Goal: Information Seeking & Learning: Learn about a topic

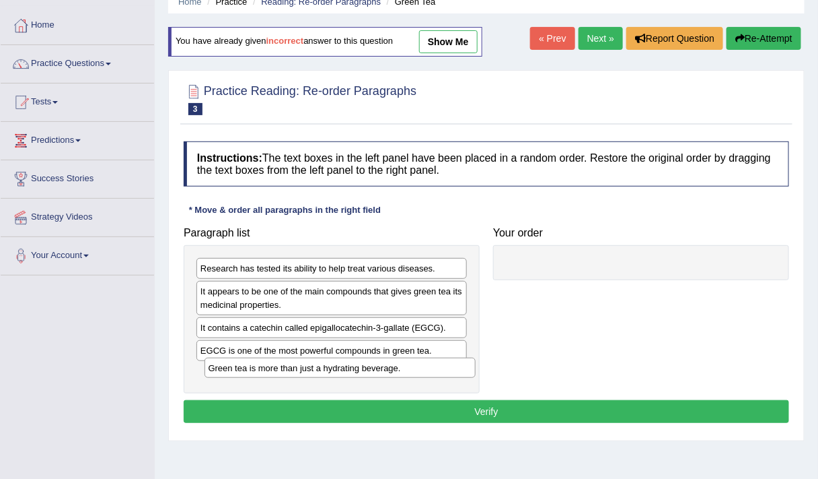
drag, startPoint x: 269, startPoint y: 371, endPoint x: 277, endPoint y: 367, distance: 8.1
click at [277, 367] on div "Green tea is more than just a hydrating beverage." at bounding box center [341, 367] width 272 height 20
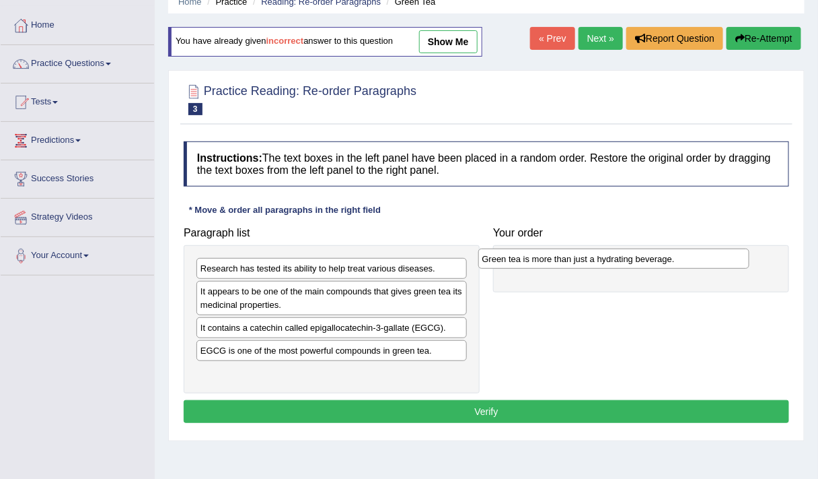
drag, startPoint x: 293, startPoint y: 370, endPoint x: 587, endPoint y: 267, distance: 311.2
click at [587, 267] on div "Green tea is more than just a hydrating beverage." at bounding box center [615, 258] width 272 height 20
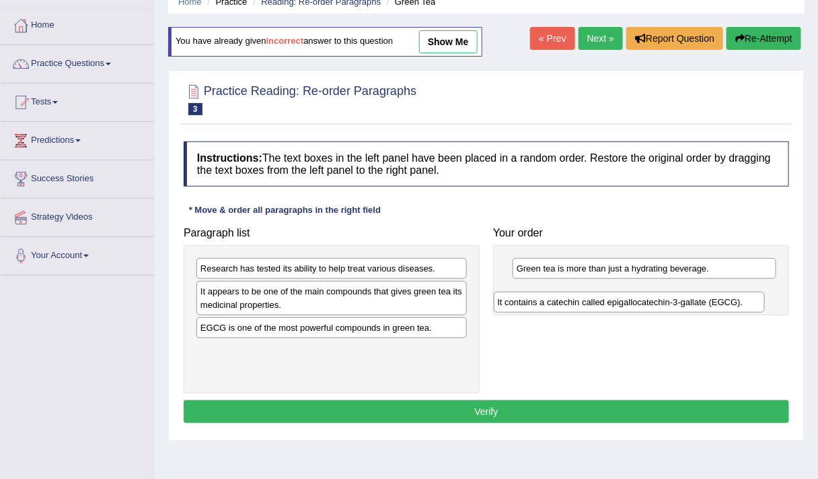
drag, startPoint x: 290, startPoint y: 327, endPoint x: 587, endPoint y: 305, distance: 297.6
click at [587, 305] on div "It contains a catechin called epigallocatechin-3-gallate (EGCG)." at bounding box center [630, 301] width 272 height 20
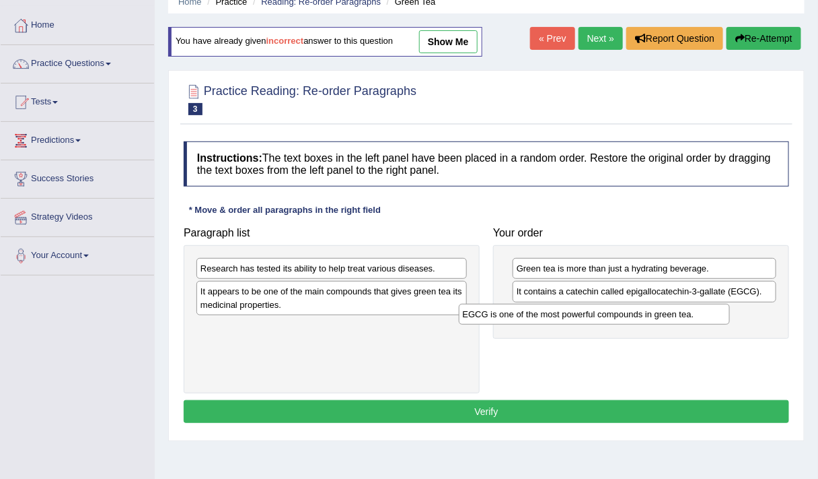
drag, startPoint x: 285, startPoint y: 331, endPoint x: 576, endPoint y: 320, distance: 291.0
click at [576, 320] on div "EGCG is one of the most powerful compounds in green tea." at bounding box center [595, 314] width 272 height 20
drag, startPoint x: 357, startPoint y: 263, endPoint x: 633, endPoint y: 332, distance: 283.7
click at [467, 279] on div "Research has tested its ability to help treat various diseases." at bounding box center [332, 268] width 271 height 21
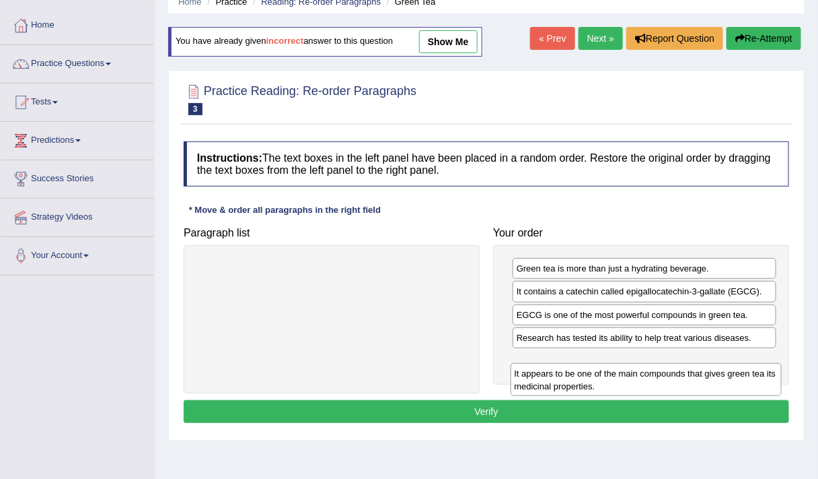
drag, startPoint x: 440, startPoint y: 274, endPoint x: 771, endPoint y: 359, distance: 342.7
click at [771, 363] on div "It appears to be one of the main compounds that gives green tea its medicinal p…" at bounding box center [647, 379] width 272 height 33
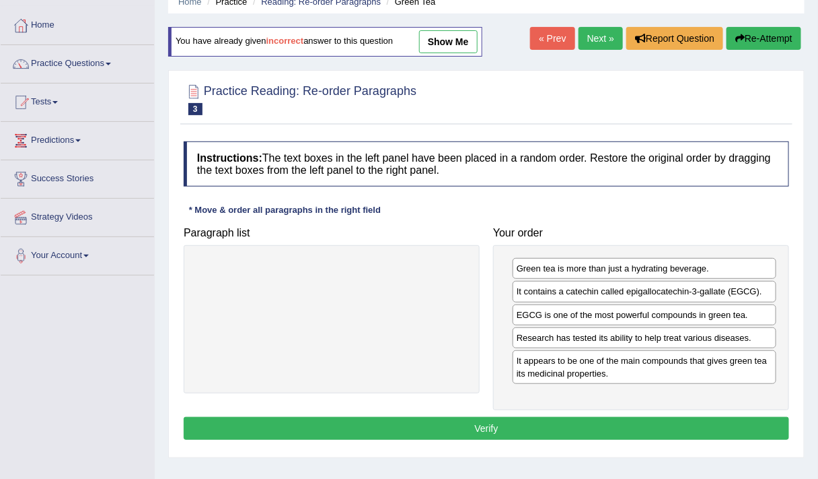
click at [491, 417] on button "Verify" at bounding box center [487, 428] width 606 height 23
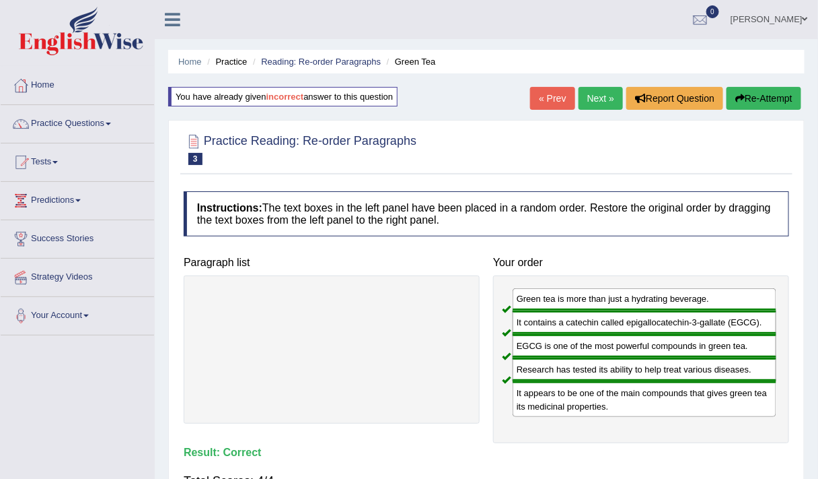
click at [603, 101] on link "Next »" at bounding box center [601, 98] width 44 height 23
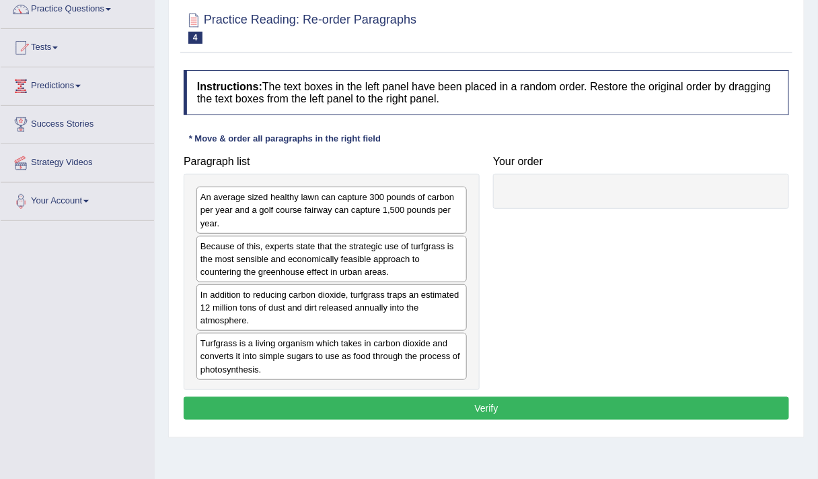
scroll to position [115, 0]
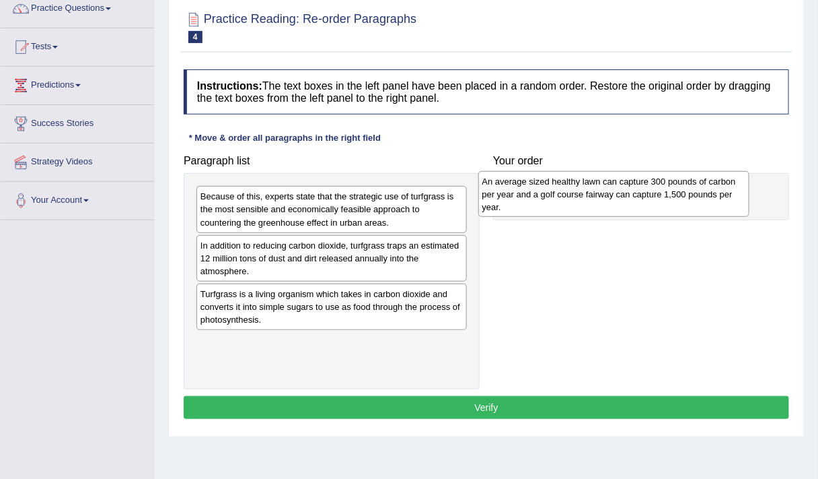
drag, startPoint x: 278, startPoint y: 219, endPoint x: 560, endPoint y: 205, distance: 282.4
click at [560, 205] on div "An average sized healthy lawn can capture 300 pounds of carbon per year and a g…" at bounding box center [615, 194] width 272 height 46
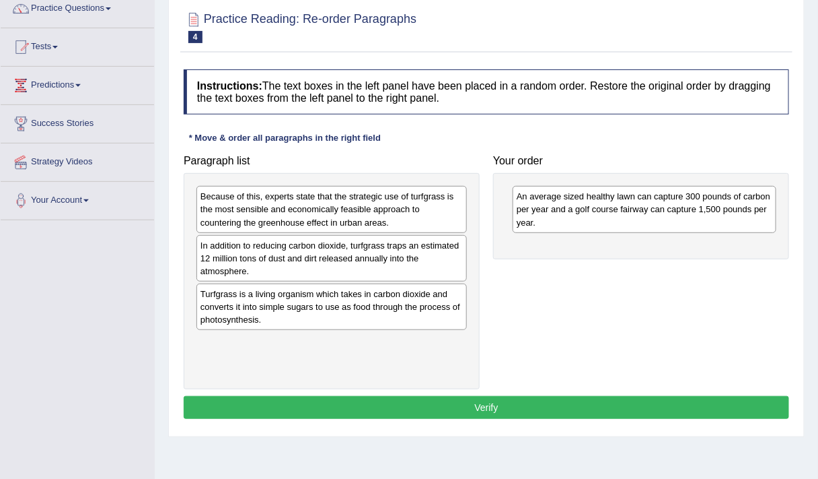
click at [279, 219] on div "Because of this, experts state that the strategic use of turfgrass is the most …" at bounding box center [332, 209] width 271 height 46
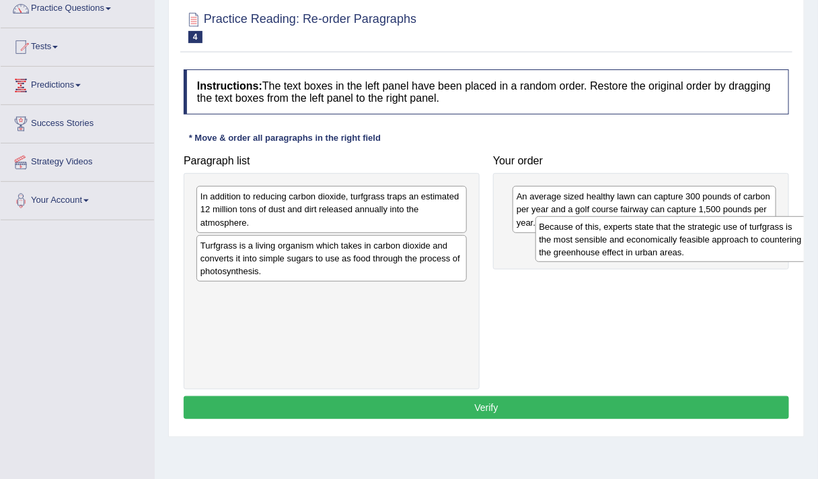
drag, startPoint x: 279, startPoint y: 219, endPoint x: 619, endPoint y: 248, distance: 341.2
click at [619, 248] on div "Because of this, experts state that the strategic use of turfgrass is the most …" at bounding box center [672, 239] width 272 height 46
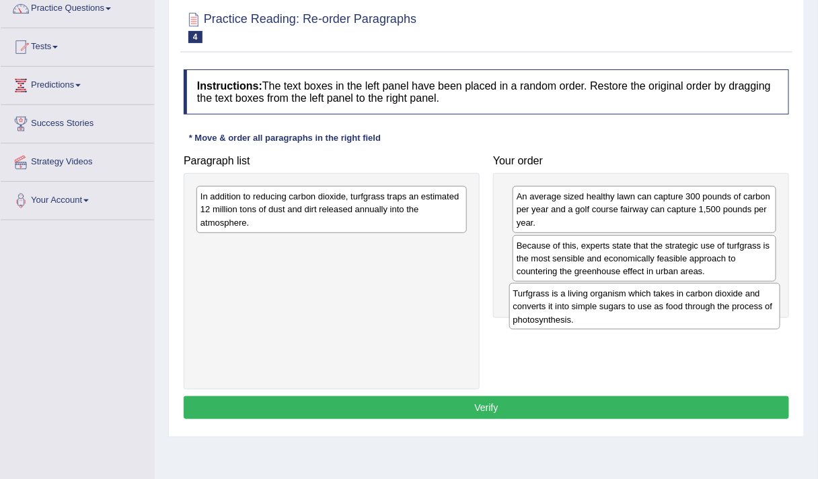
drag, startPoint x: 357, startPoint y: 269, endPoint x: 672, endPoint y: 316, distance: 318.4
click at [672, 316] on div "Turfgrass is a living organism which takes in carbon dioxide and converts it in…" at bounding box center [646, 306] width 272 height 46
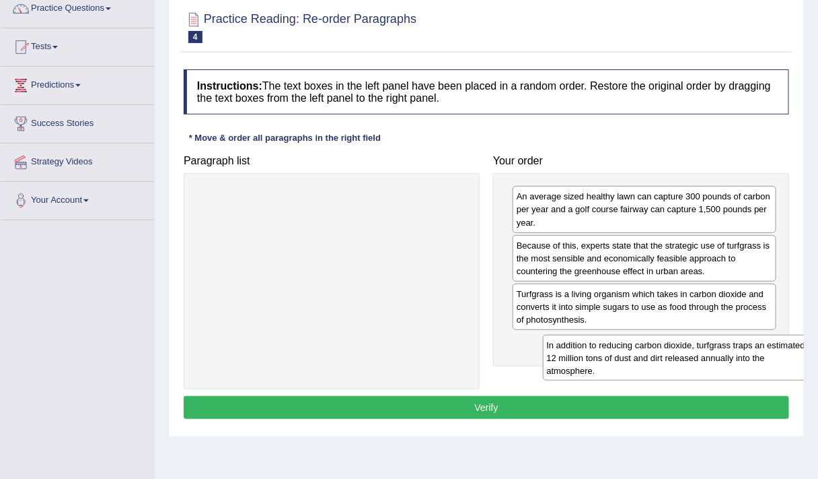
drag, startPoint x: 270, startPoint y: 199, endPoint x: 614, endPoint y: 348, distance: 374.7
click at [614, 348] on div "In addition to reducing carbon dioxide, turfgrass traps an estimated 12 million…" at bounding box center [679, 358] width 272 height 46
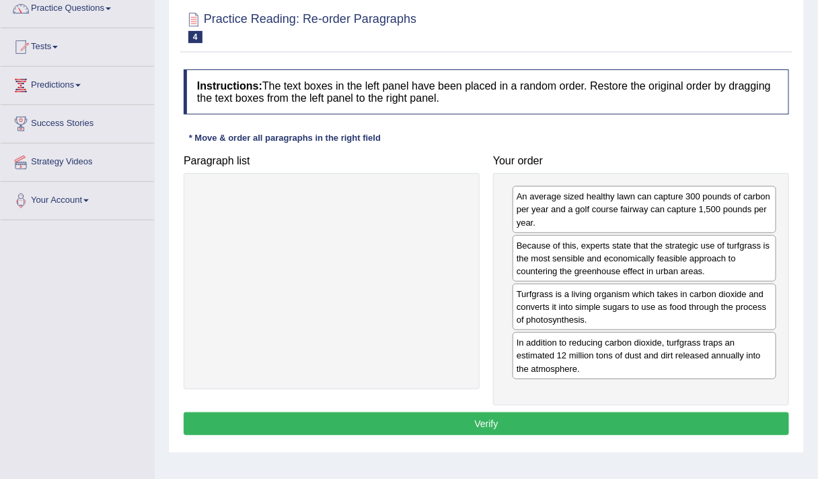
click at [467, 419] on button "Verify" at bounding box center [487, 423] width 606 height 23
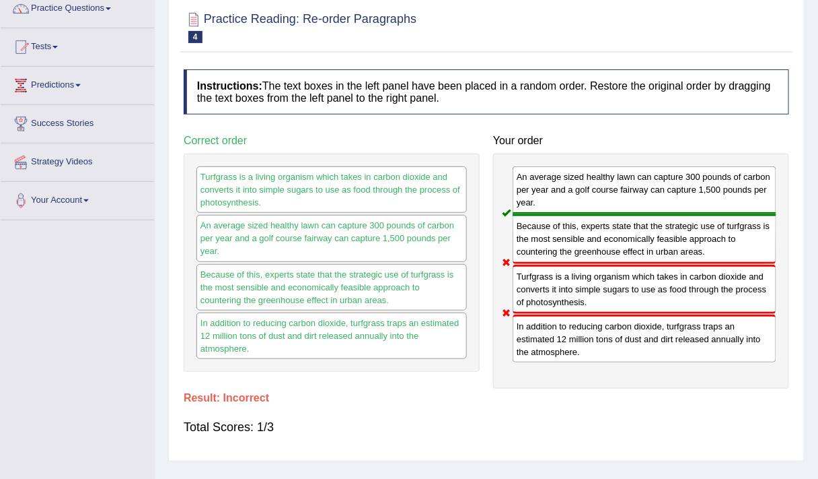
scroll to position [0, 0]
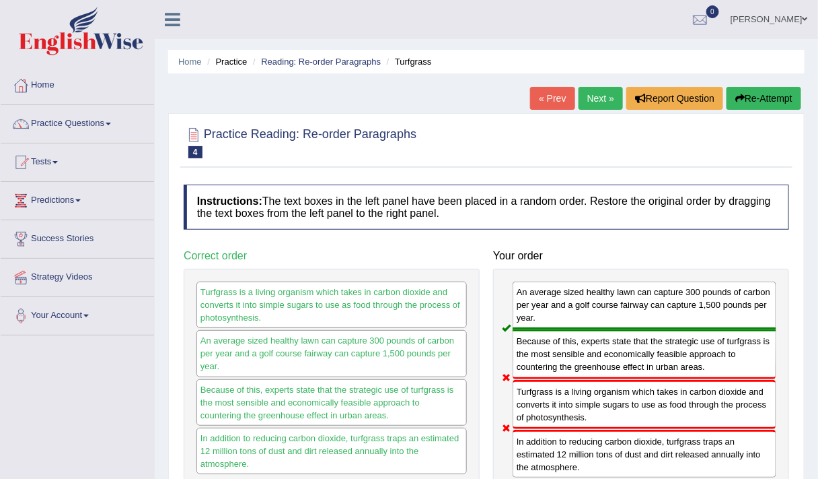
click at [759, 97] on button "Re-Attempt" at bounding box center [764, 98] width 75 height 23
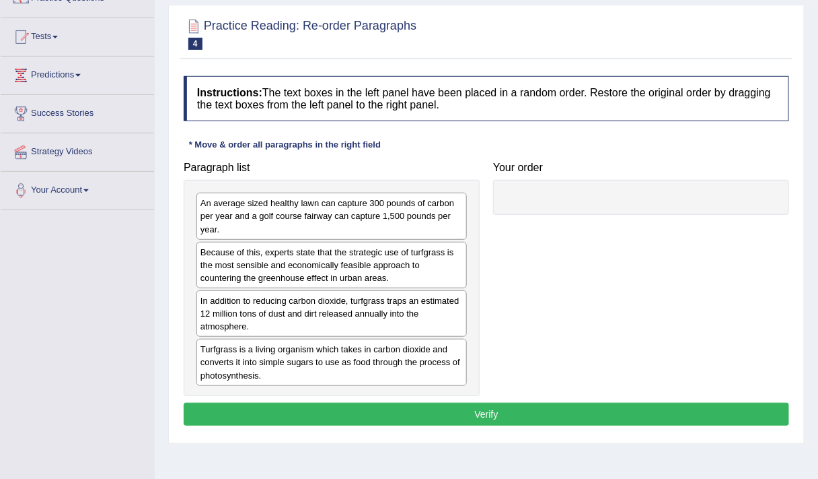
scroll to position [127, 0]
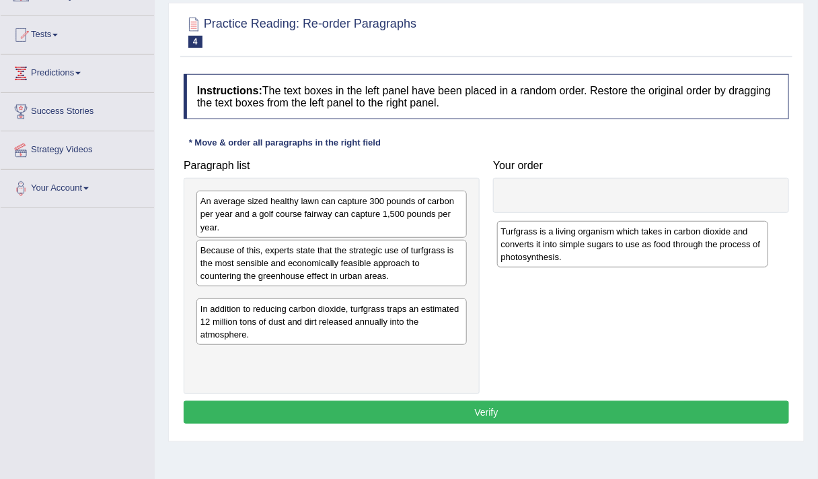
drag, startPoint x: 230, startPoint y: 357, endPoint x: 531, endPoint y: 243, distance: 321.6
click at [531, 243] on div "Turfgrass is a living organism which takes in carbon dioxide and converts it in…" at bounding box center [633, 244] width 272 height 46
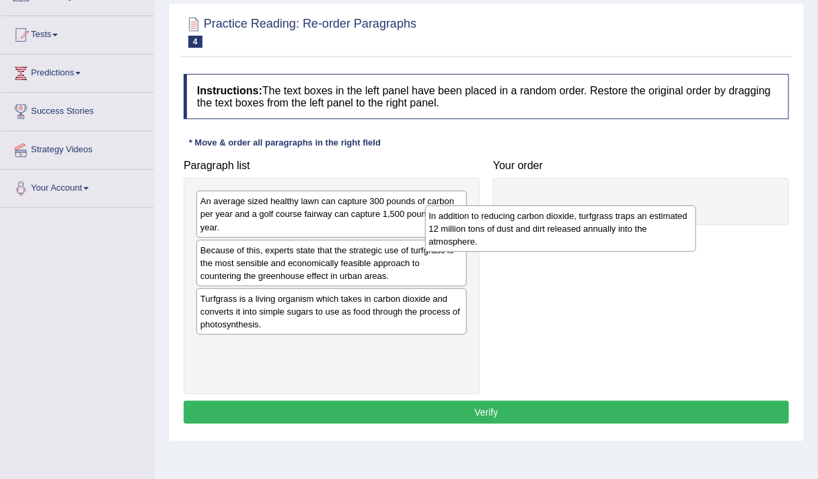
drag, startPoint x: 340, startPoint y: 358, endPoint x: 384, endPoint y: 370, distance: 45.4
click at [425, 251] on div "In addition to reducing carbon dioxide, turfgrass traps an estimated 12 million…" at bounding box center [561, 228] width 272 height 46
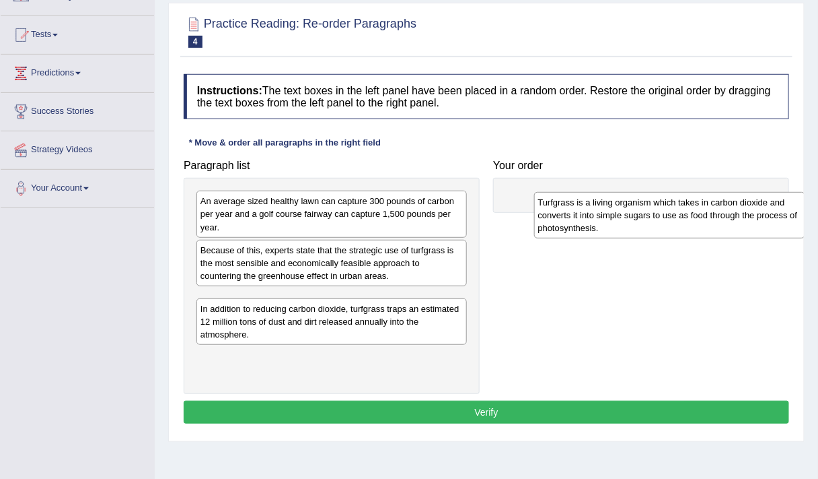
drag, startPoint x: 293, startPoint y: 357, endPoint x: 631, endPoint y: 215, distance: 366.8
click at [631, 215] on div "Turfgrass is a living organism which takes in carbon dioxide and converts it in…" at bounding box center [670, 215] width 272 height 46
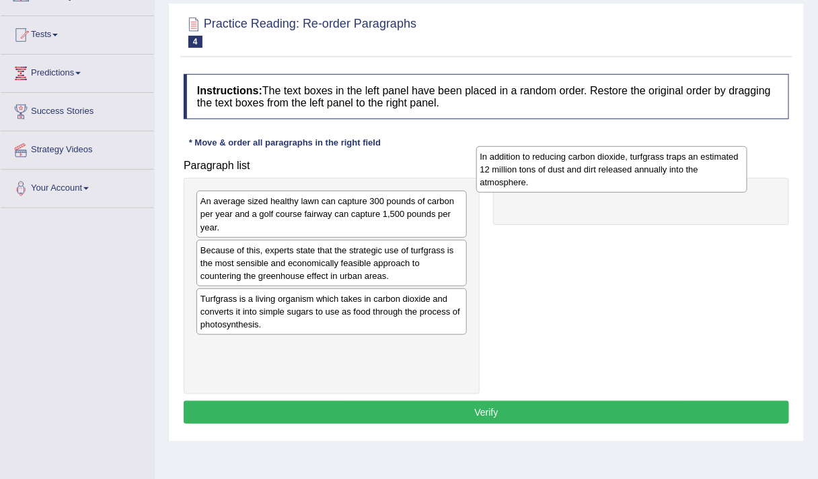
drag, startPoint x: 328, startPoint y: 367, endPoint x: 615, endPoint y: 181, distance: 341.6
click at [615, 181] on div "In addition to reducing carbon dioxide, turfgrass traps an estimated 12 million…" at bounding box center [613, 169] width 272 height 46
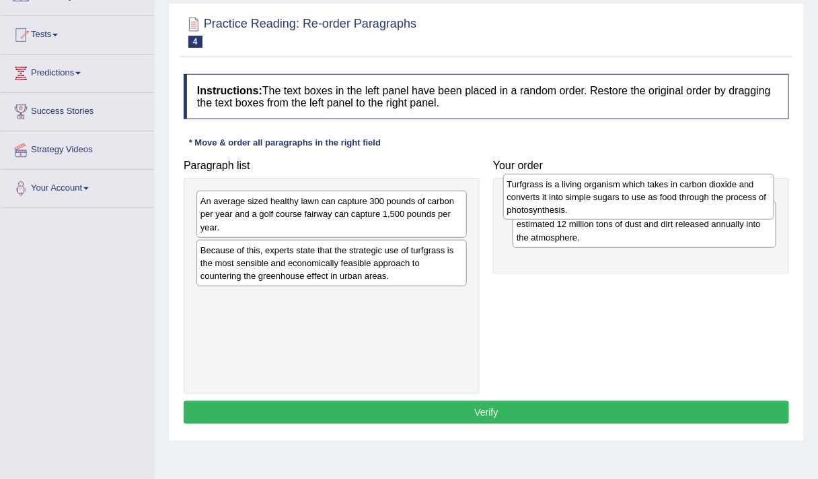
drag, startPoint x: 328, startPoint y: 302, endPoint x: 635, endPoint y: 189, distance: 327.1
click at [635, 189] on div "Turfgrass is a living organism which takes in carbon dioxide and converts it in…" at bounding box center [639, 197] width 272 height 46
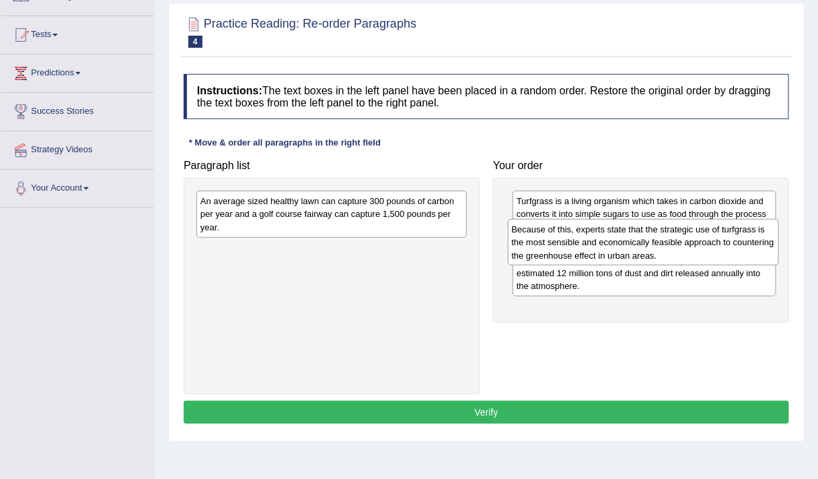
drag, startPoint x: 297, startPoint y: 252, endPoint x: 609, endPoint y: 233, distance: 312.2
click at [609, 233] on div "Because of this, experts state that the strategic use of turfgrass is the most …" at bounding box center [644, 242] width 272 height 46
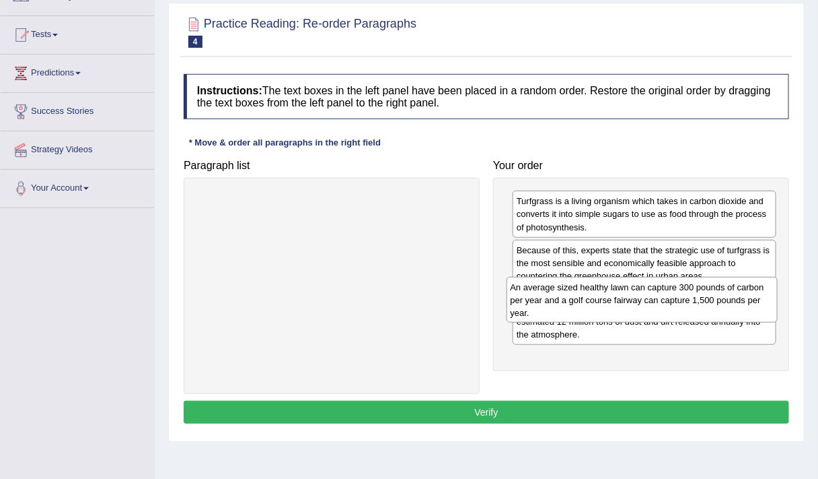
drag, startPoint x: 409, startPoint y: 211, endPoint x: 719, endPoint y: 297, distance: 322.0
click at [719, 297] on div "An average sized healthy lawn can capture 300 pounds of carbon per year and a g…" at bounding box center [643, 300] width 272 height 46
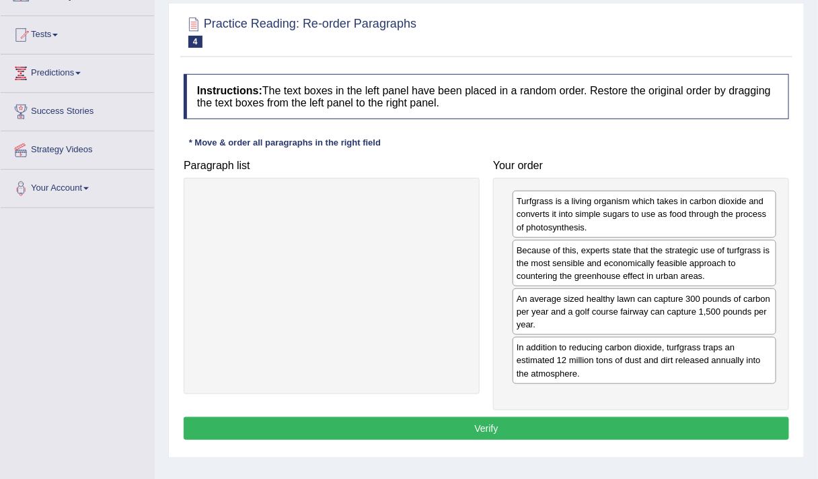
click at [553, 426] on button "Verify" at bounding box center [487, 428] width 606 height 23
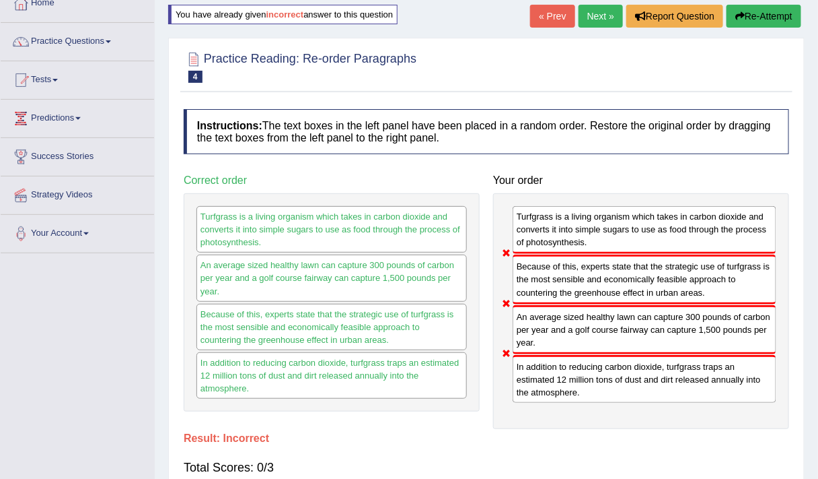
scroll to position [32, 0]
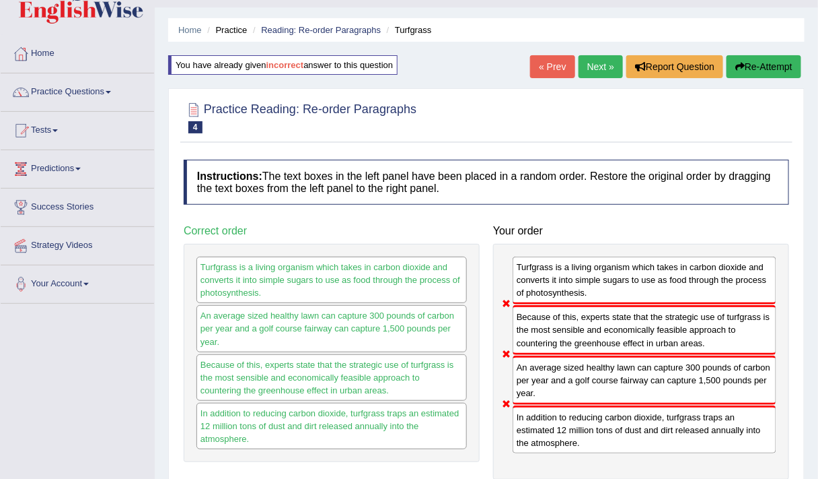
click at [752, 52] on div "Home Practice Reading: Re-order Paragraphs Turfgrass You have already given inc…" at bounding box center [487, 304] width 664 height 673
click at [750, 92] on div "Practice Reading: Re-order Paragraphs 4 Turfgrass Instructions: The text boxes …" at bounding box center [486, 320] width 637 height 464
click at [756, 77] on div "« Prev Next » Report Question Re-Attempt" at bounding box center [667, 68] width 275 height 26
click at [759, 69] on button "Re-Attempt" at bounding box center [764, 66] width 75 height 23
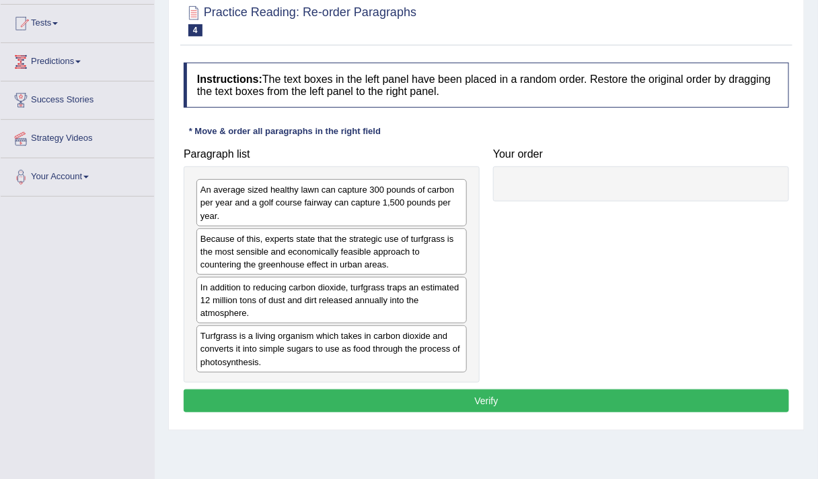
scroll to position [139, 0]
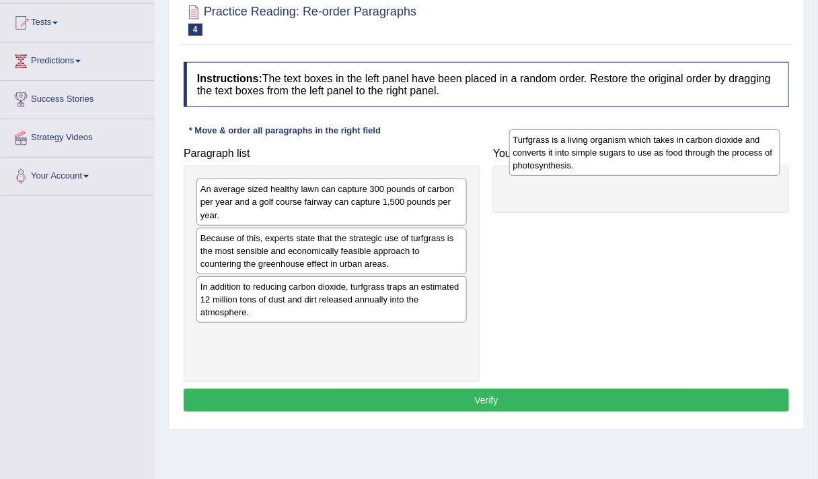
drag, startPoint x: 304, startPoint y: 350, endPoint x: 619, endPoint y: 166, distance: 364.7
click at [619, 166] on div "Turfgrass is a living organism which takes in carbon dioxide and converts it in…" at bounding box center [646, 152] width 272 height 46
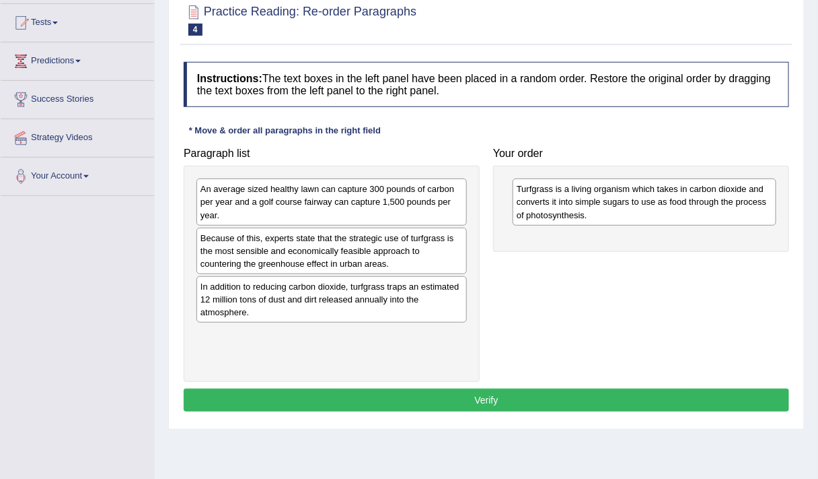
click at [444, 215] on div "An average sized healthy lawn can capture 300 pounds of carbon per year and a g…" at bounding box center [332, 201] width 271 height 46
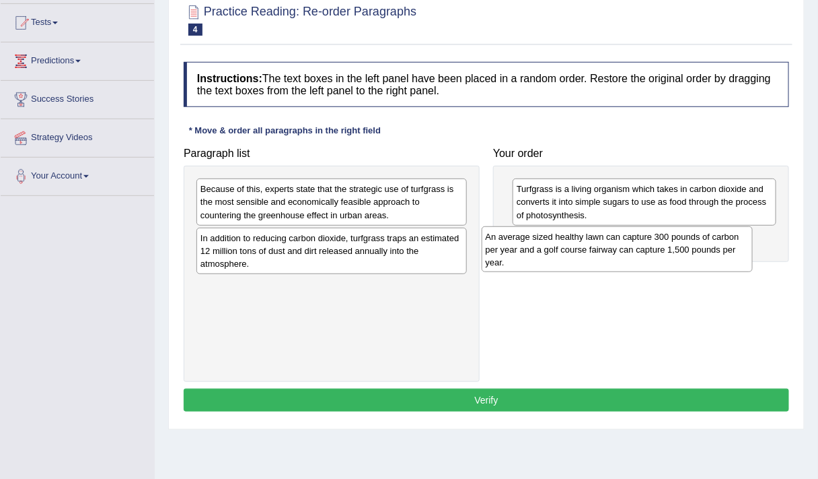
drag, startPoint x: 415, startPoint y: 203, endPoint x: 713, endPoint y: 252, distance: 302.1
click at [713, 252] on div "An average sized healthy lawn can capture 300 pounds of carbon per year and a g…" at bounding box center [618, 249] width 272 height 46
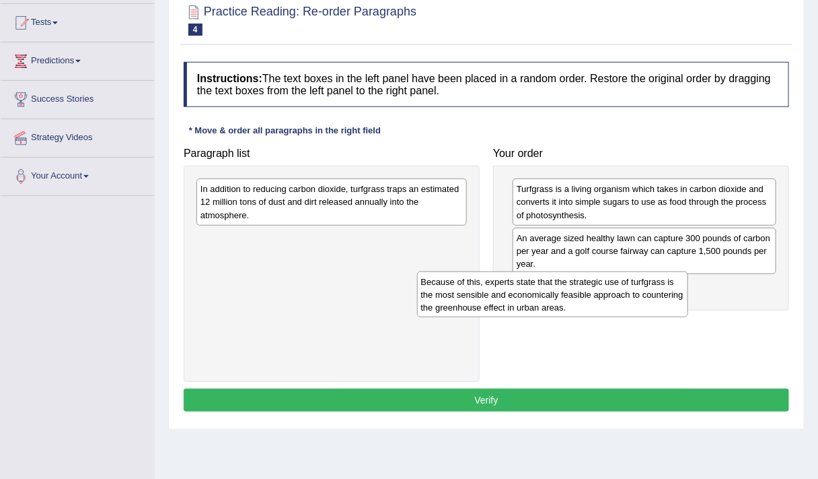
drag, startPoint x: 411, startPoint y: 214, endPoint x: 637, endPoint y: 306, distance: 244.2
click at [637, 306] on div "Because of this, experts state that the strategic use of turfgrass is the most …" at bounding box center [553, 294] width 272 height 46
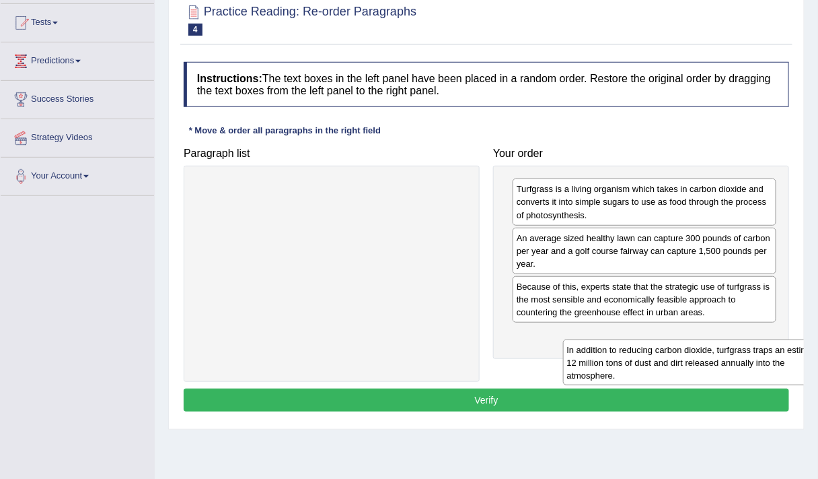
drag, startPoint x: 424, startPoint y: 205, endPoint x: 745, endPoint y: 349, distance: 351.9
click at [745, 349] on div "In addition to reducing carbon dioxide, turfgrass traps an estimated 12 million…" at bounding box center [699, 362] width 272 height 46
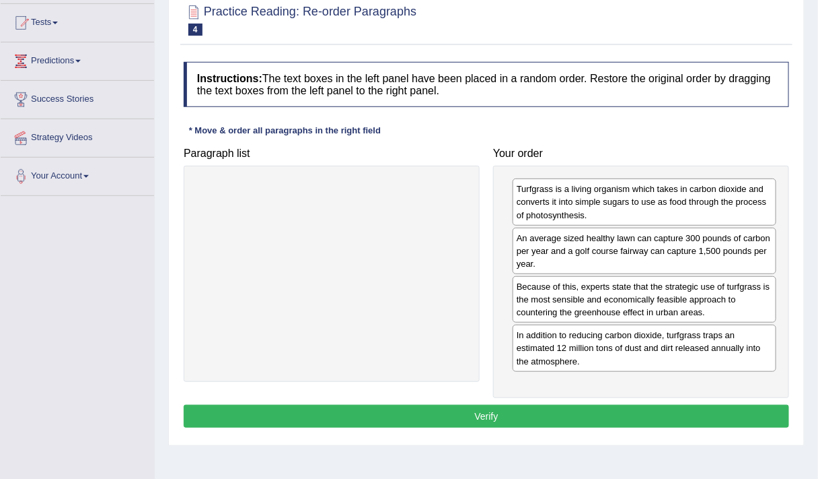
click at [604, 409] on button "Verify" at bounding box center [487, 416] width 606 height 23
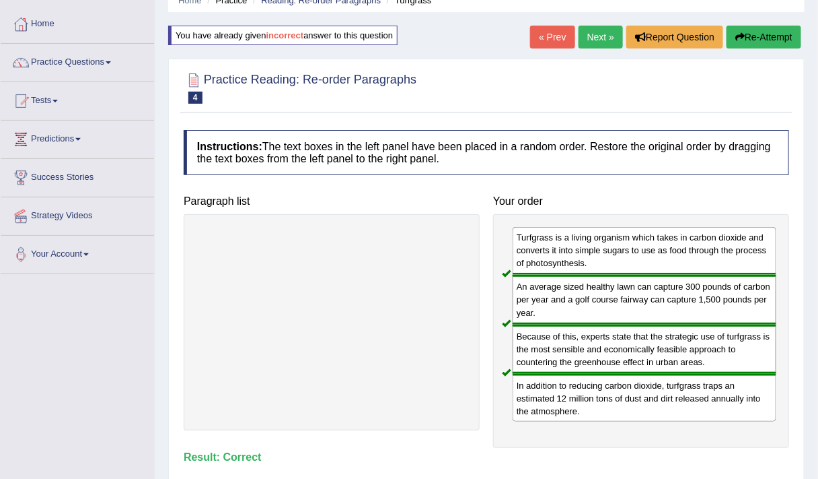
scroll to position [61, 0]
click at [601, 41] on link "Next »" at bounding box center [601, 37] width 44 height 23
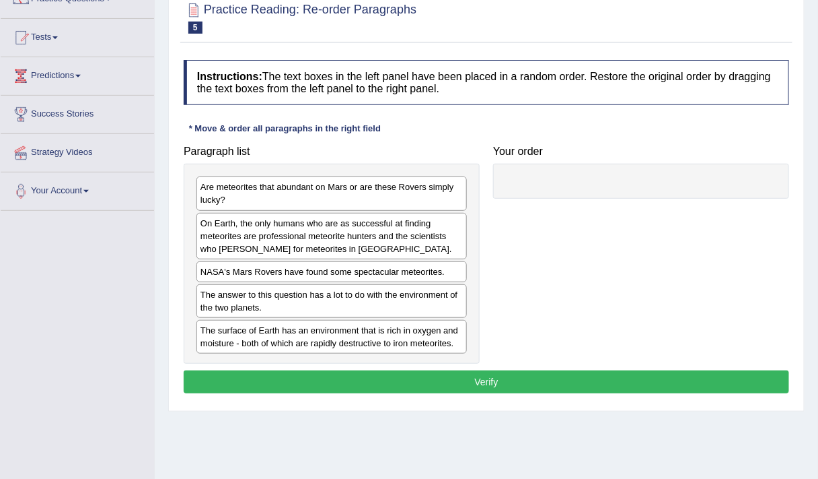
scroll to position [141, 0]
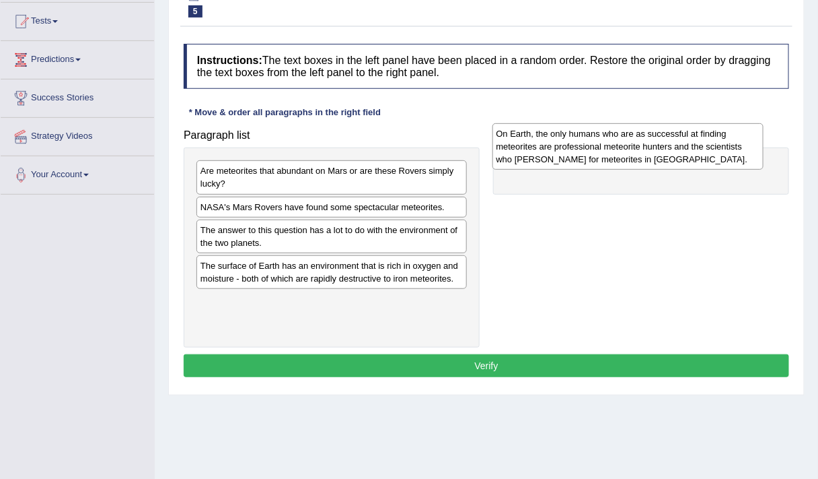
drag, startPoint x: 364, startPoint y: 225, endPoint x: 660, endPoint y: 153, distance: 304.6
click at [660, 153] on div "On Earth, the only humans who are as successful at finding meteorites are profe…" at bounding box center [629, 146] width 272 height 46
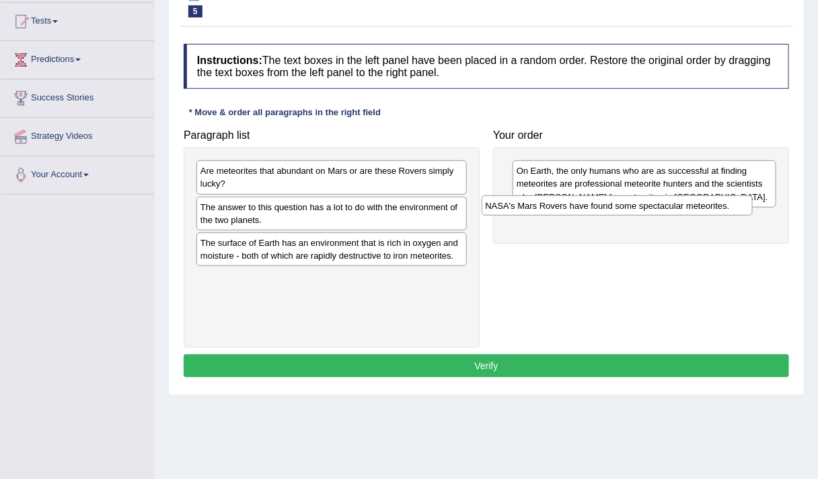
drag, startPoint x: 407, startPoint y: 209, endPoint x: 700, endPoint y: 215, distance: 292.8
click at [700, 215] on div "NASA's Mars Rovers have found some spectacular meteorites." at bounding box center [618, 205] width 272 height 20
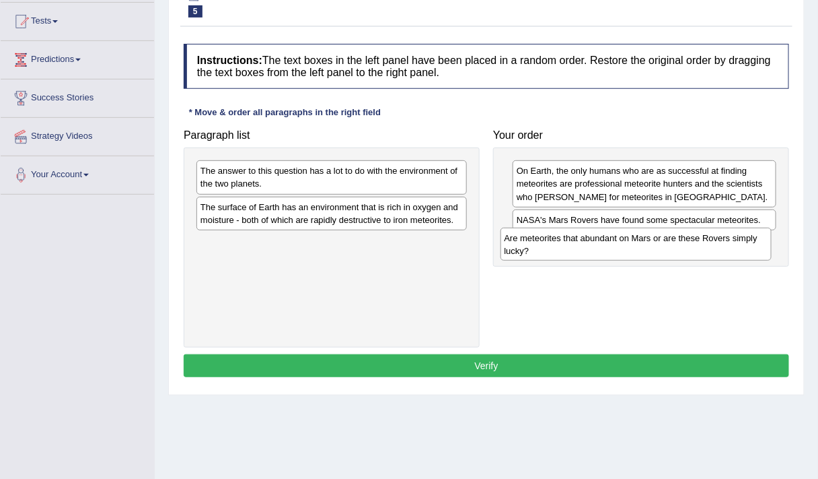
drag, startPoint x: 318, startPoint y: 174, endPoint x: 627, endPoint y: 254, distance: 319.3
click at [627, 254] on div "Are meteorites that abundant on Mars or are these Rovers simply lucky?" at bounding box center [637, 243] width 272 height 33
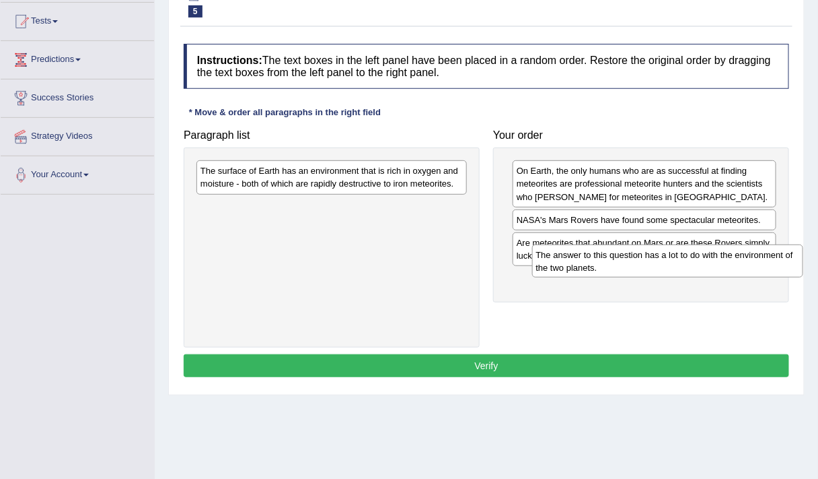
drag, startPoint x: 335, startPoint y: 179, endPoint x: 664, endPoint y: 272, distance: 342.0
click at [664, 272] on div "The answer to this question has a lot to do with the environment of the two pla…" at bounding box center [668, 260] width 272 height 33
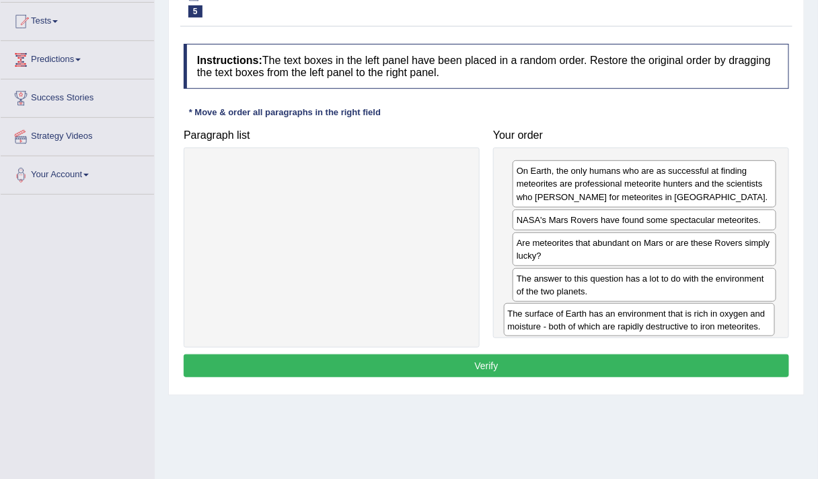
drag, startPoint x: 322, startPoint y: 182, endPoint x: 631, endPoint y: 326, distance: 340.5
click at [631, 326] on div "The surface of Earth has an environment that is rich in oxygen and moisture - b…" at bounding box center [640, 319] width 272 height 33
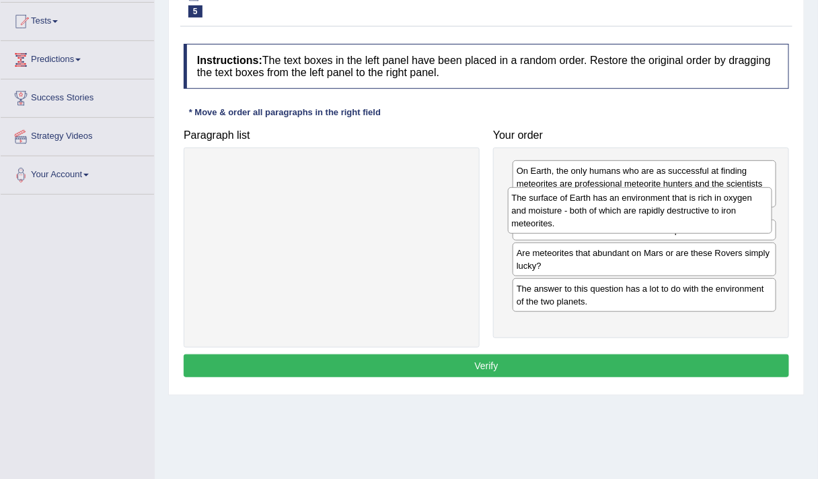
drag, startPoint x: 612, startPoint y: 330, endPoint x: 607, endPoint y: 217, distance: 113.8
click at [607, 217] on div "The surface of Earth has an environment that is rich in oxygen and moisture - b…" at bounding box center [640, 210] width 265 height 46
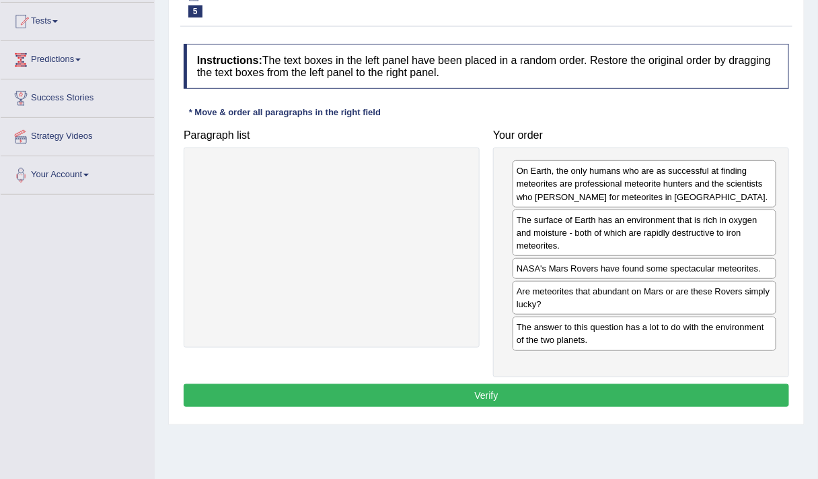
click at [548, 384] on button "Verify" at bounding box center [487, 395] width 606 height 23
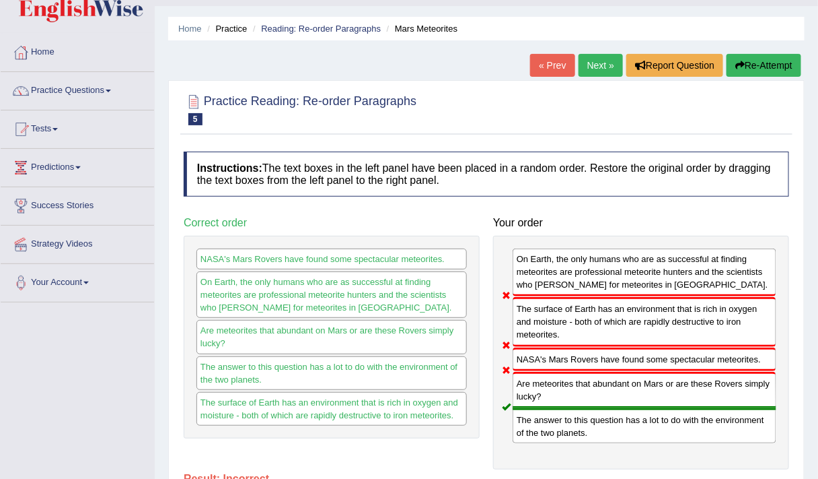
scroll to position [19, 0]
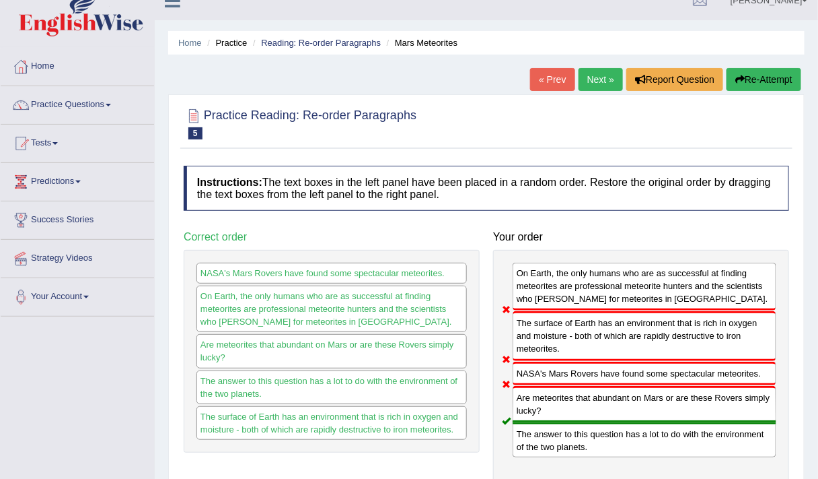
click at [752, 75] on button "Re-Attempt" at bounding box center [764, 79] width 75 height 23
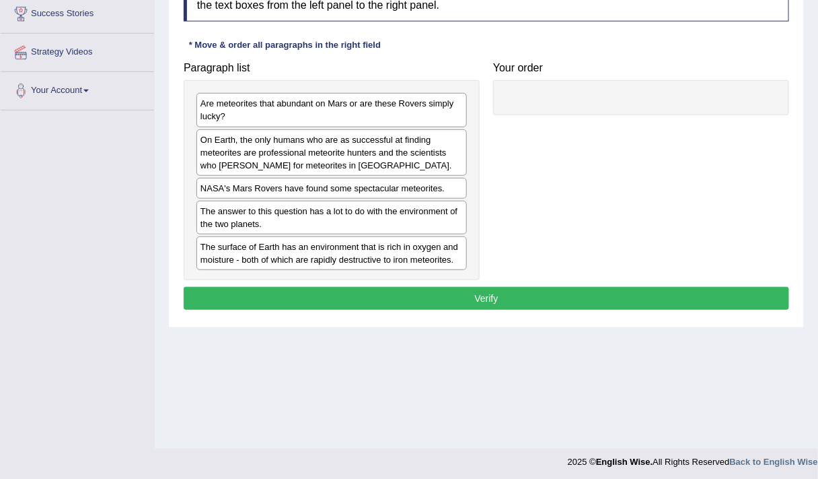
scroll to position [225, 0]
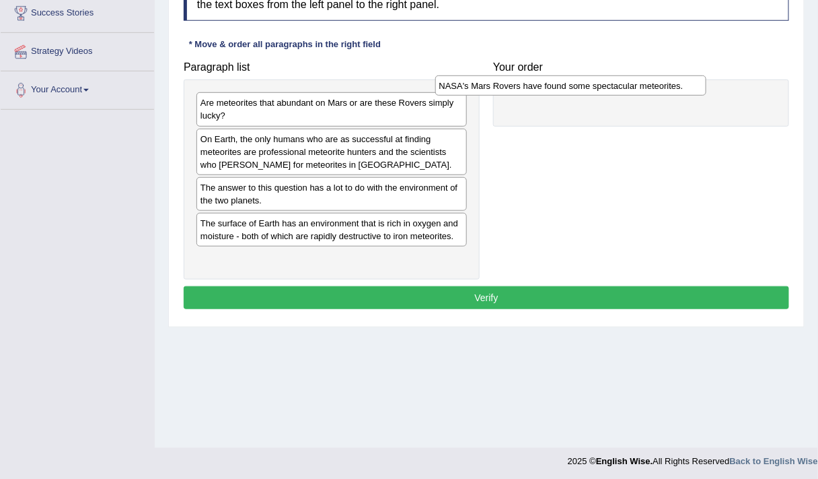
drag, startPoint x: 331, startPoint y: 190, endPoint x: 573, endPoint y: 90, distance: 261.6
click at [573, 90] on div "NASA's Mars Rovers have found some spectacular meteorites." at bounding box center [571, 85] width 272 height 20
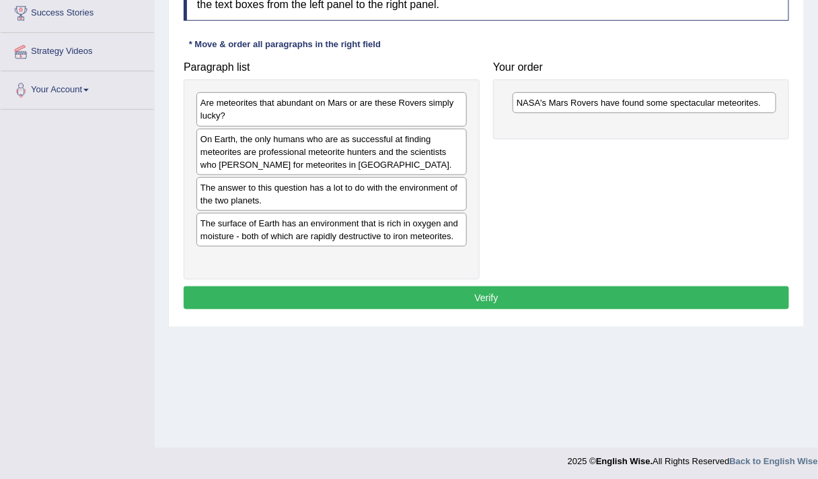
click at [573, 90] on div "NASA's Mars Rovers have found some spectacular meteorites." at bounding box center [641, 109] width 296 height 60
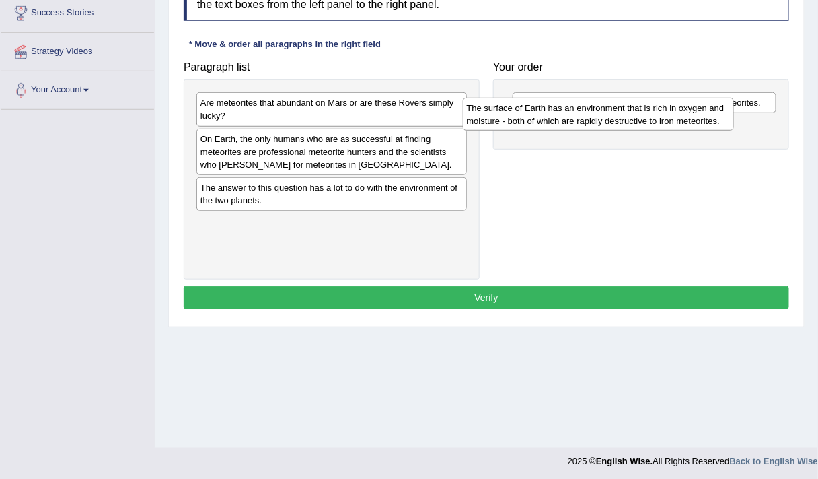
drag, startPoint x: 361, startPoint y: 236, endPoint x: 629, endPoint y: 127, distance: 289.2
click at [629, 127] on div "The surface of Earth has an environment that is rich in oxygen and moisture - b…" at bounding box center [599, 114] width 272 height 33
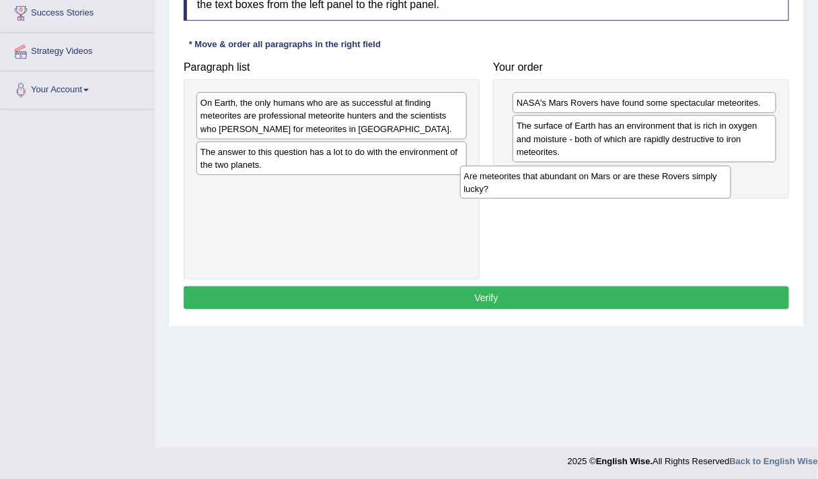
drag, startPoint x: 413, startPoint y: 108, endPoint x: 695, endPoint y: 170, distance: 288.7
click at [695, 170] on div "Are meteorites that abundant on Mars or are these Rovers simply lucky?" at bounding box center [596, 182] width 272 height 33
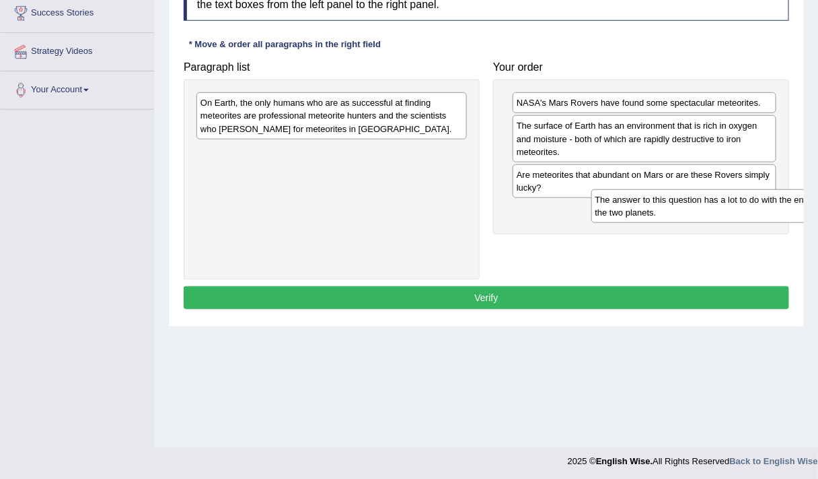
drag, startPoint x: 350, startPoint y: 151, endPoint x: 746, endPoint y: 200, distance: 399.5
click at [746, 200] on div "The answer to this question has a lot to do with the environment of the two pla…" at bounding box center [728, 205] width 272 height 33
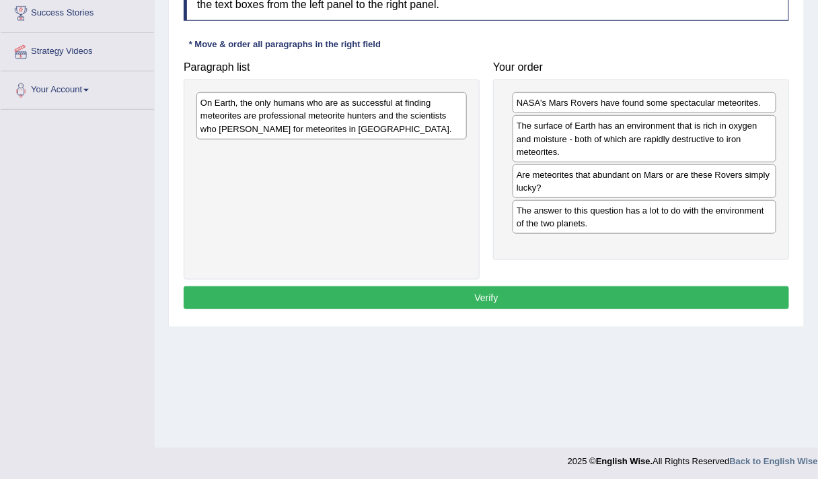
click at [454, 121] on div "On Earth, the only humans who are as successful at finding meteorites are profe…" at bounding box center [332, 115] width 271 height 46
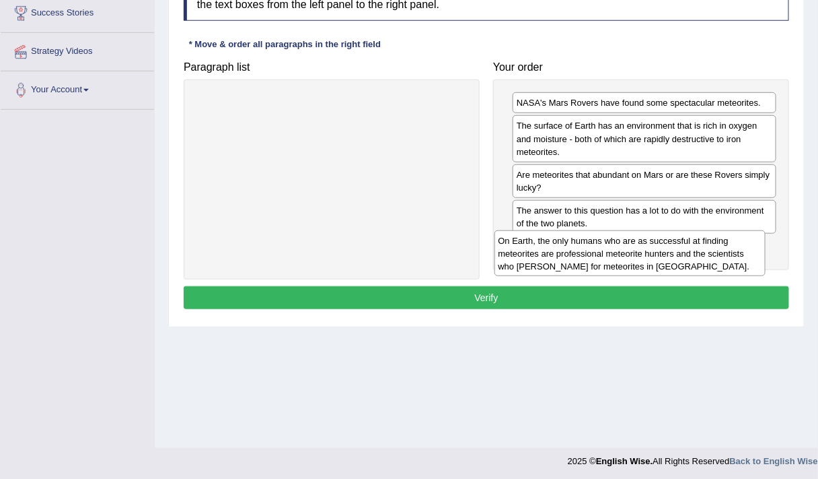
drag, startPoint x: 454, startPoint y: 121, endPoint x: 754, endPoint y: 262, distance: 331.5
click at [754, 262] on div "On Earth, the only humans who are as successful at finding meteorites are profe…" at bounding box center [631, 253] width 272 height 46
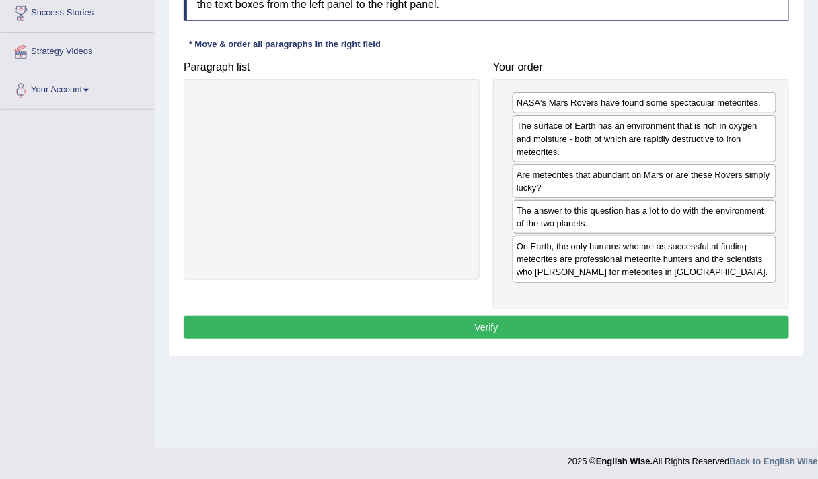
click at [565, 324] on button "Verify" at bounding box center [487, 327] width 606 height 23
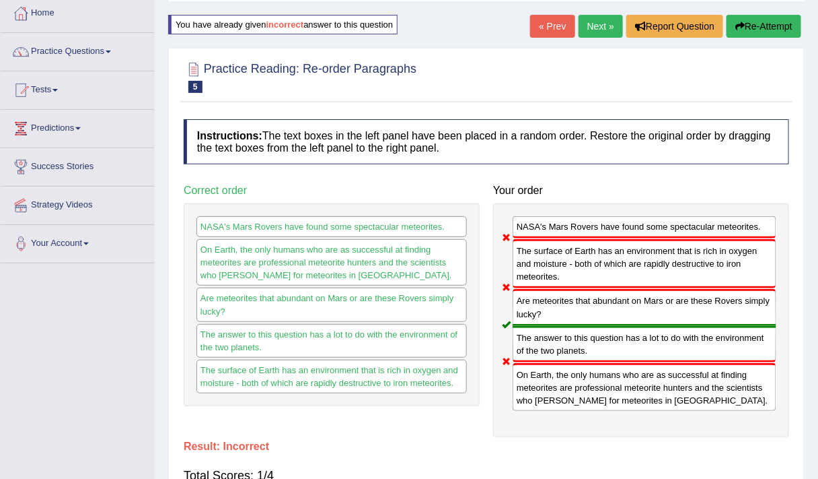
scroll to position [71, 0]
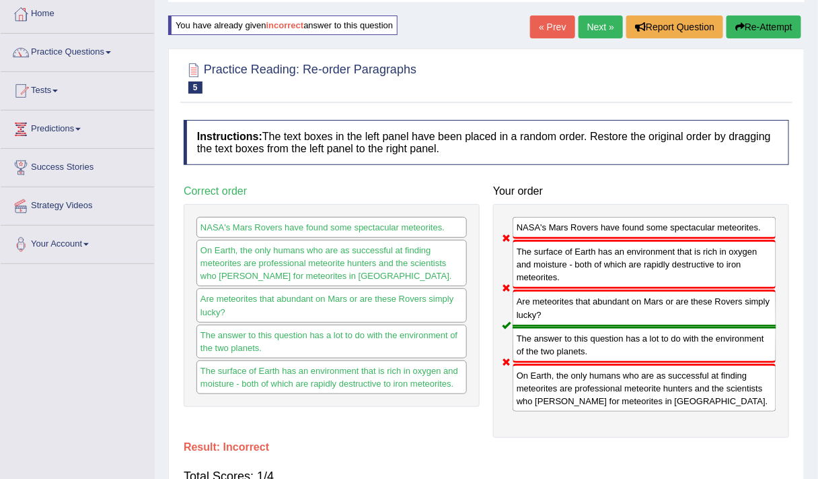
click at [752, 22] on button "Re-Attempt" at bounding box center [764, 26] width 75 height 23
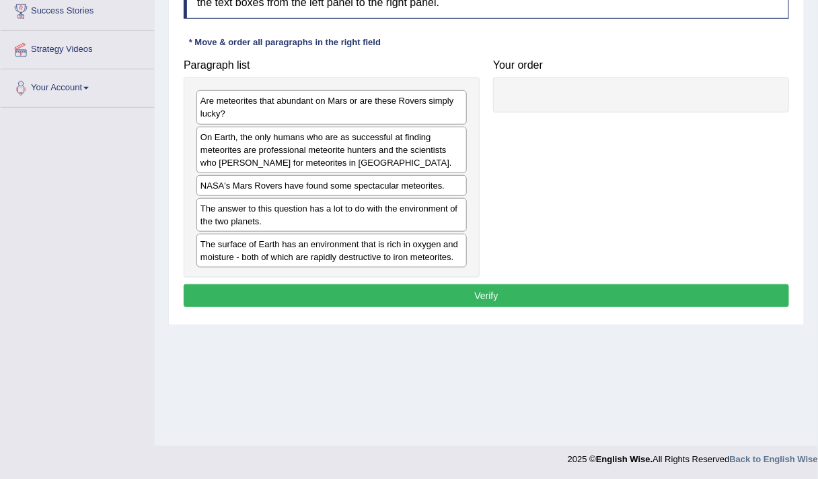
scroll to position [226, 0]
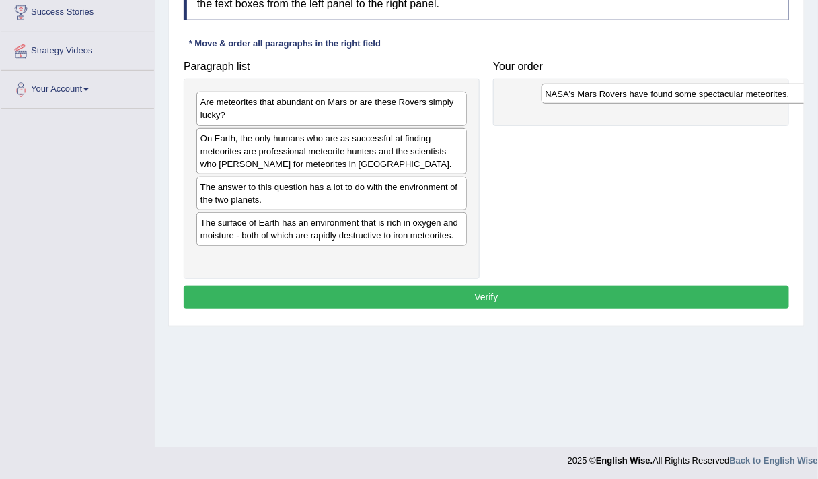
drag, startPoint x: 298, startPoint y: 185, endPoint x: 643, endPoint y: 96, distance: 356.0
click at [643, 96] on div "NASA's Mars Rovers have found some spectacular meteorites." at bounding box center [678, 93] width 272 height 20
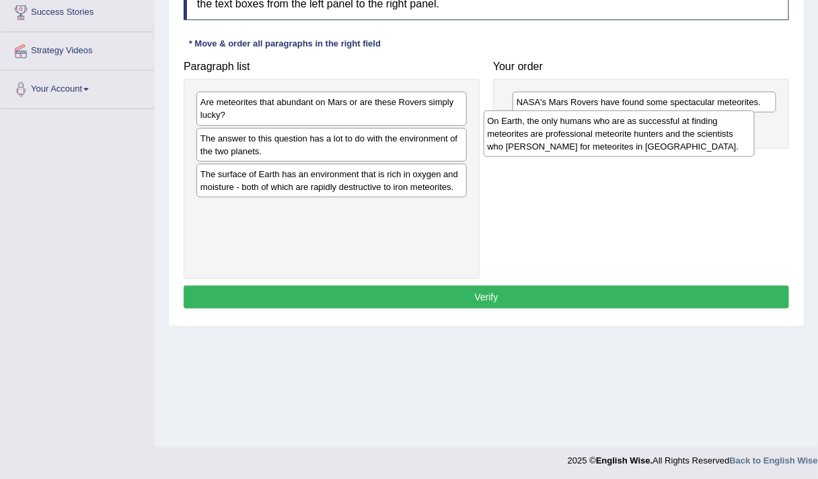
drag, startPoint x: 374, startPoint y: 163, endPoint x: 661, endPoint y: 147, distance: 287.8
click at [661, 147] on div "On Earth, the only humans who are as successful at finding meteorites are profe…" at bounding box center [620, 133] width 272 height 46
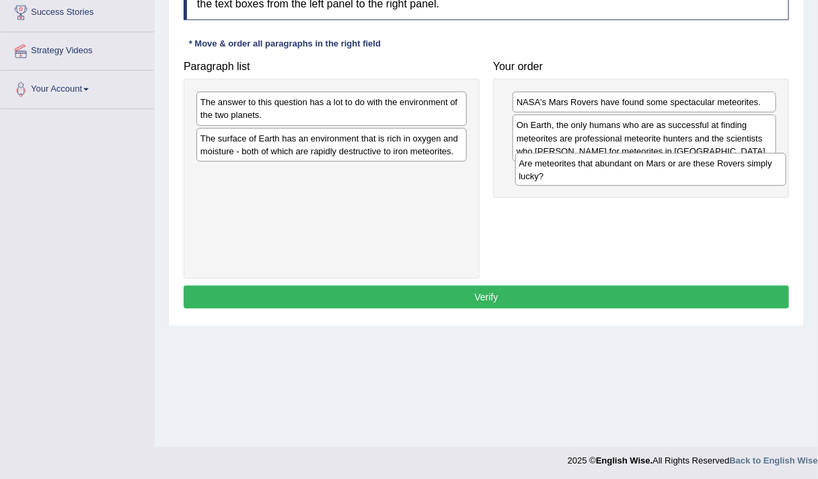
drag, startPoint x: 405, startPoint y: 110, endPoint x: 724, endPoint y: 172, distance: 325.8
click at [724, 172] on div "Are meteorites that abundant on Mars or are these Rovers simply lucky?" at bounding box center [652, 169] width 272 height 33
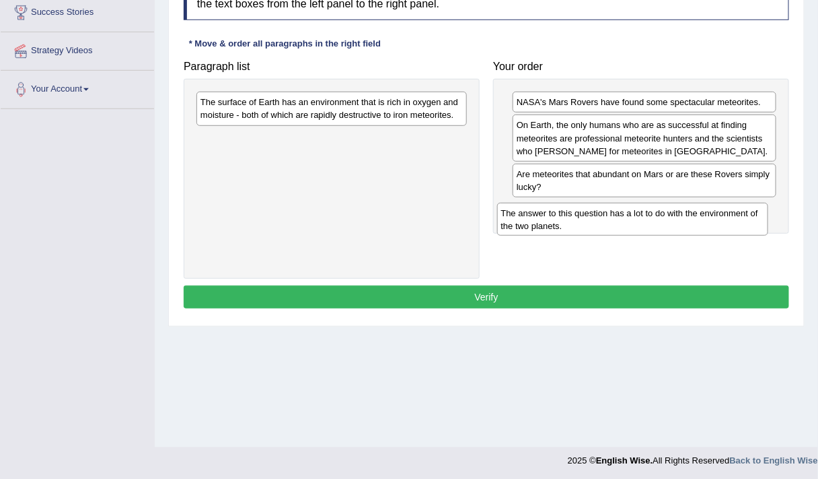
drag, startPoint x: 378, startPoint y: 109, endPoint x: 678, endPoint y: 221, distance: 320.9
click at [678, 221] on div "The answer to this question has a lot to do with the environment of the two pla…" at bounding box center [633, 219] width 272 height 33
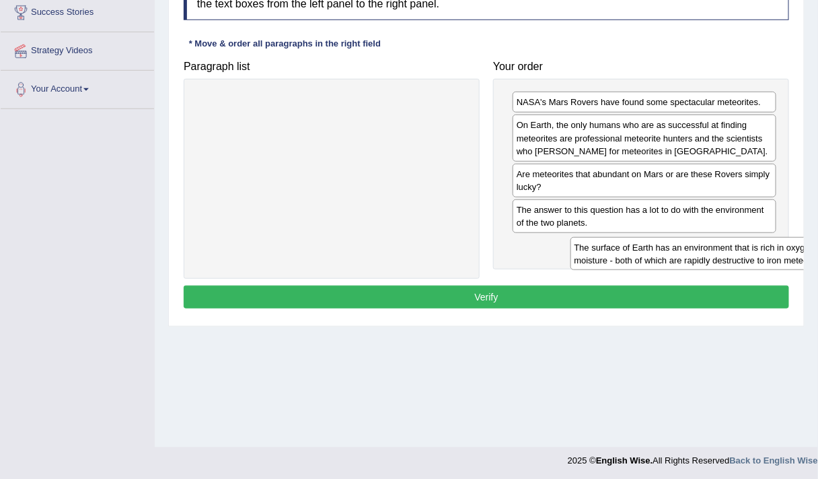
drag, startPoint x: 316, startPoint y: 115, endPoint x: 652, endPoint y: 261, distance: 366.9
click at [652, 261] on div "The surface of Earth has an environment that is rich in oxygen and moisture - b…" at bounding box center [707, 253] width 272 height 33
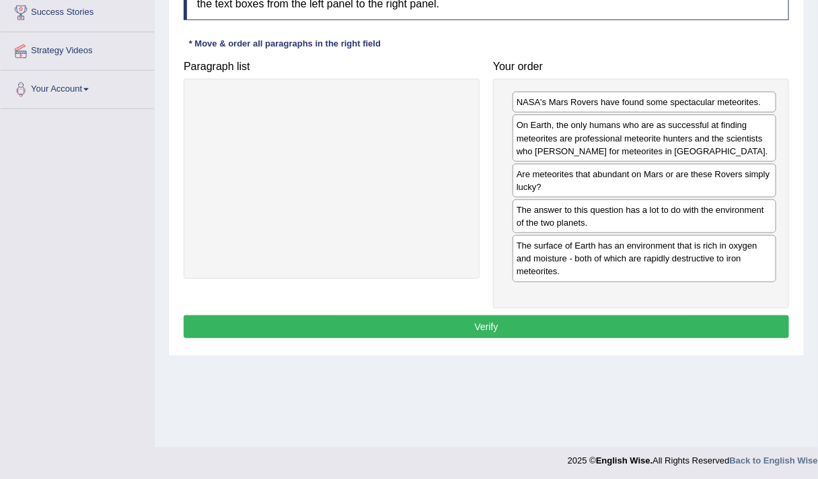
click at [503, 320] on button "Verify" at bounding box center [487, 326] width 606 height 23
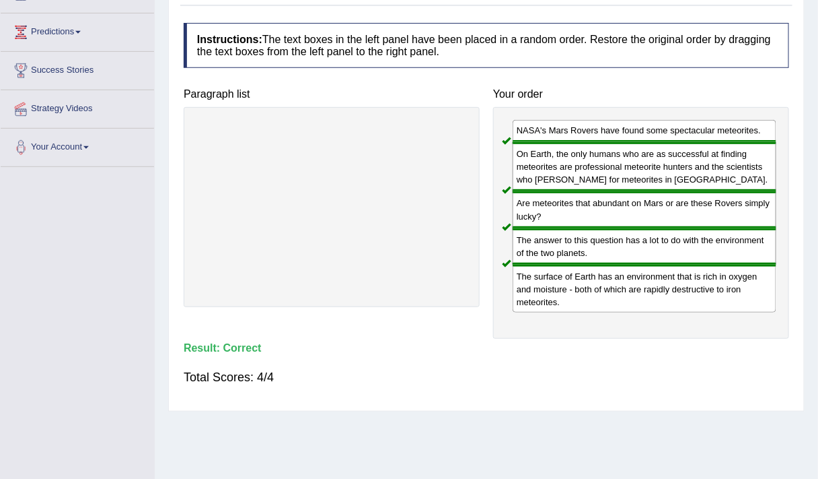
scroll to position [0, 0]
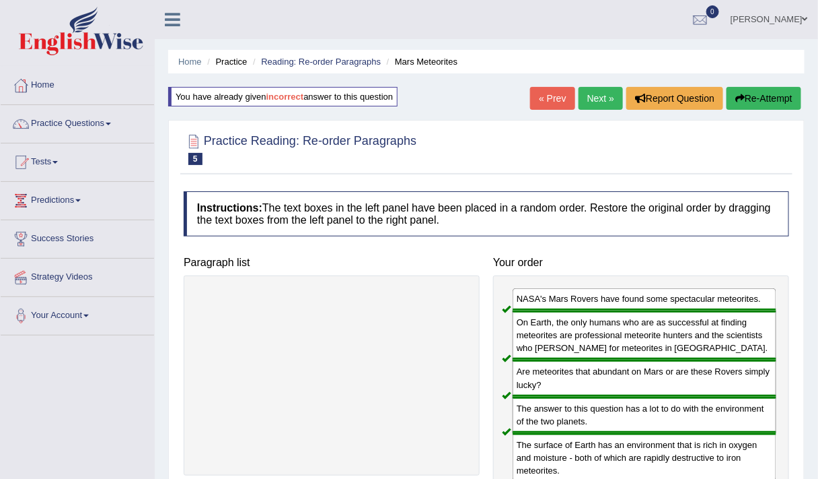
click at [593, 90] on link "Next »" at bounding box center [601, 98] width 44 height 23
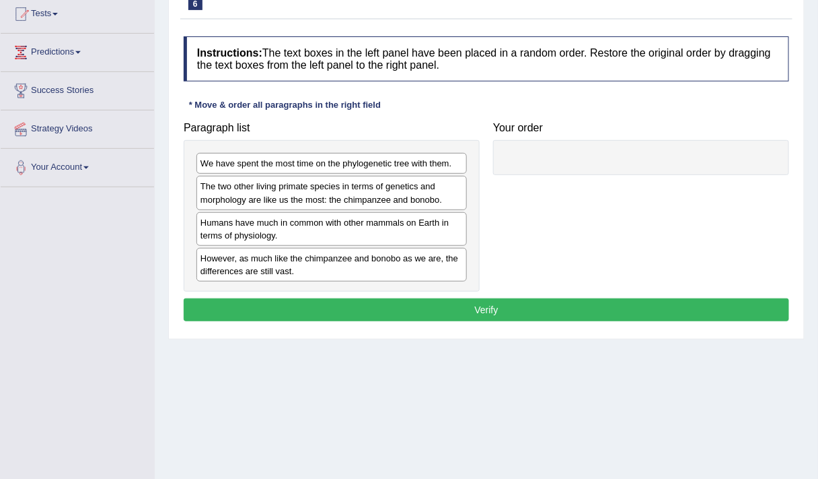
scroll to position [149, 0]
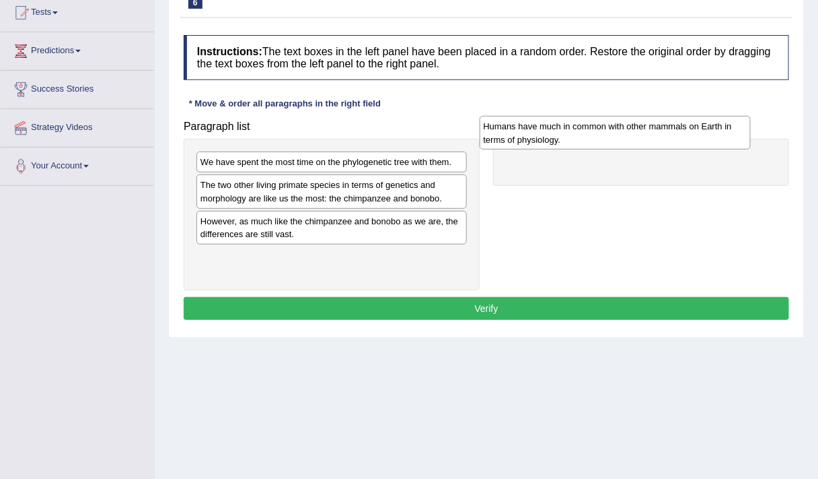
drag, startPoint x: 316, startPoint y: 228, endPoint x: 599, endPoint y: 135, distance: 298.2
click at [599, 135] on div "Humans have much in common with other mammals on Earth in terms of physiology." at bounding box center [616, 132] width 272 height 33
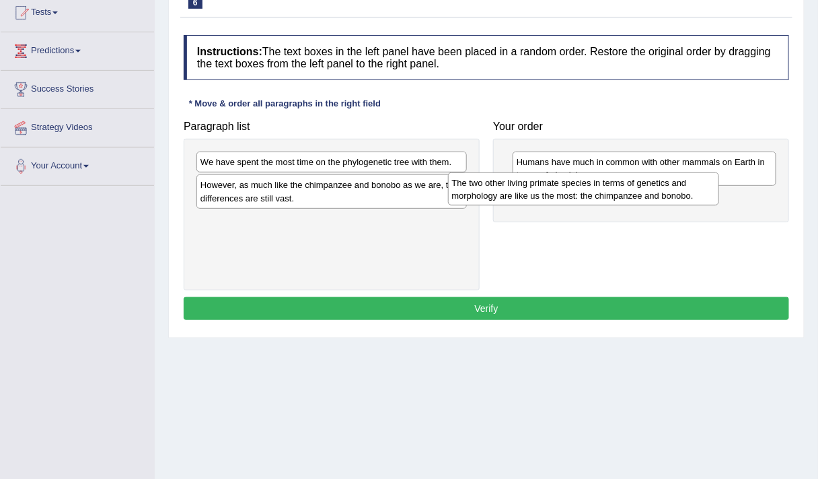
drag, startPoint x: 370, startPoint y: 192, endPoint x: 626, endPoint y: 197, distance: 256.5
click at [626, 197] on div "The two other living primate species in terms of genetics and morphology are li…" at bounding box center [584, 188] width 272 height 33
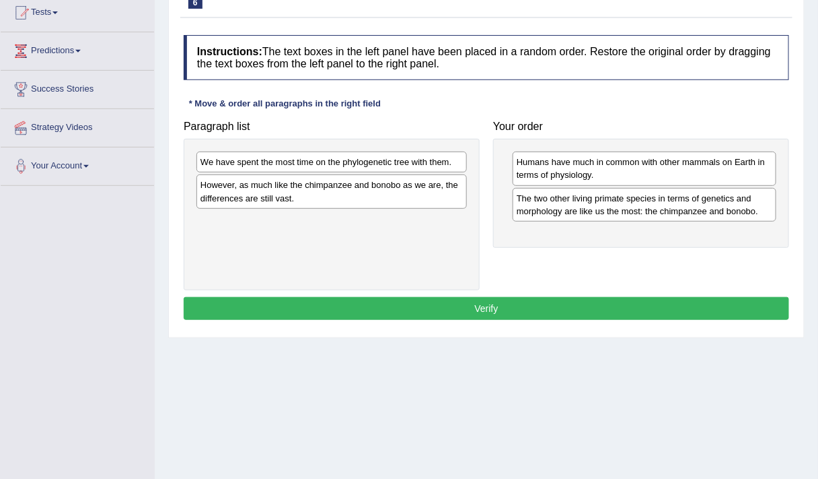
drag, startPoint x: 419, startPoint y: 164, endPoint x: 508, endPoint y: 161, distance: 89.6
click at [454, 162] on div "We have spent the most time on the phylogenetic tree with them." at bounding box center [332, 161] width 271 height 21
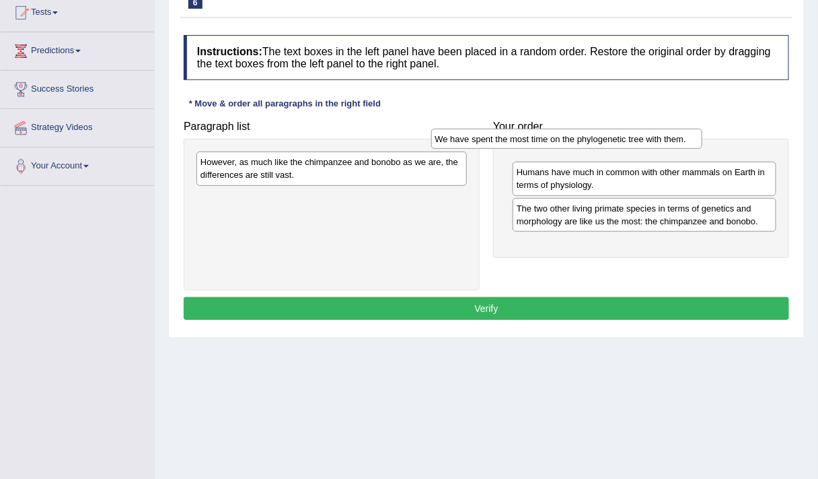
drag, startPoint x: 418, startPoint y: 155, endPoint x: 672, endPoint y: 137, distance: 255.1
click at [672, 137] on div "We have spent the most time on the phylogenetic tree with them." at bounding box center [567, 139] width 272 height 20
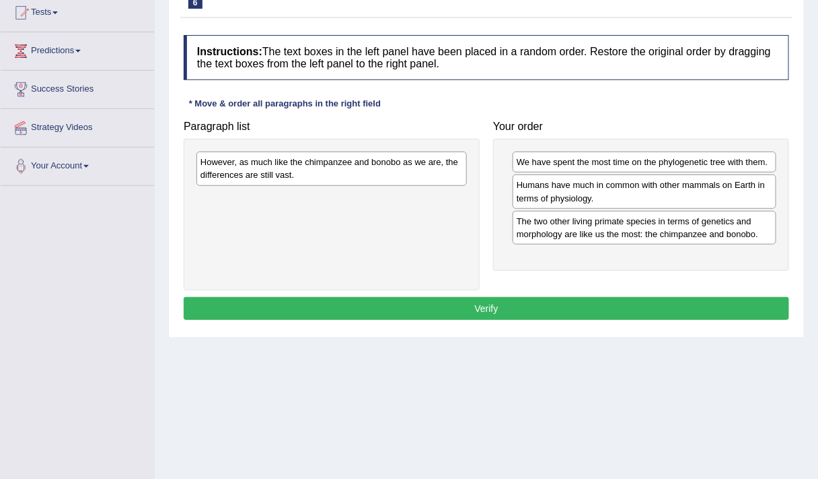
click at [646, 162] on div "We have spent the most time on the phylogenetic tree with them." at bounding box center [645, 161] width 264 height 21
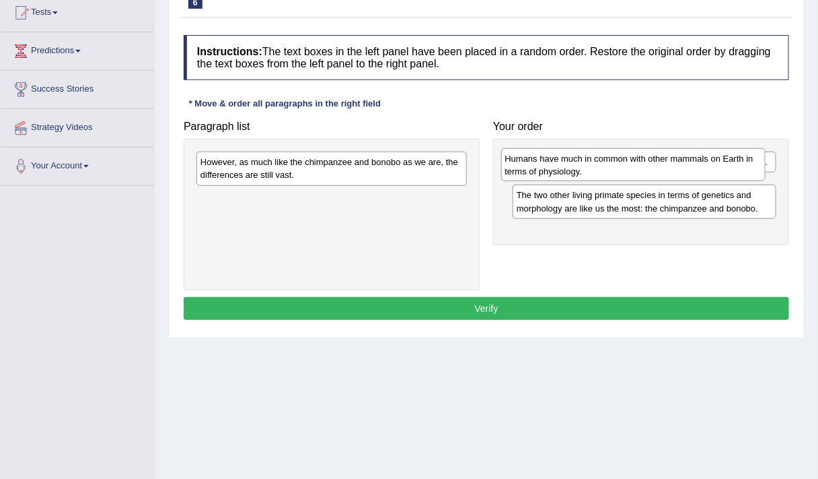
drag, startPoint x: 572, startPoint y: 191, endPoint x: 561, endPoint y: 166, distance: 28.0
click at [561, 166] on div "Humans have much in common with other mammals on Earth in terms of physiology." at bounding box center [633, 164] width 265 height 33
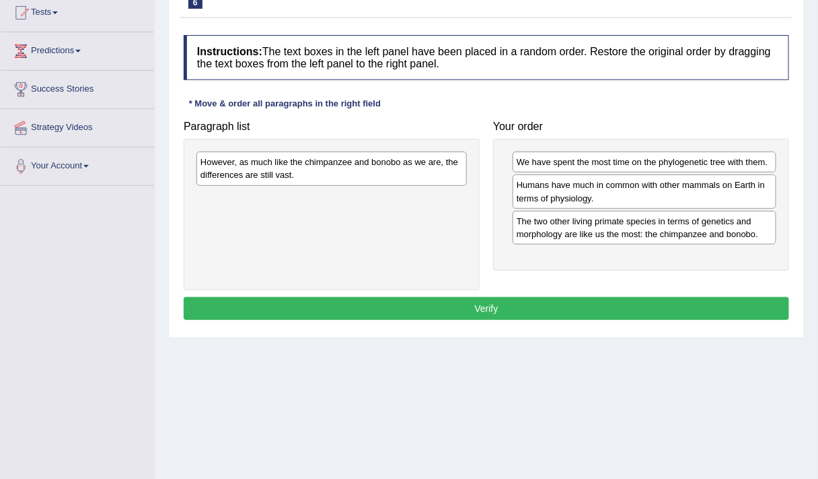
click at [645, 188] on div "Humans have much in common with other mammals on Earth in terms of physiology." at bounding box center [645, 191] width 264 height 34
click at [616, 194] on div "Humans have much in common with other mammals on Earth in terms of physiology." at bounding box center [645, 191] width 264 height 34
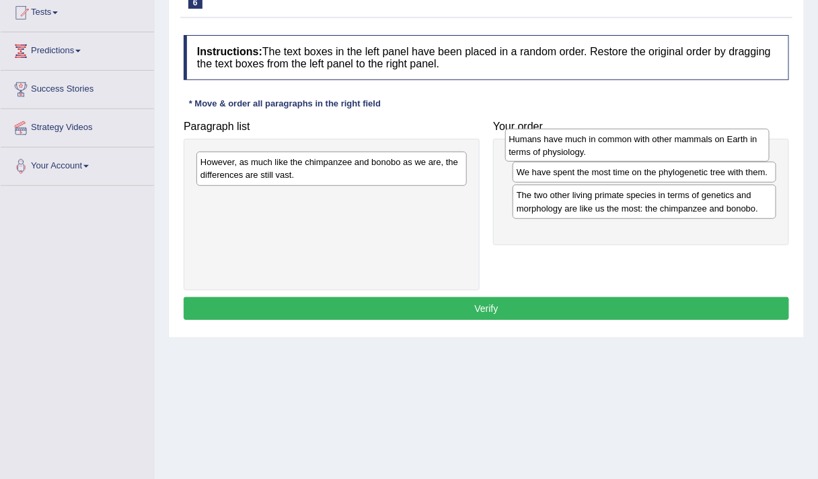
drag, startPoint x: 616, startPoint y: 192, endPoint x: 608, endPoint y: 148, distance: 45.0
click at [608, 148] on div "Humans have much in common with other mammals on Earth in terms of physiology." at bounding box center [637, 145] width 265 height 33
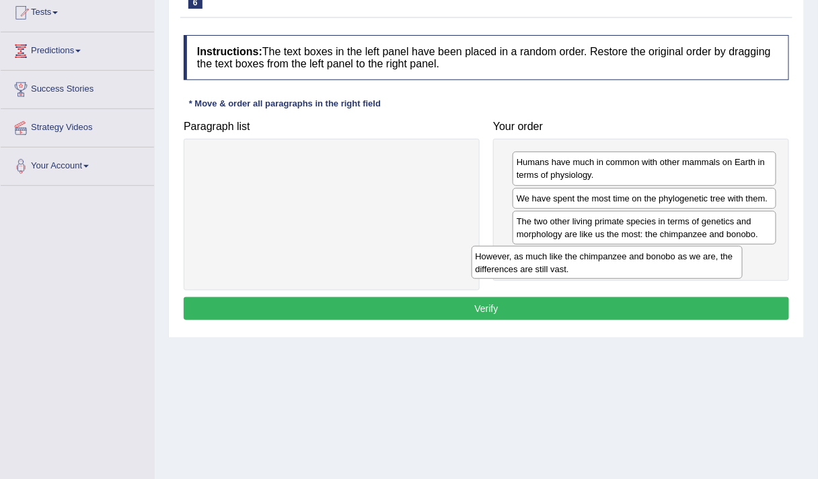
drag, startPoint x: 332, startPoint y: 172, endPoint x: 608, endPoint y: 266, distance: 290.7
click at [608, 266] on div "However, as much like the chimpanzee and bonobo as we are, the differences are …" at bounding box center [608, 262] width 272 height 33
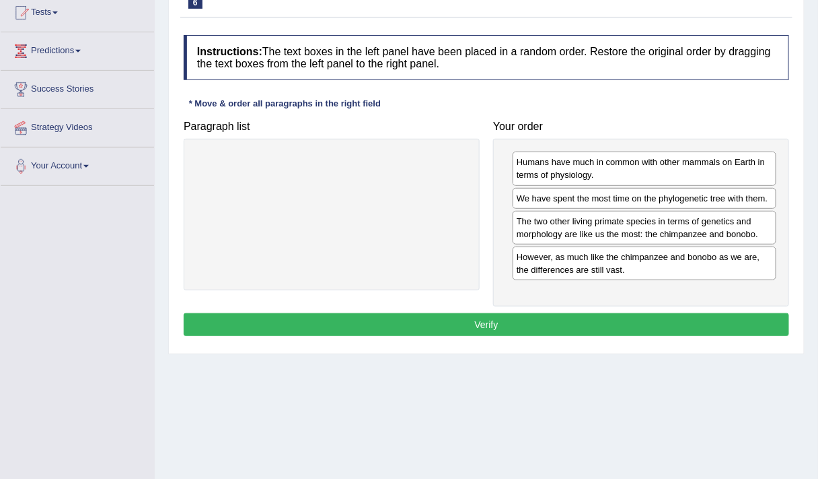
click at [490, 316] on button "Verify" at bounding box center [487, 324] width 606 height 23
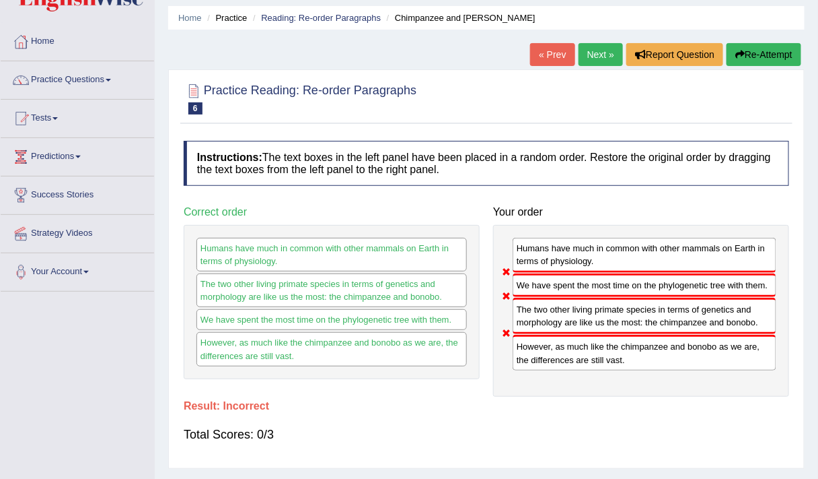
scroll to position [40, 0]
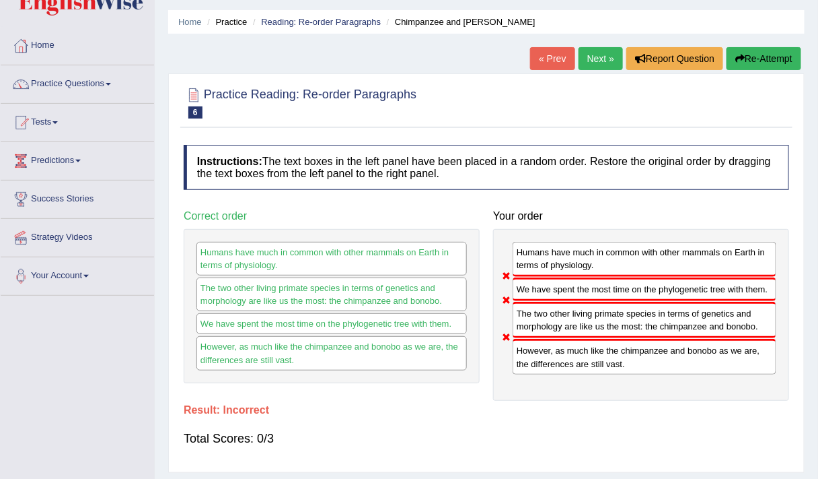
click at [746, 52] on button "Re-Attempt" at bounding box center [764, 58] width 75 height 23
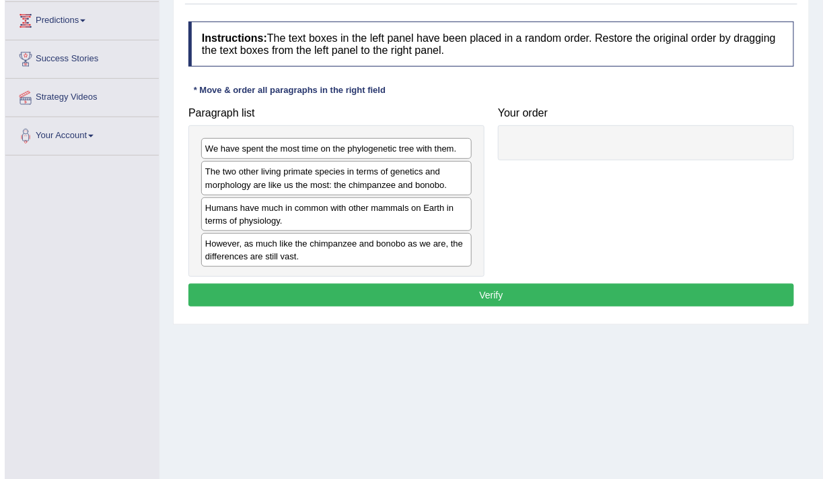
scroll to position [180, 0]
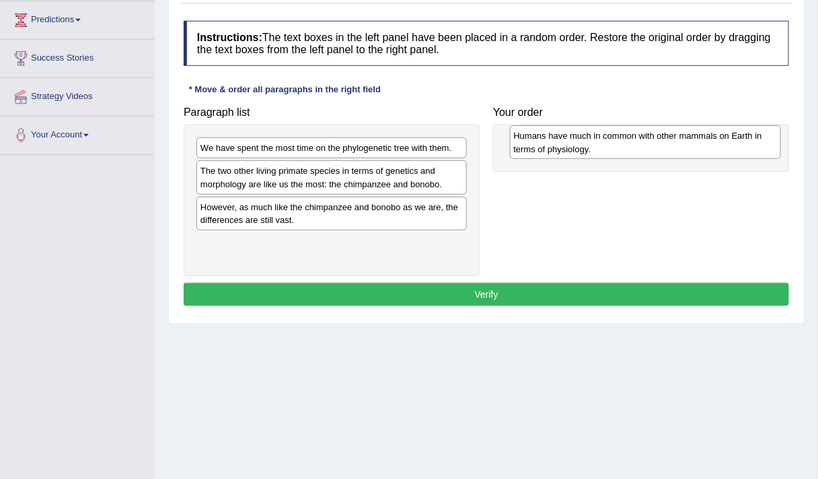
drag, startPoint x: 265, startPoint y: 209, endPoint x: 578, endPoint y: 141, distance: 321.1
click at [578, 141] on div "Humans have much in common with other mammals on Earth in terms of physiology." at bounding box center [646, 141] width 272 height 33
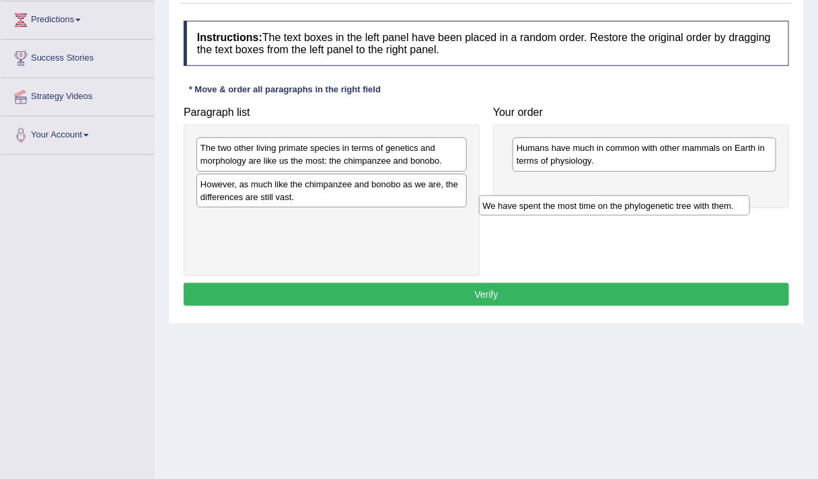
drag, startPoint x: 427, startPoint y: 151, endPoint x: 717, endPoint y: 203, distance: 295.5
click at [717, 203] on div "We have spent the most time on the phylogenetic tree with them." at bounding box center [615, 205] width 272 height 20
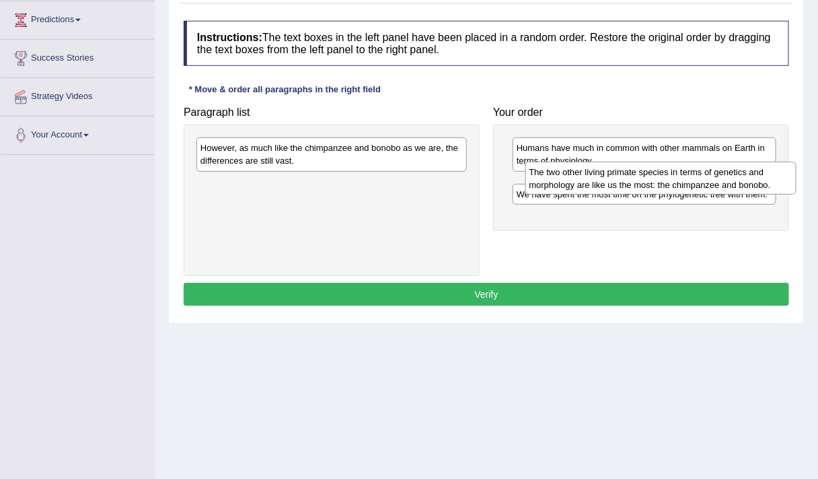
drag, startPoint x: 337, startPoint y: 152, endPoint x: 665, endPoint y: 176, distance: 328.6
click at [665, 176] on div "The two other living primate species in terms of genetics and morphology are li…" at bounding box center [662, 178] width 272 height 33
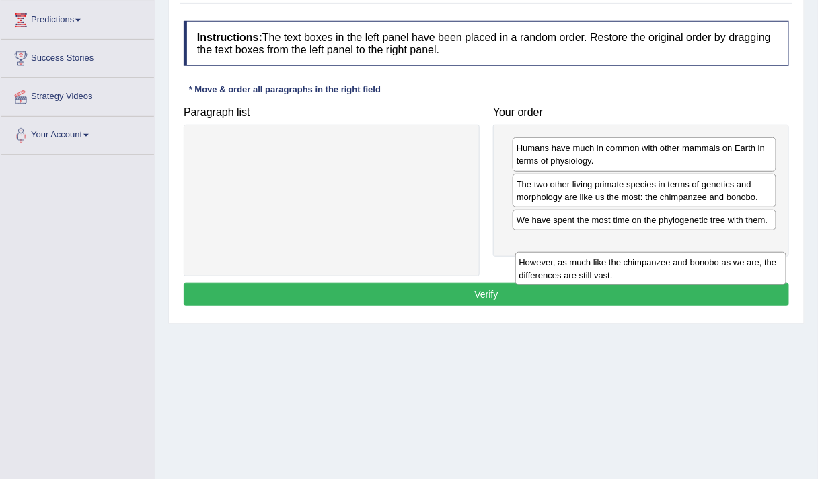
drag, startPoint x: 433, startPoint y: 157, endPoint x: 754, endPoint y: 262, distance: 337.1
click at [754, 262] on div "However, as much like the chimpanzee and bonobo as we are, the differences are …" at bounding box center [652, 268] width 272 height 33
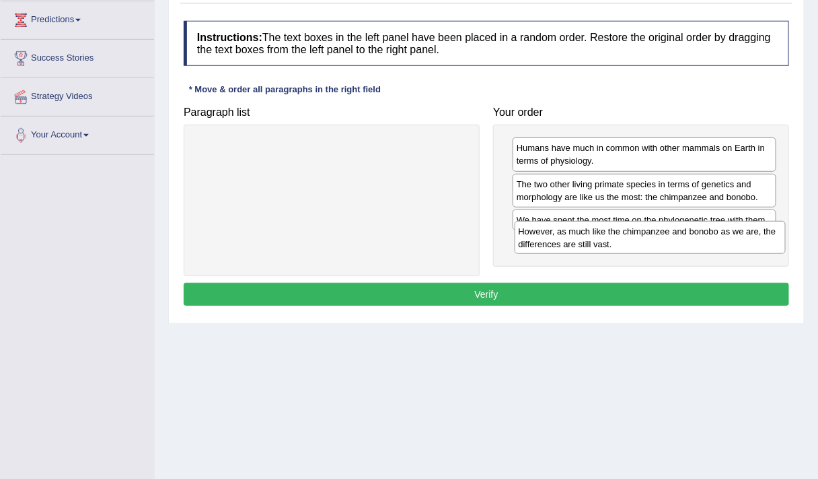
drag, startPoint x: 419, startPoint y: 149, endPoint x: 738, endPoint y: 232, distance: 328.9
click at [738, 232] on div "However, as much like the chimpanzee and bonobo as we are, the differences are …" at bounding box center [651, 237] width 272 height 33
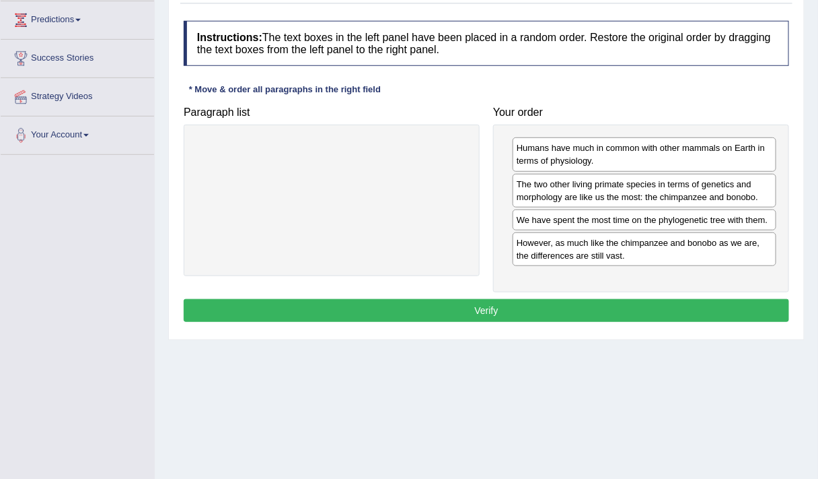
click at [507, 308] on button "Verify" at bounding box center [487, 310] width 606 height 23
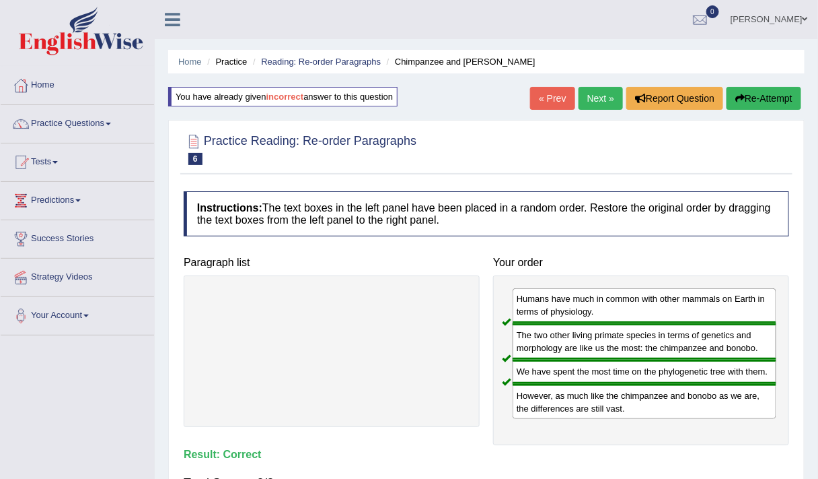
scroll to position [1, 0]
click at [594, 104] on link "Next »" at bounding box center [601, 97] width 44 height 23
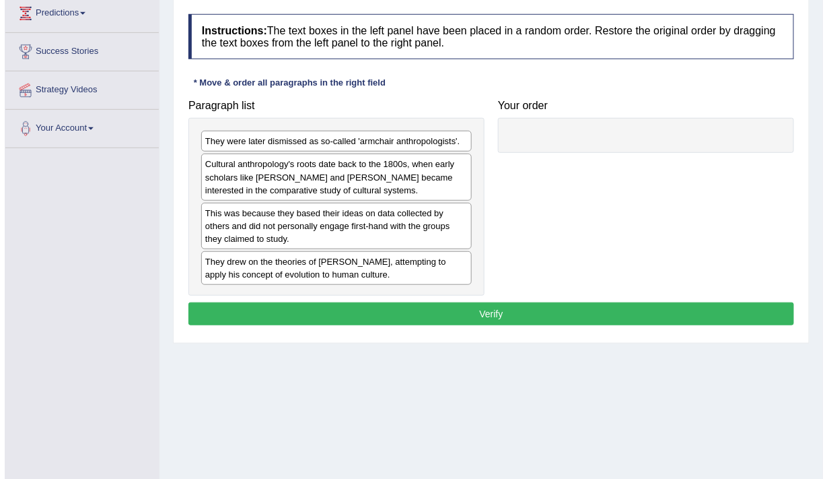
scroll to position [227, 0]
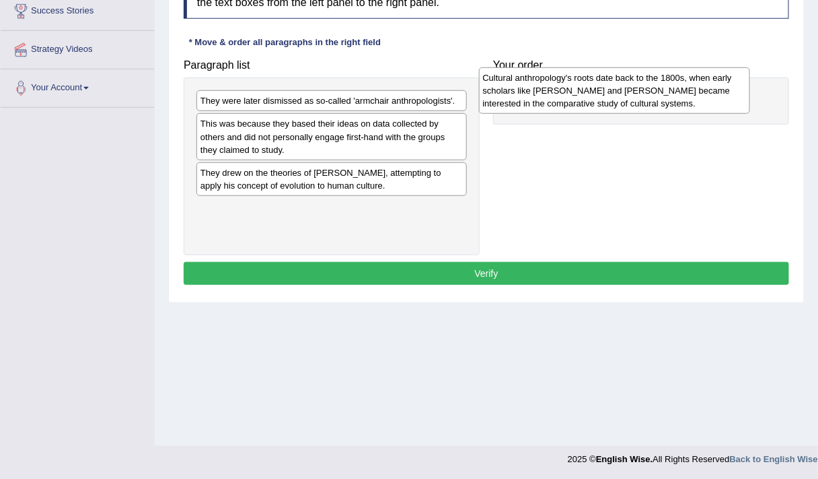
drag, startPoint x: 378, startPoint y: 149, endPoint x: 661, endPoint y: 104, distance: 286.9
click at [661, 104] on div "Cultural anthropology's roots date back to the 1800s, when early scholars like …" at bounding box center [615, 90] width 272 height 46
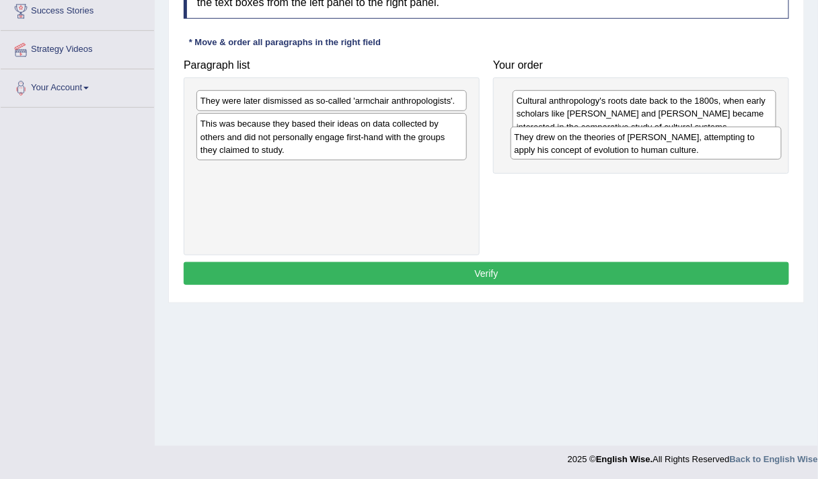
drag, startPoint x: 291, startPoint y: 182, endPoint x: 606, endPoint y: 149, distance: 316.8
click at [606, 149] on div "They drew on the theories of Charles Darwin, attempting to apply his concept of…" at bounding box center [647, 143] width 272 height 33
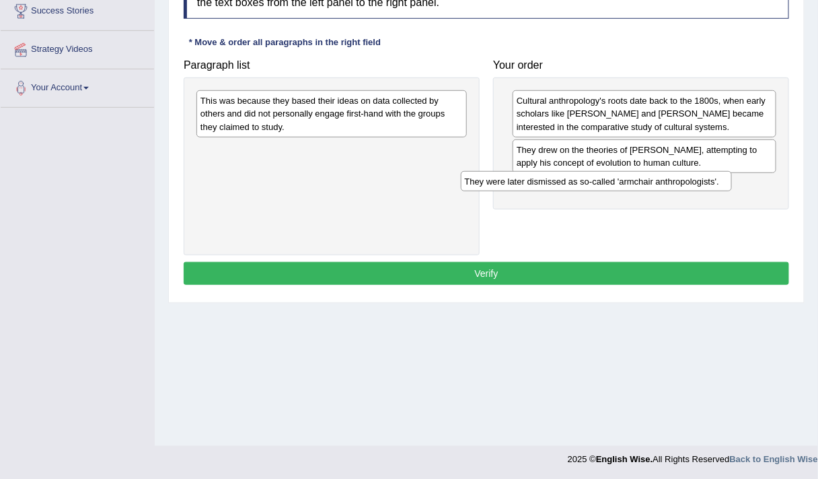
drag, startPoint x: 302, startPoint y: 104, endPoint x: 568, endPoint y: 184, distance: 277.9
click at [568, 184] on div "They were later dismissed as so-called 'armchair anthropologists'." at bounding box center [597, 181] width 272 height 20
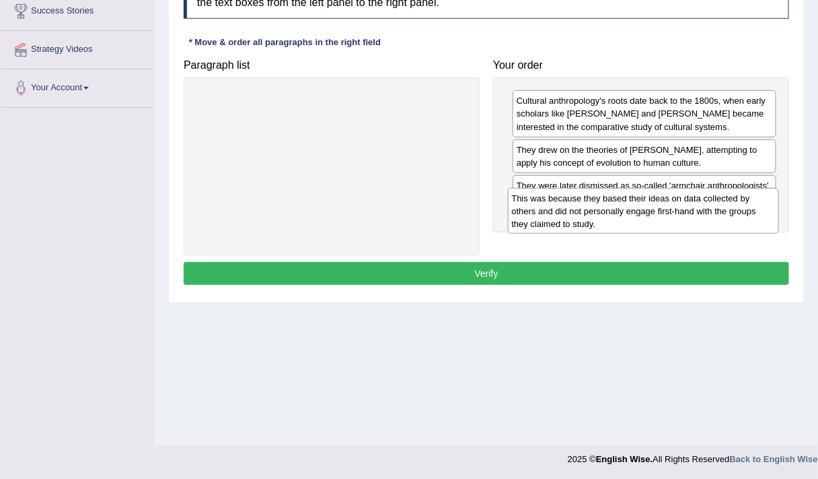
drag, startPoint x: 336, startPoint y: 108, endPoint x: 647, endPoint y: 206, distance: 326.6
click at [647, 206] on div "This was because they based their ideas on data collected by others and did not…" at bounding box center [644, 211] width 272 height 46
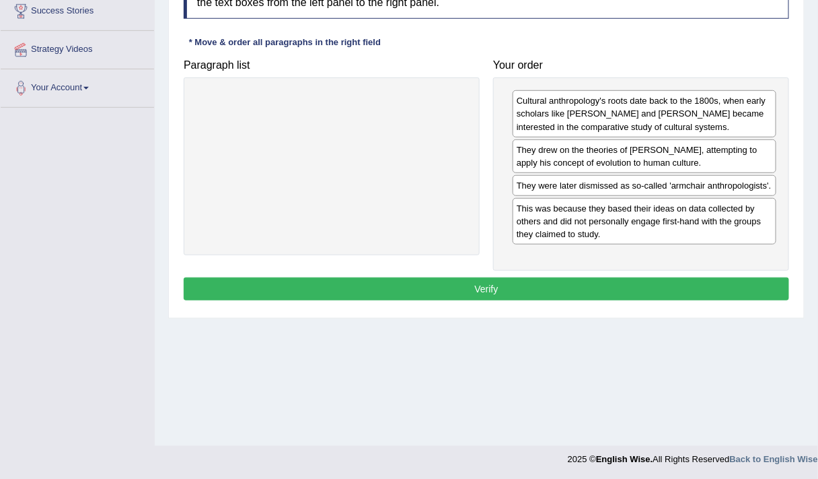
click at [392, 283] on button "Verify" at bounding box center [487, 288] width 606 height 23
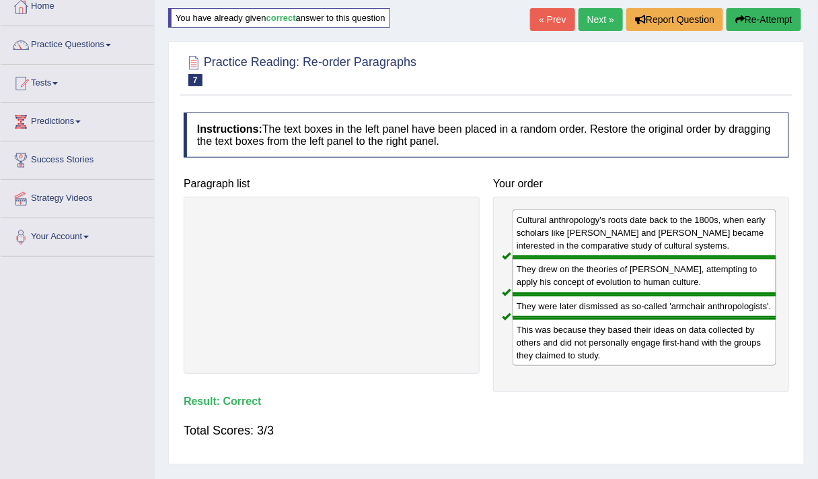
scroll to position [77, 0]
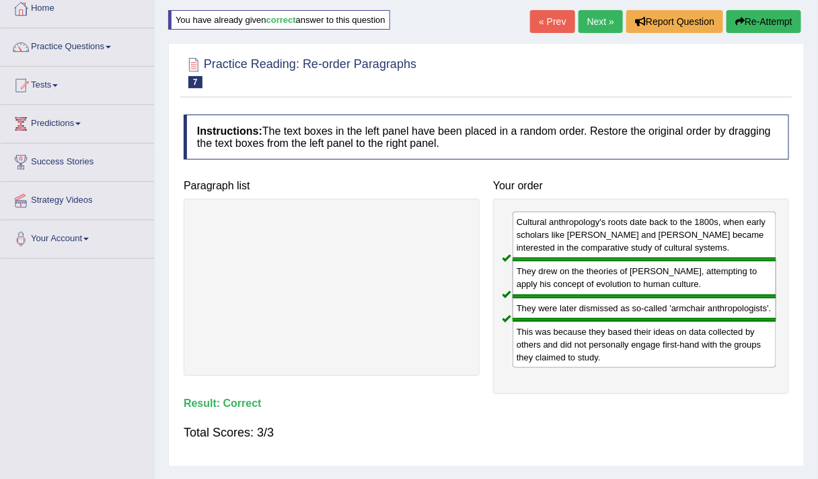
click at [598, 20] on link "Next »" at bounding box center [601, 21] width 44 height 23
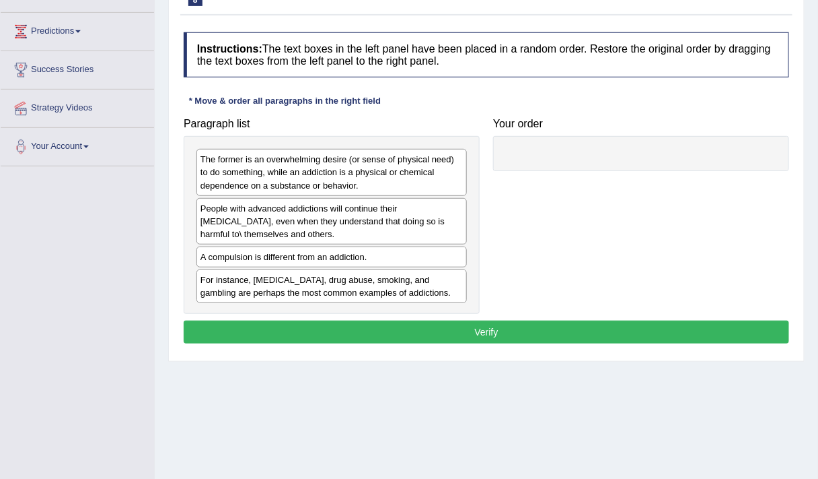
scroll to position [180, 0]
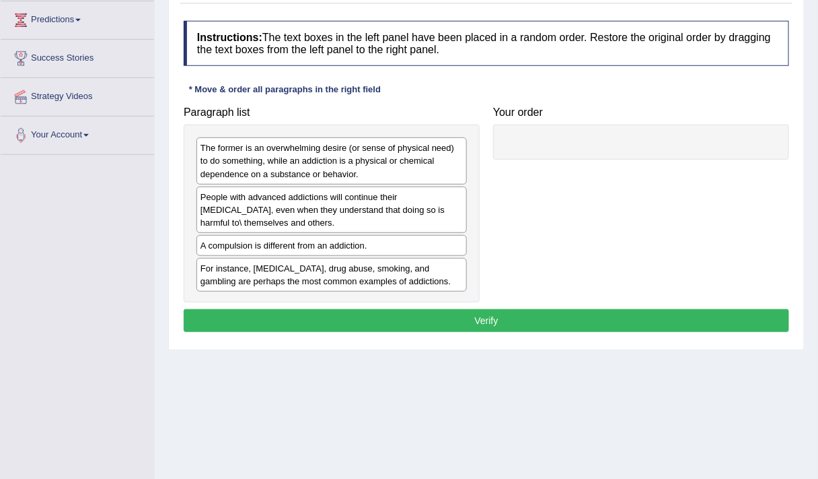
click at [283, 127] on div "The former is an overwhelming desire (or sense of physical need) to do somethin…" at bounding box center [332, 213] width 296 height 177
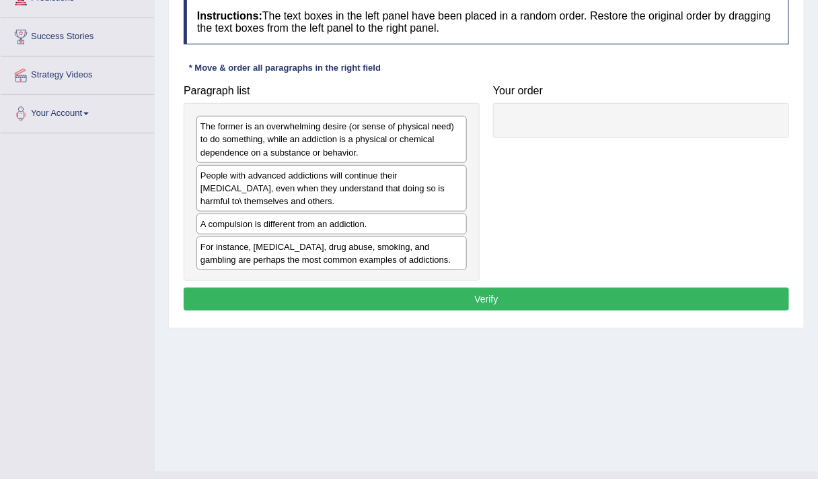
scroll to position [221, 0]
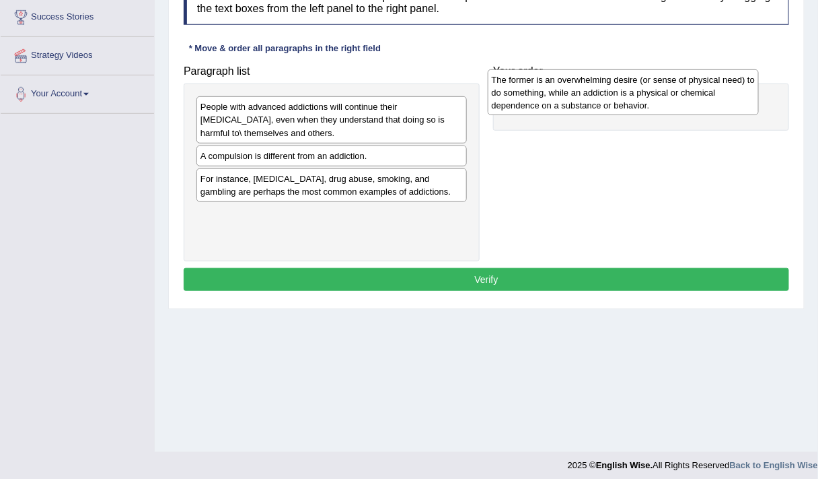
drag, startPoint x: 253, startPoint y: 121, endPoint x: 545, endPoint y: 94, distance: 292.7
click at [545, 94] on div "The former is an overwhelming desire (or sense of physical need) to do somethin…" at bounding box center [624, 92] width 272 height 46
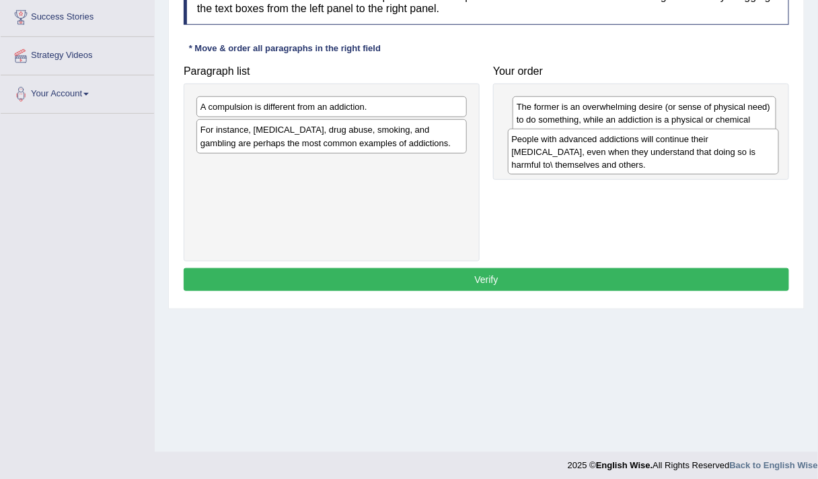
drag, startPoint x: 291, startPoint y: 114, endPoint x: 602, endPoint y: 147, distance: 313.4
click at [602, 147] on div "People with advanced addictions will continue their [MEDICAL_DATA], even when t…" at bounding box center [644, 152] width 272 height 46
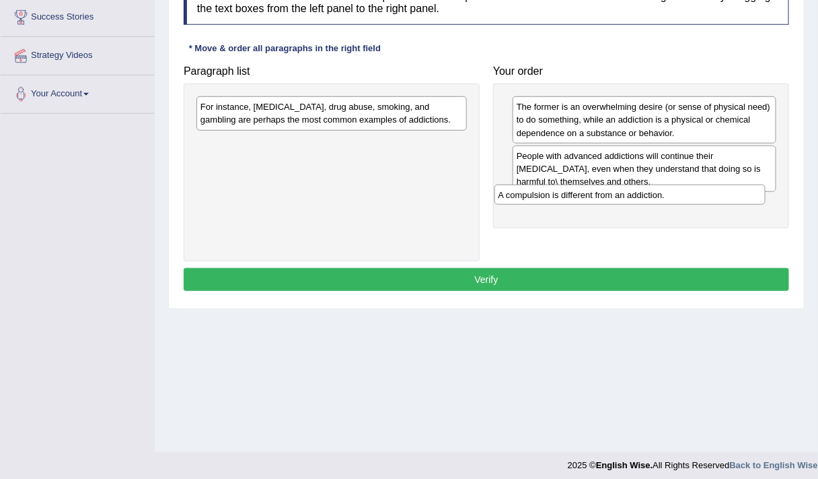
drag, startPoint x: 382, startPoint y: 104, endPoint x: 682, endPoint y: 193, distance: 312.4
click at [682, 193] on div "A compulsion is different from an addiction." at bounding box center [631, 194] width 272 height 20
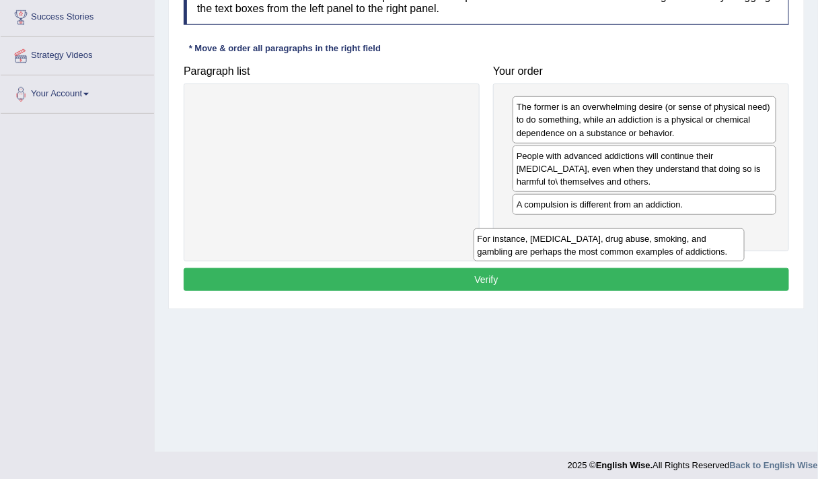
drag, startPoint x: 397, startPoint y: 108, endPoint x: 674, endPoint y: 240, distance: 307.1
click at [674, 240] on div "For instance, [MEDICAL_DATA], drug abuse, smoking, and gambling are perhaps the…" at bounding box center [610, 244] width 272 height 33
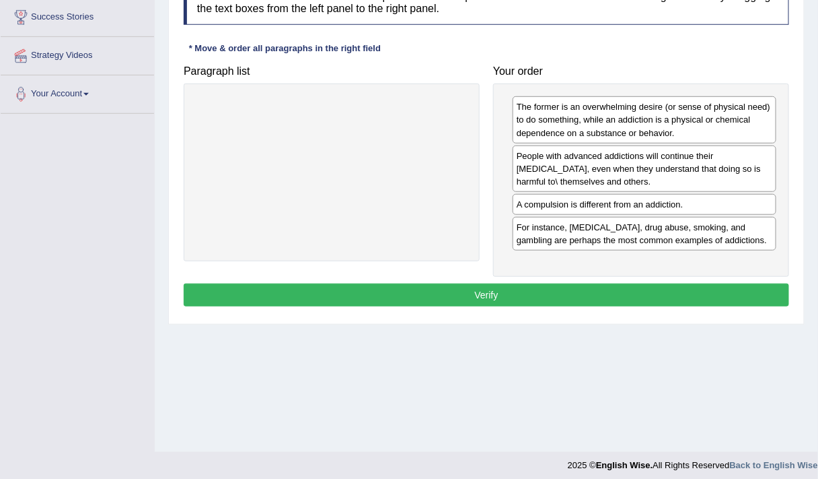
click at [527, 283] on button "Verify" at bounding box center [487, 294] width 606 height 23
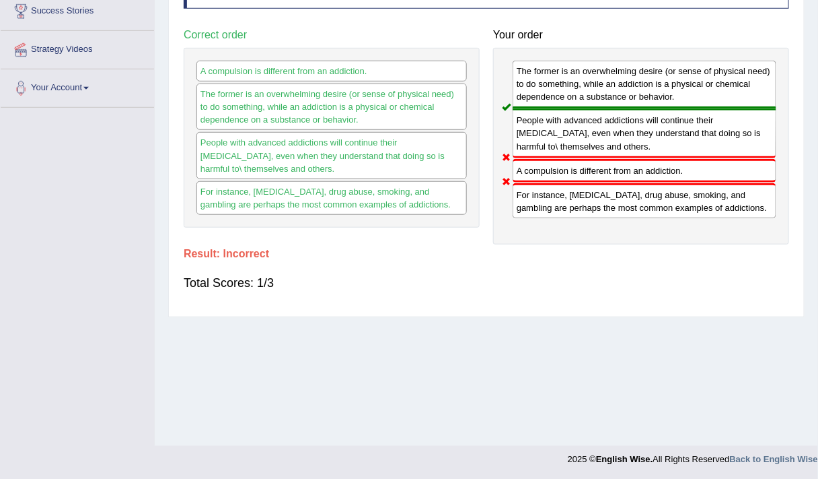
scroll to position [0, 0]
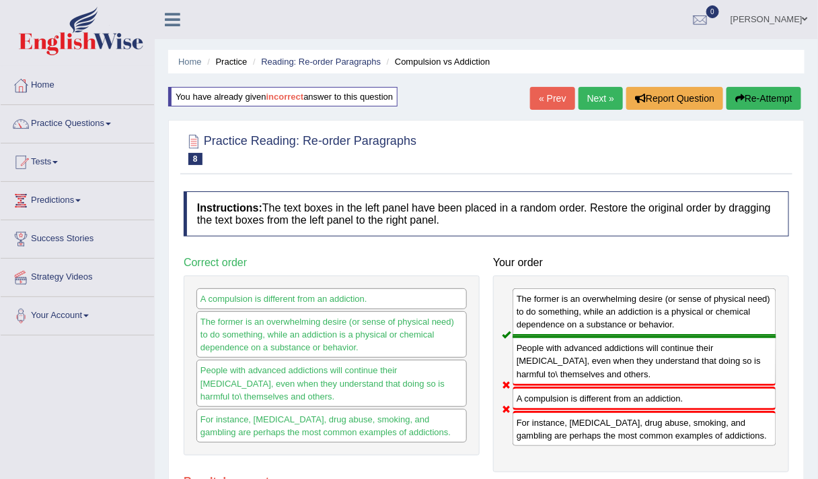
click at [750, 102] on button "Re-Attempt" at bounding box center [764, 98] width 75 height 23
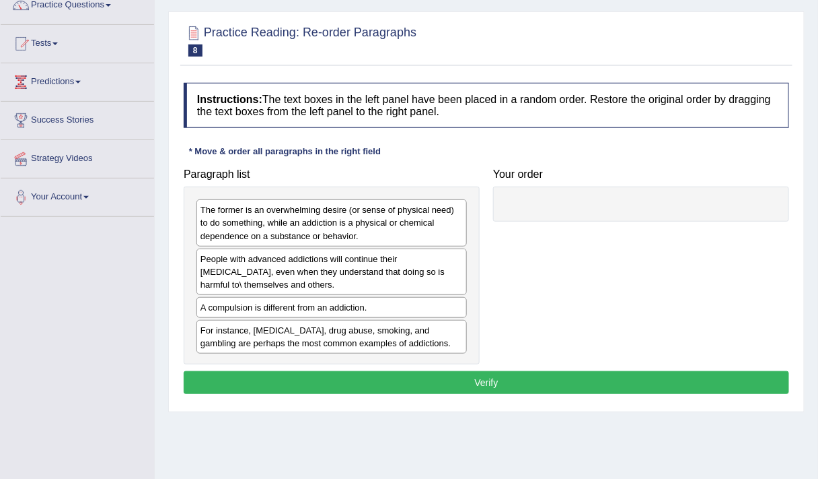
scroll to position [227, 0]
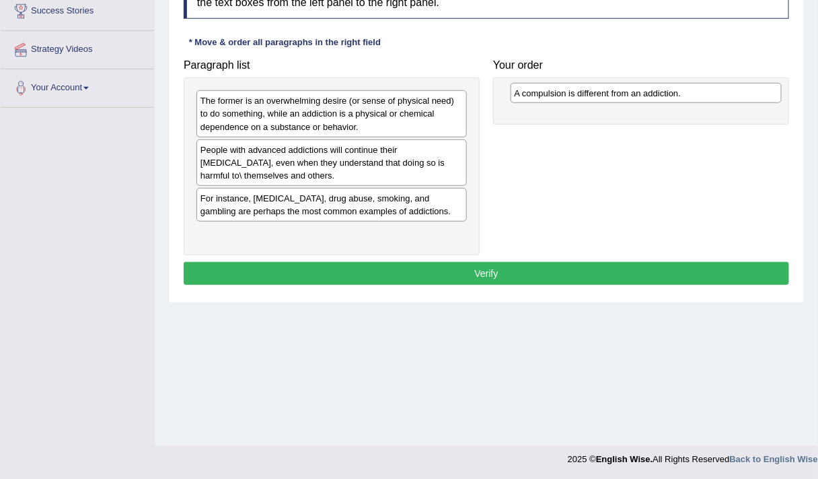
drag, startPoint x: 246, startPoint y: 201, endPoint x: 561, endPoint y: 97, distance: 331.0
click at [561, 97] on div "A compulsion is different from an addiction." at bounding box center [647, 93] width 272 height 20
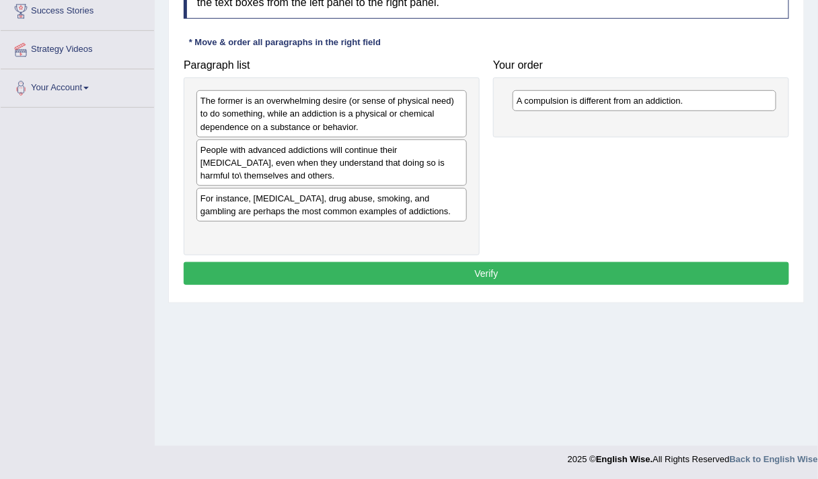
click at [470, 129] on div "The former is an overwhelming desire (or sense of physical need) to do somethin…" at bounding box center [332, 165] width 296 height 177
click at [347, 166] on div "People with advanced addictions will continue their [MEDICAL_DATA], even when t…" at bounding box center [332, 162] width 271 height 46
click at [306, 129] on div "The former is an overwhelming desire (or sense of physical need) to do somethin…" at bounding box center [332, 113] width 271 height 46
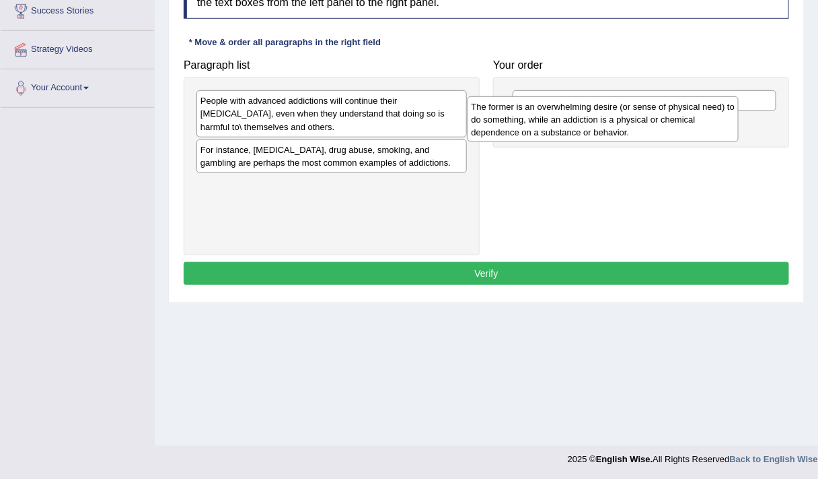
drag, startPoint x: 345, startPoint y: 105, endPoint x: 635, endPoint y: 132, distance: 292.0
click at [635, 132] on div "The former is an overwhelming desire (or sense of physical need) to do somethin…" at bounding box center [604, 119] width 272 height 46
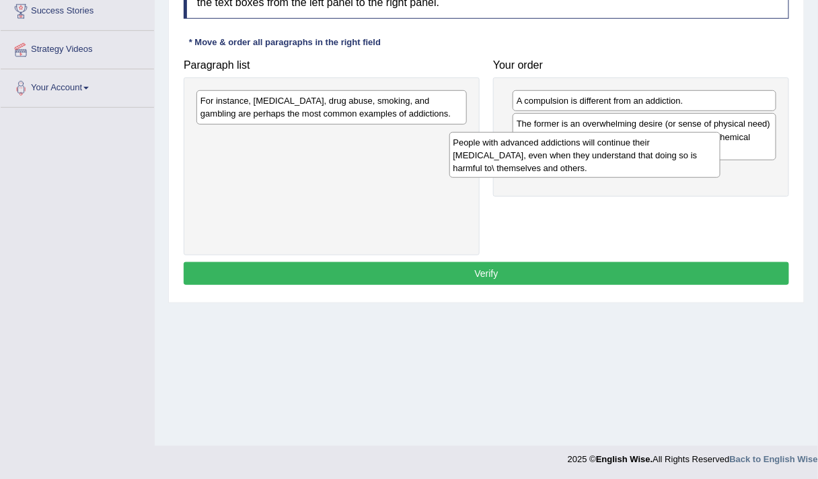
drag, startPoint x: 364, startPoint y: 124, endPoint x: 620, endPoint y: 166, distance: 259.3
click at [620, 166] on div "People with advanced addictions will continue their [MEDICAL_DATA], even when t…" at bounding box center [586, 155] width 272 height 46
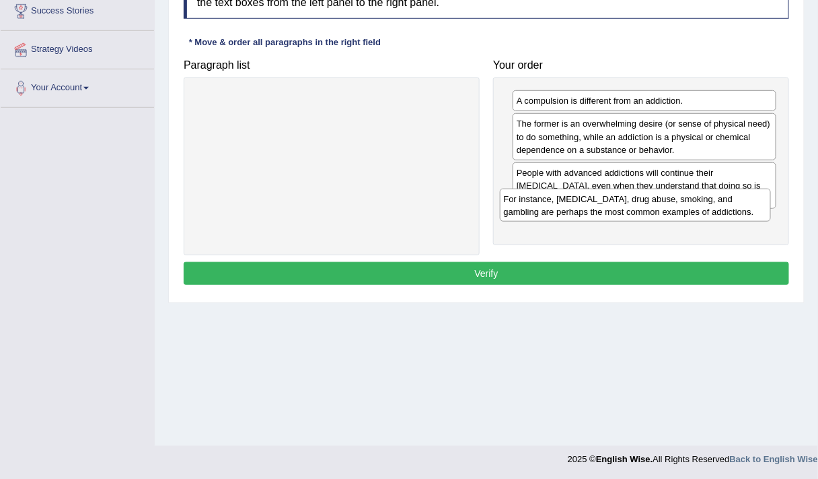
drag, startPoint x: 375, startPoint y: 108, endPoint x: 687, endPoint y: 215, distance: 329.5
click at [687, 215] on div "For instance, [MEDICAL_DATA], drug abuse, smoking, and gambling are perhaps the…" at bounding box center [636, 204] width 272 height 33
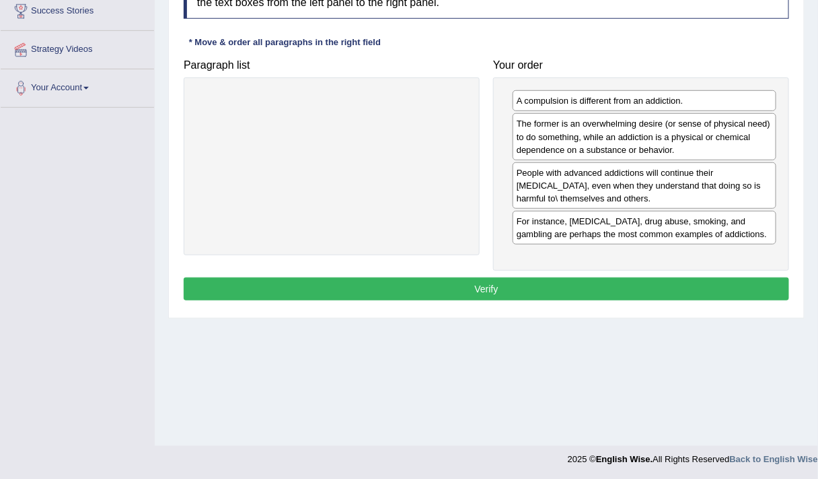
click at [413, 288] on button "Verify" at bounding box center [487, 288] width 606 height 23
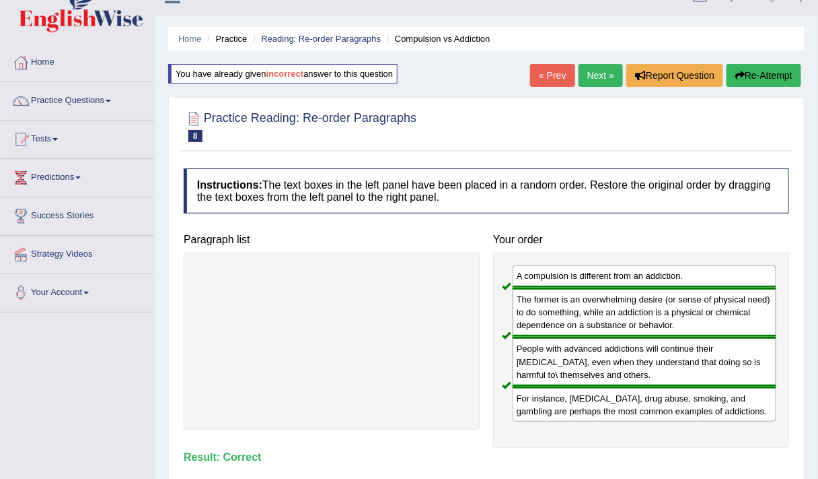
scroll to position [14, 0]
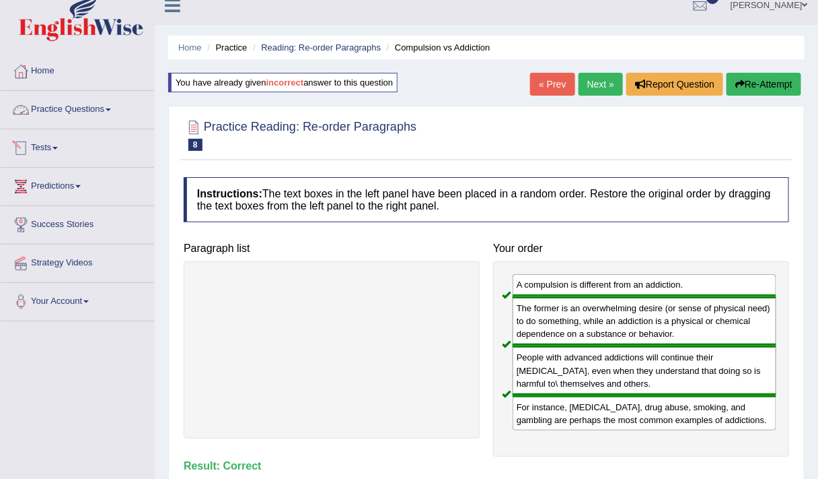
click at [61, 107] on link "Practice Questions" at bounding box center [77, 108] width 153 height 34
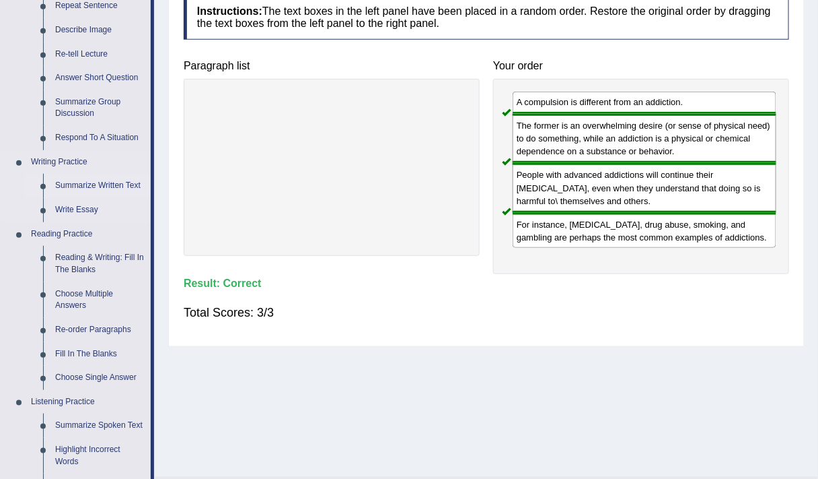
scroll to position [199, 0]
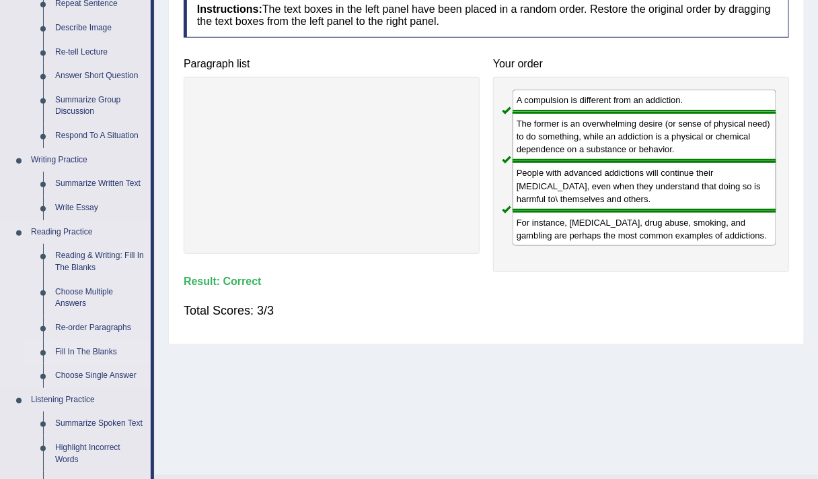
click at [76, 351] on link "Fill In The Blanks" at bounding box center [100, 352] width 102 height 24
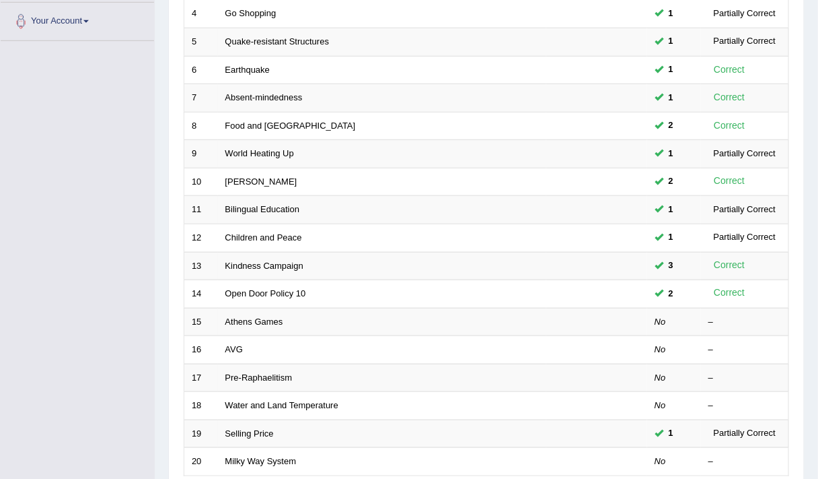
scroll to position [402, 0]
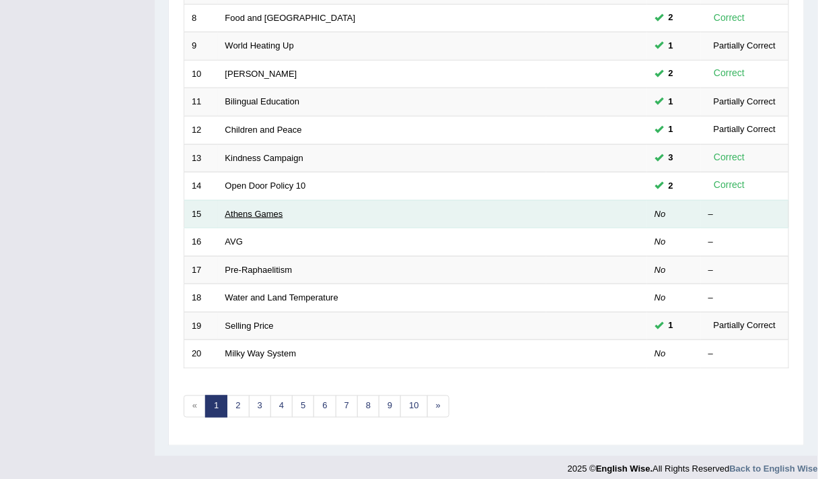
click at [242, 209] on link "Athens Games" at bounding box center [254, 214] width 58 height 10
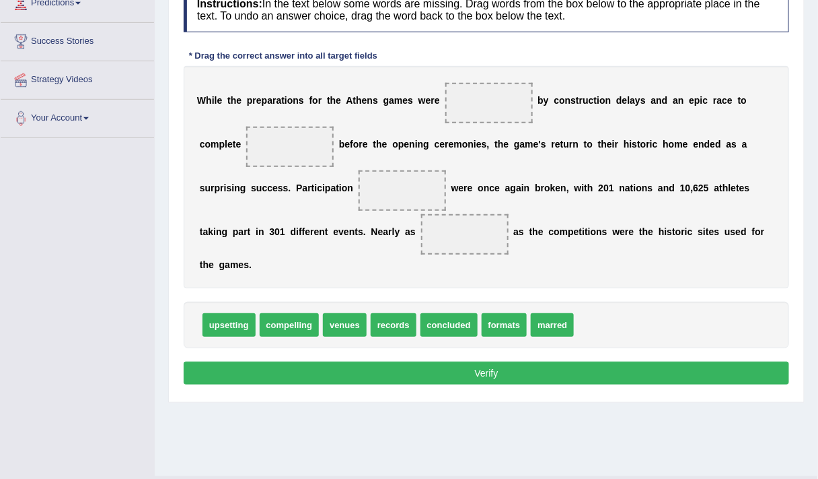
scroll to position [197, 0]
click at [542, 331] on span "marred" at bounding box center [552, 325] width 43 height 24
drag, startPoint x: 463, startPoint y: 316, endPoint x: 489, endPoint y: 86, distance: 230.9
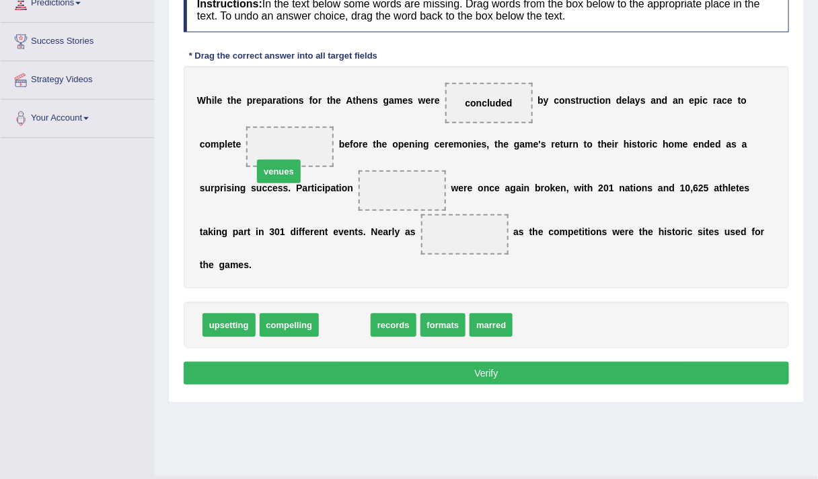
drag, startPoint x: 353, startPoint y: 321, endPoint x: 287, endPoint y: 158, distance: 175.7
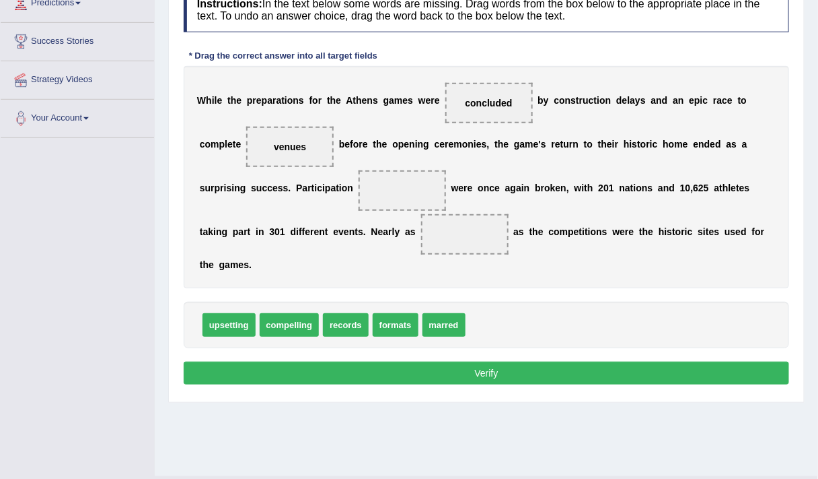
click at [691, 187] on b "," at bounding box center [692, 187] width 3 height 11
drag, startPoint x: 446, startPoint y: 316, endPoint x: 403, endPoint y: 244, distance: 84.2
drag, startPoint x: 467, startPoint y: 232, endPoint x: 413, endPoint y: 178, distance: 76.6
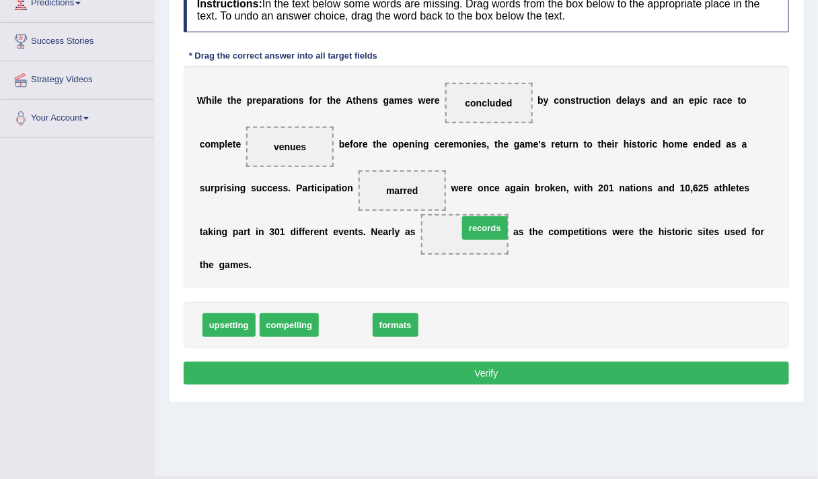
drag, startPoint x: 356, startPoint y: 323, endPoint x: 491, endPoint y: 230, distance: 164.1
click at [435, 375] on button "Verify" at bounding box center [487, 372] width 606 height 23
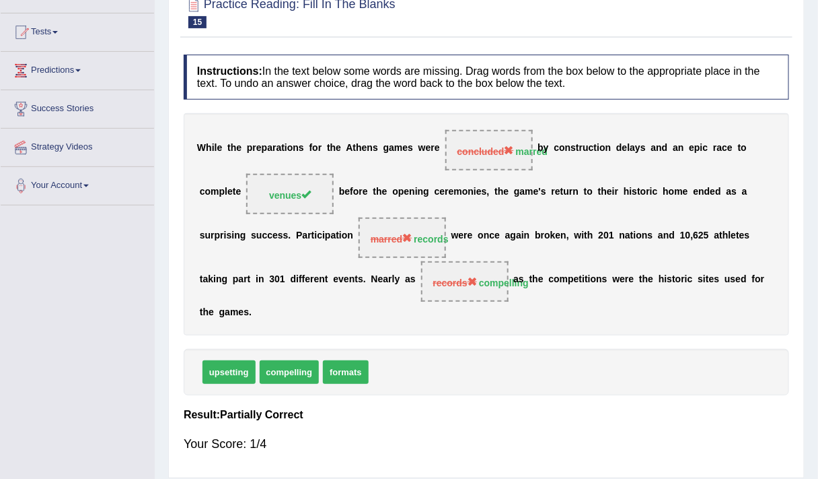
scroll to position [0, 0]
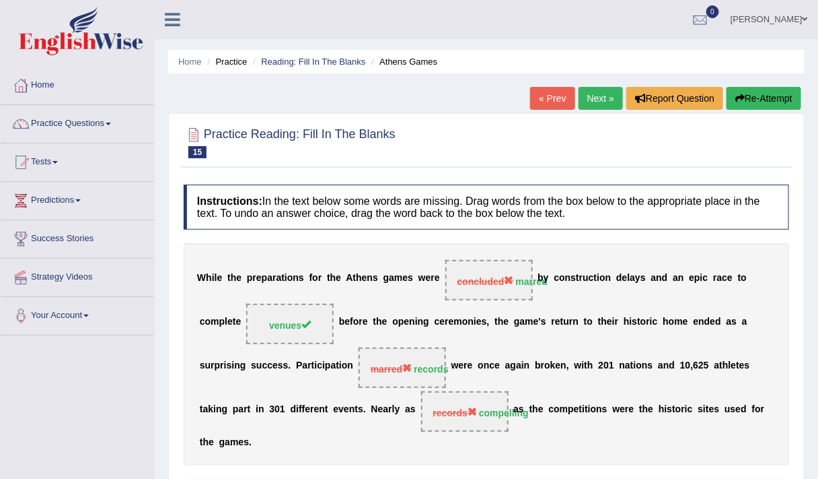
click at [748, 87] on button "Re-Attempt" at bounding box center [764, 98] width 75 height 23
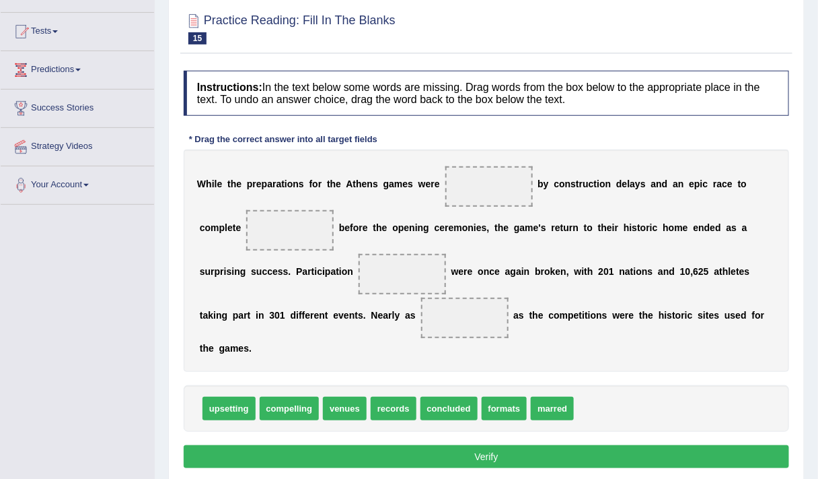
scroll to position [179, 0]
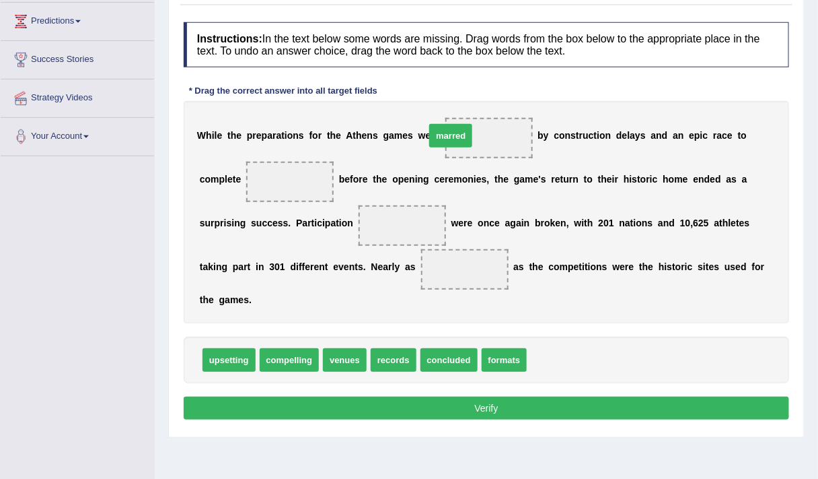
drag, startPoint x: 555, startPoint y: 345, endPoint x: 454, endPoint y: 110, distance: 255.9
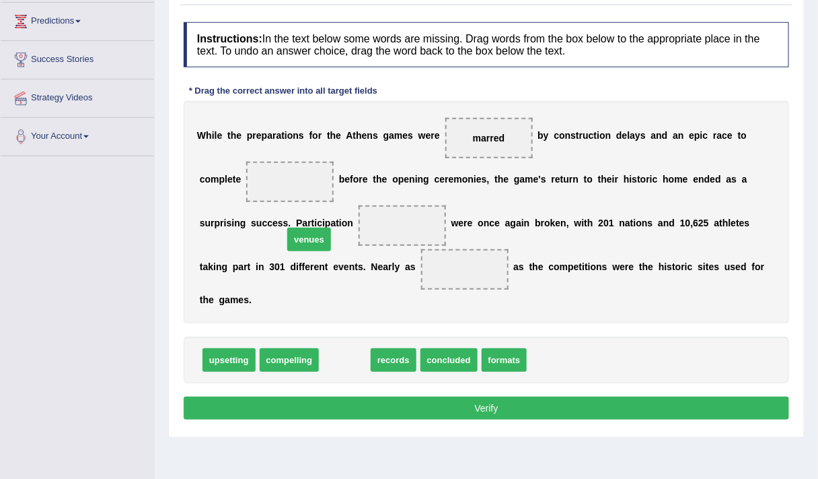
drag, startPoint x: 347, startPoint y: 361, endPoint x: 292, endPoint y: 183, distance: 186.7
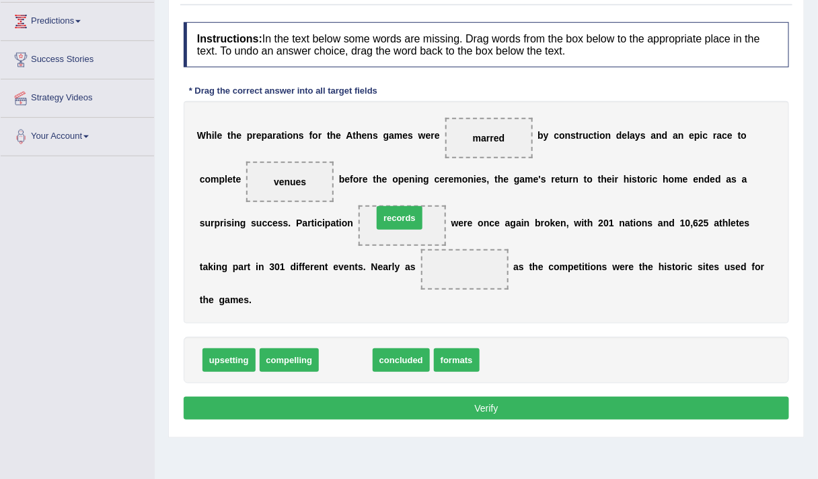
drag, startPoint x: 351, startPoint y: 355, endPoint x: 405, endPoint y: 212, distance: 152.5
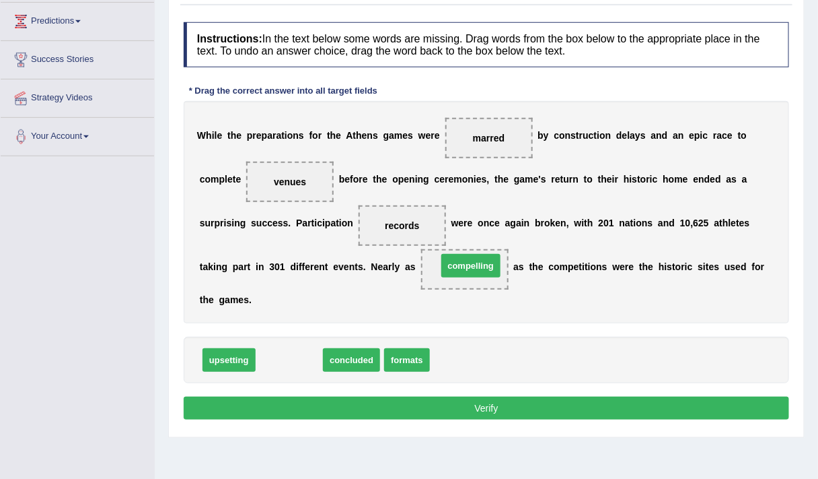
drag, startPoint x: 300, startPoint y: 355, endPoint x: 481, endPoint y: 261, distance: 204.7
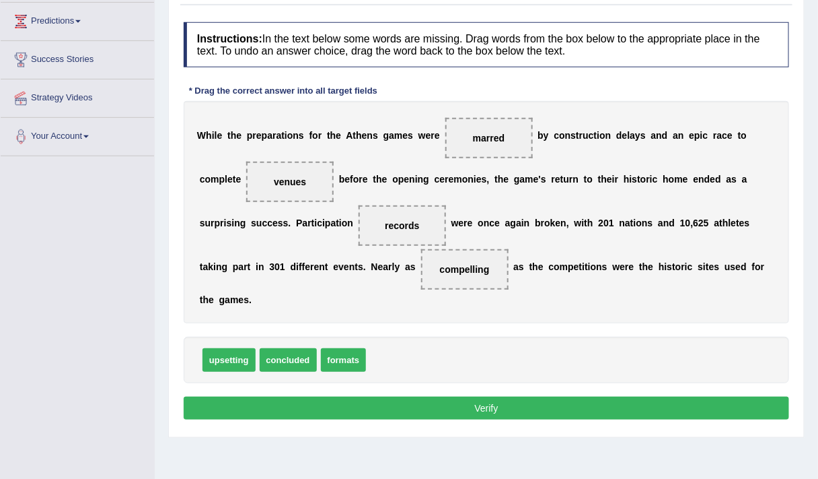
click at [339, 403] on button "Verify" at bounding box center [487, 407] width 606 height 23
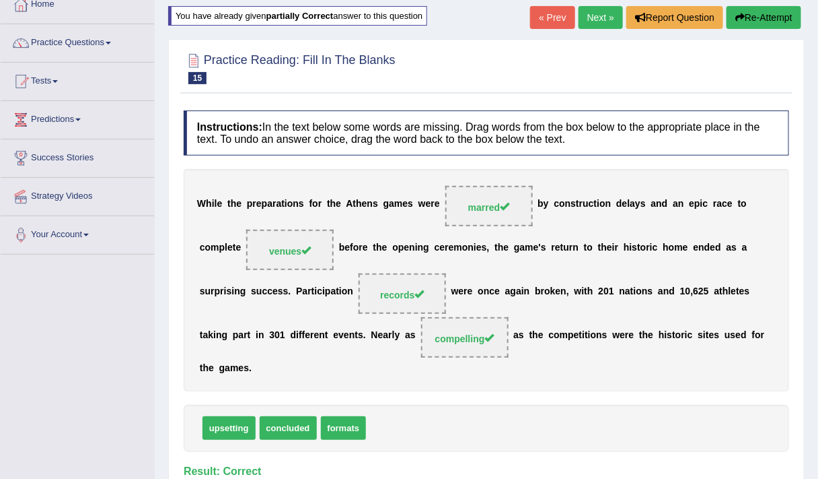
scroll to position [35, 0]
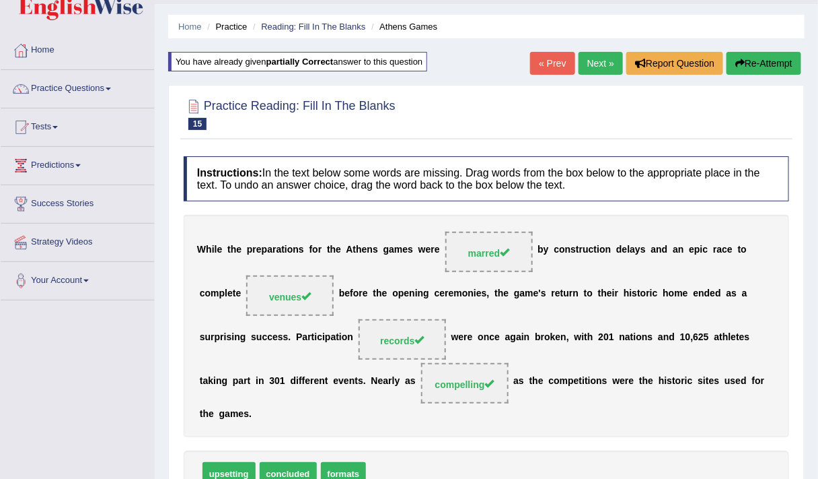
click at [601, 55] on link "Next »" at bounding box center [601, 63] width 44 height 23
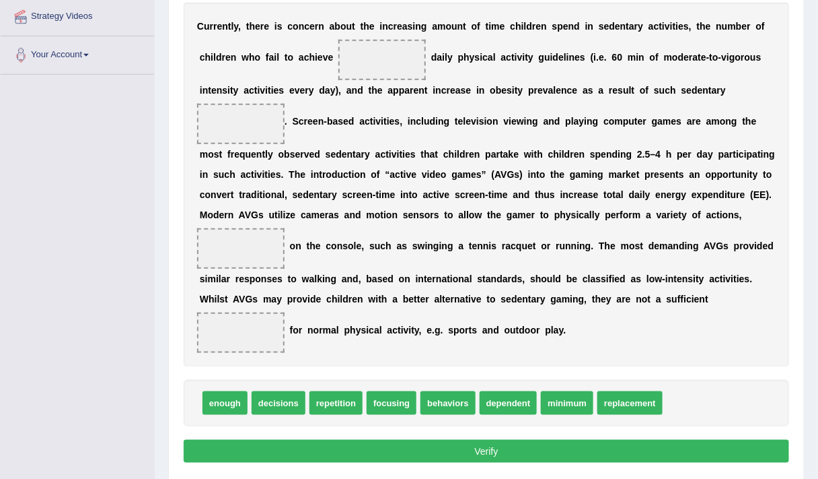
scroll to position [260, 0]
drag, startPoint x: 560, startPoint y: 398, endPoint x: 376, endPoint y: 71, distance: 376.1
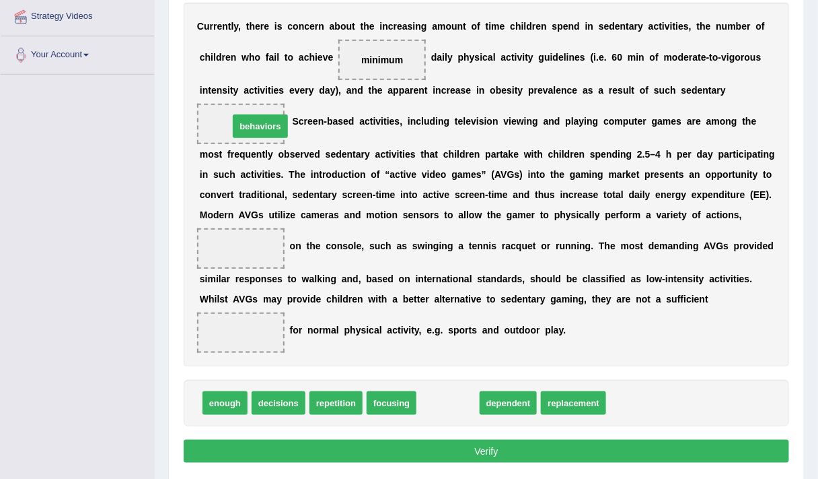
drag, startPoint x: 464, startPoint y: 396, endPoint x: 276, endPoint y: 118, distance: 335.8
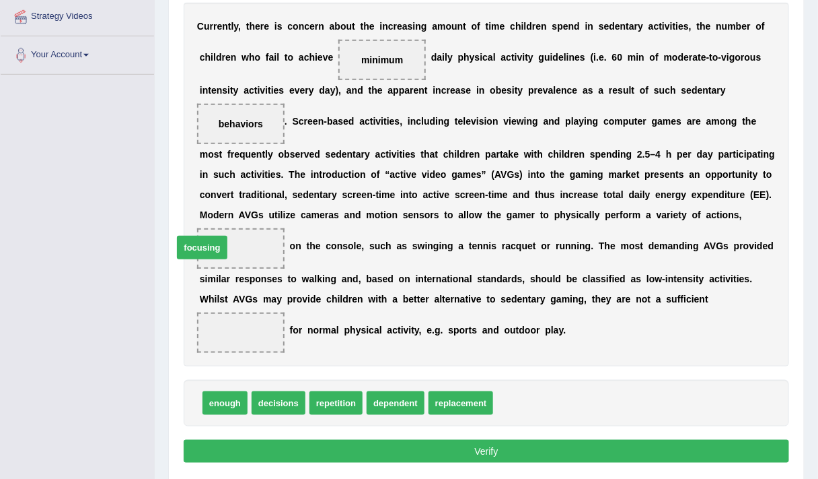
drag, startPoint x: 524, startPoint y: 388, endPoint x: 222, endPoint y: 236, distance: 338.3
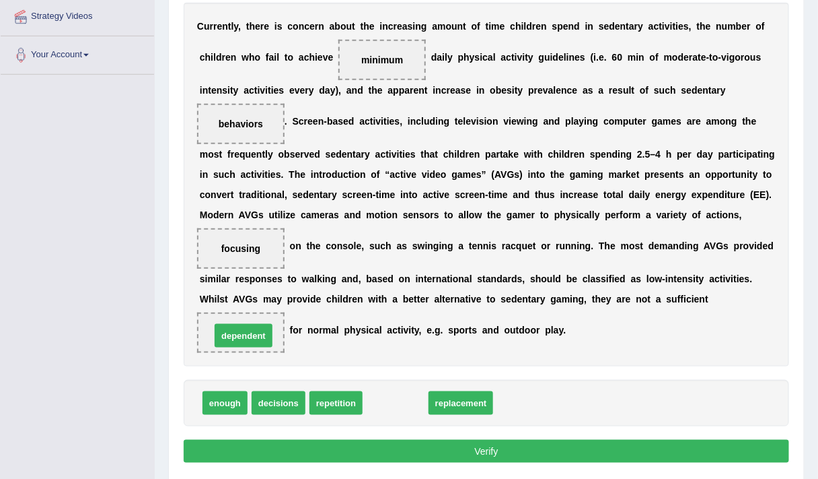
drag, startPoint x: 378, startPoint y: 397, endPoint x: 225, endPoint y: 329, distance: 166.6
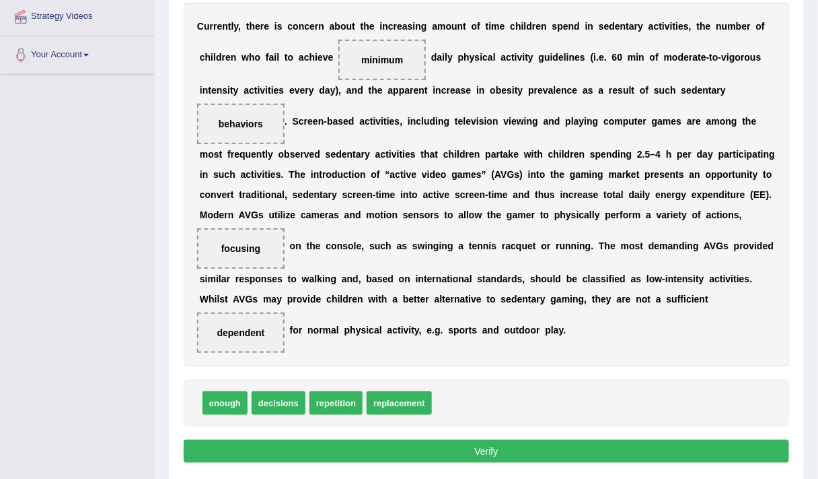
click at [329, 441] on button "Verify" at bounding box center [487, 451] width 606 height 23
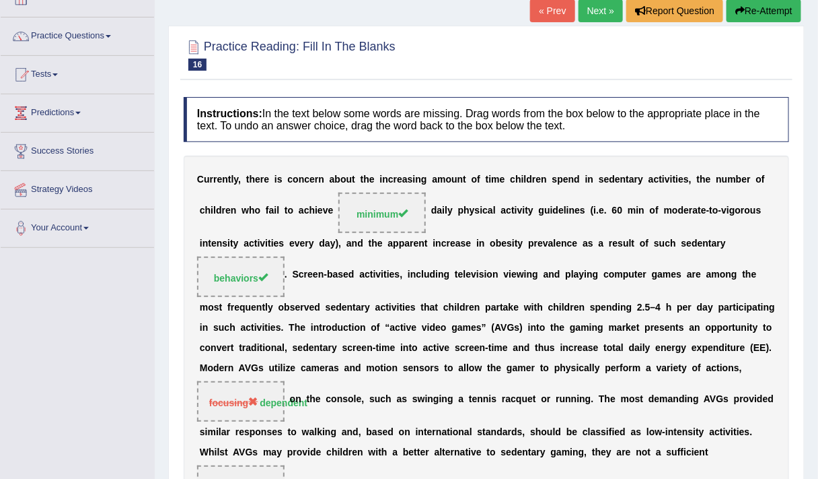
scroll to position [87, 0]
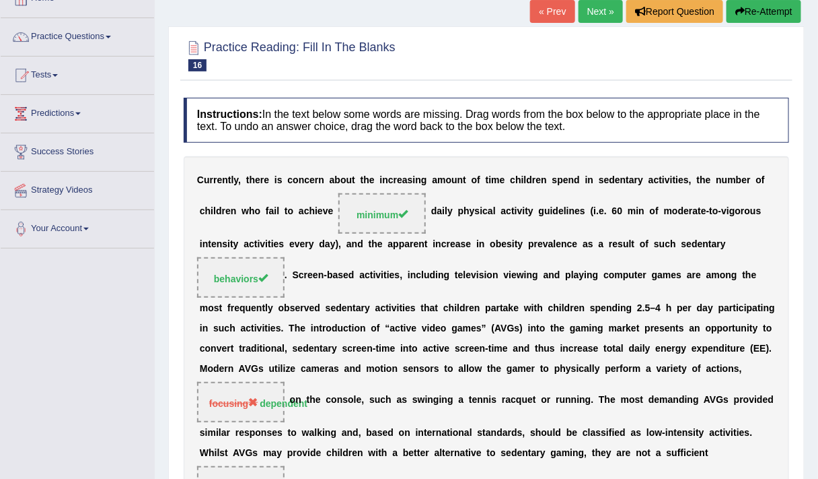
click at [604, 9] on link "Next »" at bounding box center [601, 11] width 44 height 23
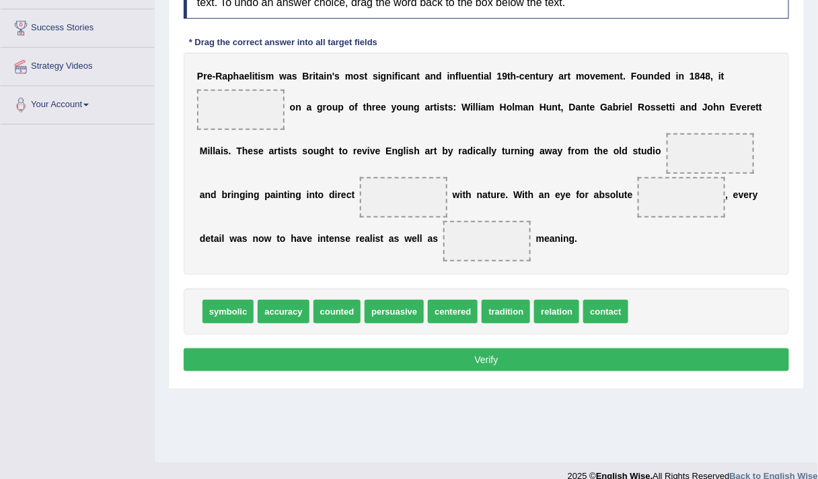
scroll to position [211, 0]
drag, startPoint x: 459, startPoint y: 310, endPoint x: 267, endPoint y: 83, distance: 297.1
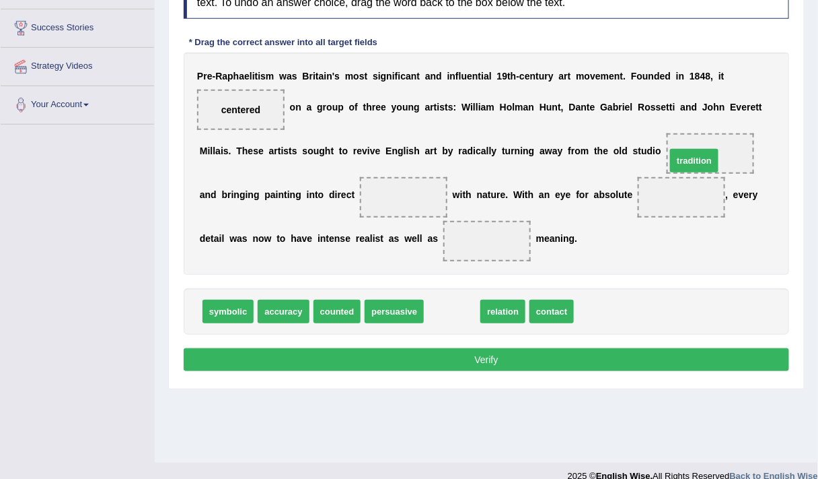
drag, startPoint x: 438, startPoint y: 306, endPoint x: 680, endPoint y: 155, distance: 285.4
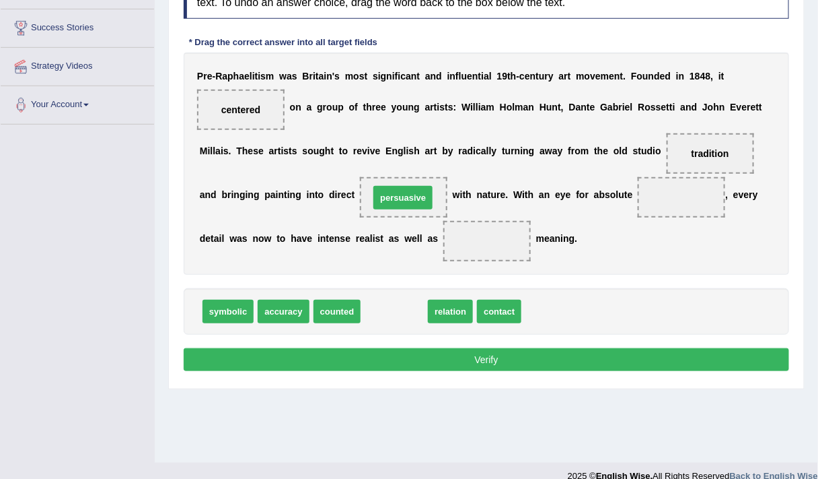
drag, startPoint x: 410, startPoint y: 312, endPoint x: 419, endPoint y: 197, distance: 116.1
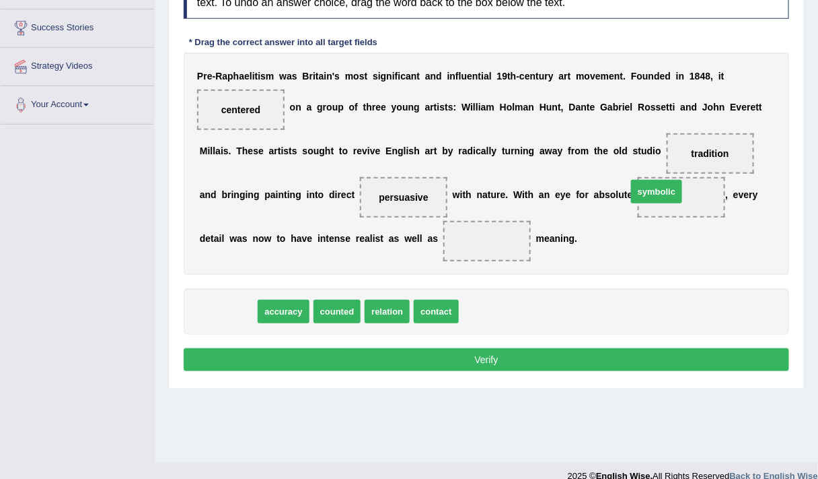
drag, startPoint x: 242, startPoint y: 304, endPoint x: 684, endPoint y: 184, distance: 458.3
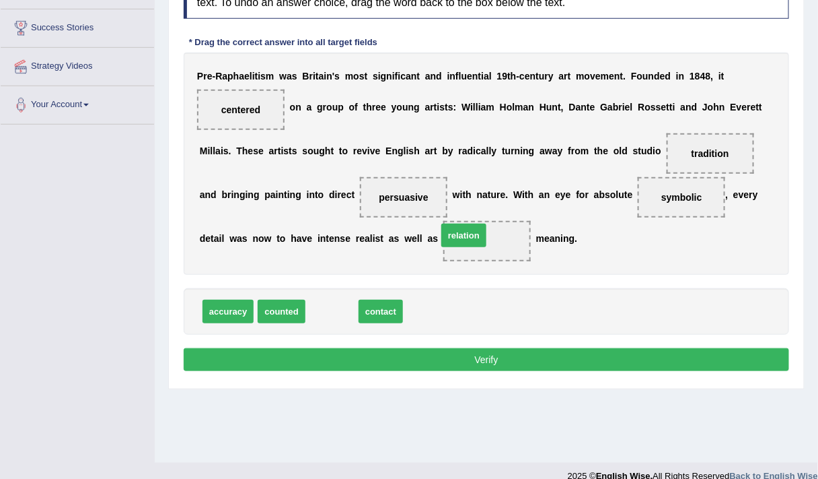
drag, startPoint x: 324, startPoint y: 314, endPoint x: 458, endPoint y: 237, distance: 153.8
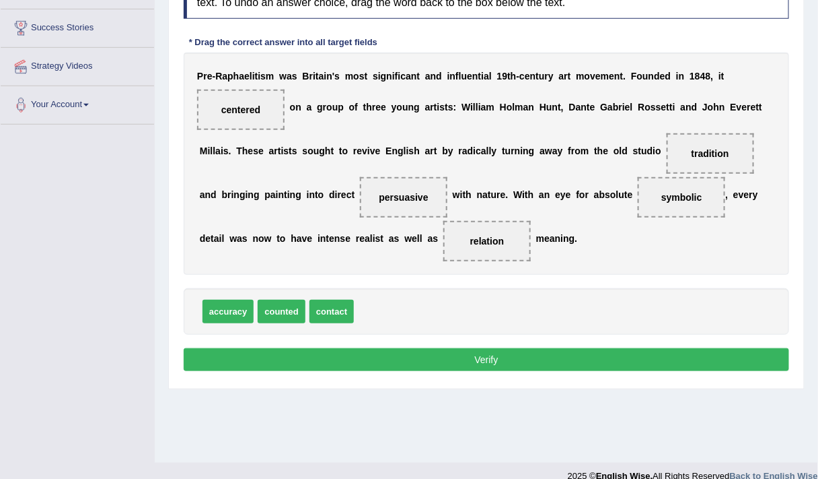
click at [442, 353] on button "Verify" at bounding box center [487, 359] width 606 height 23
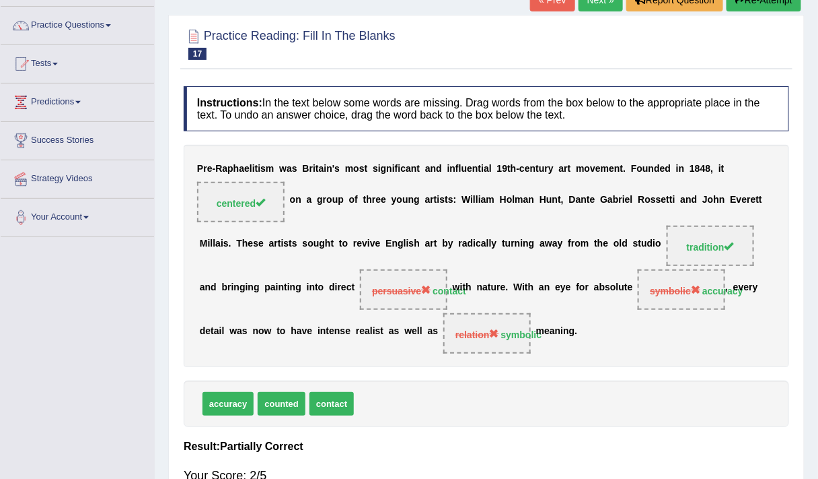
scroll to position [22, 0]
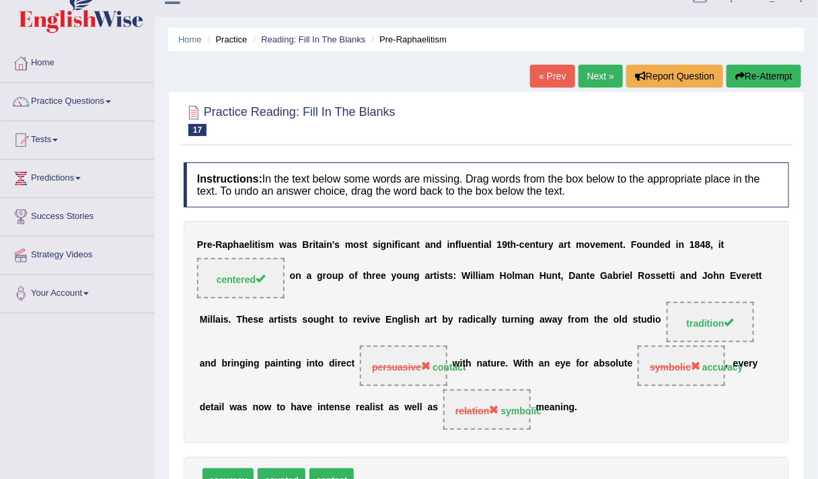
click at [750, 69] on button "Re-Attempt" at bounding box center [764, 76] width 75 height 23
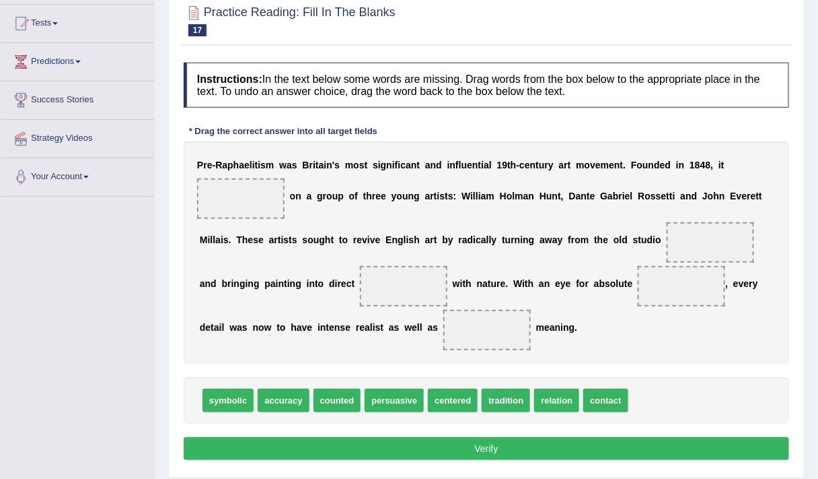
scroll to position [141, 0]
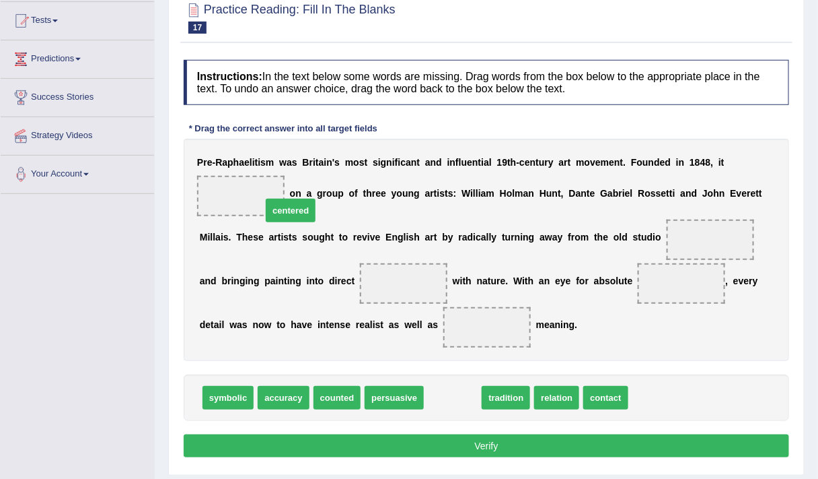
drag, startPoint x: 444, startPoint y: 396, endPoint x: 254, endPoint y: 175, distance: 291.6
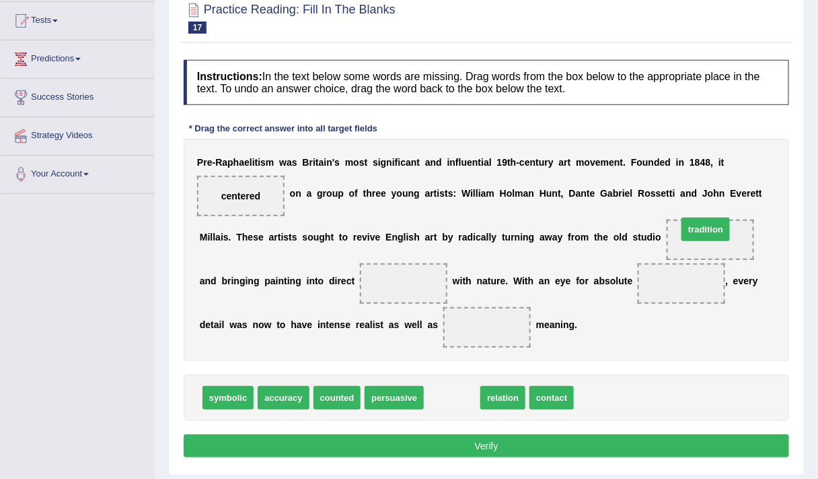
drag, startPoint x: 460, startPoint y: 392, endPoint x: 703, endPoint y: 219, distance: 297.9
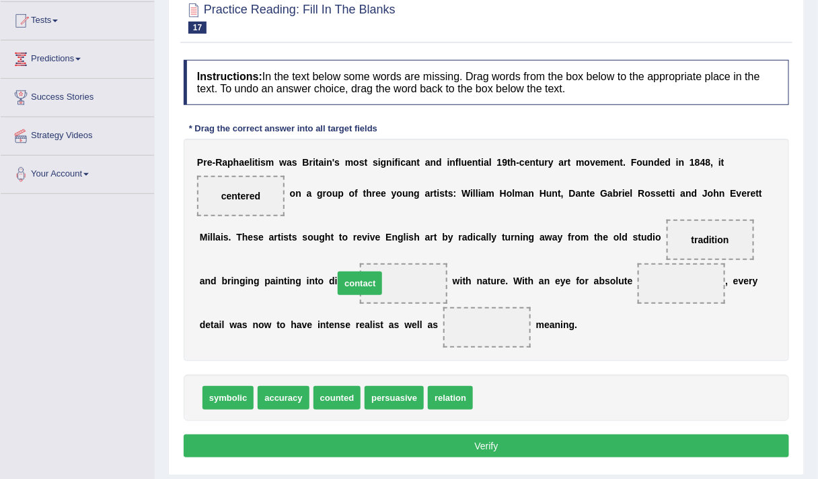
drag, startPoint x: 503, startPoint y: 393, endPoint x: 363, endPoint y: 278, distance: 180.7
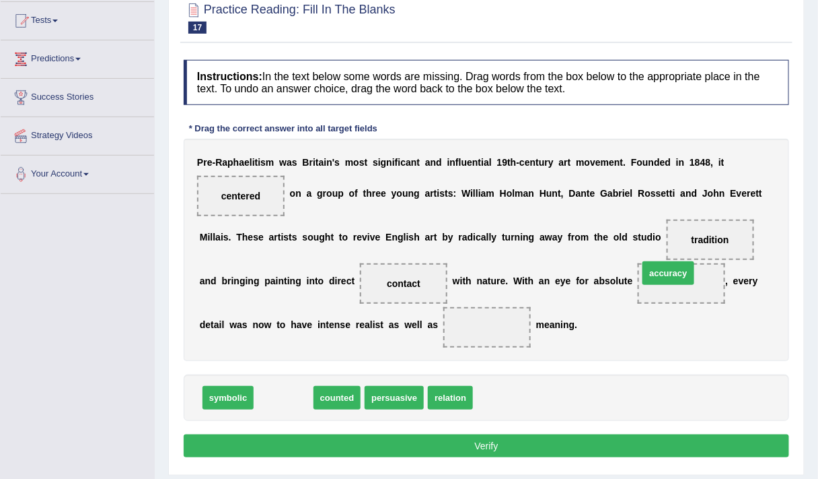
drag, startPoint x: 292, startPoint y: 396, endPoint x: 677, endPoint y: 271, distance: 404.8
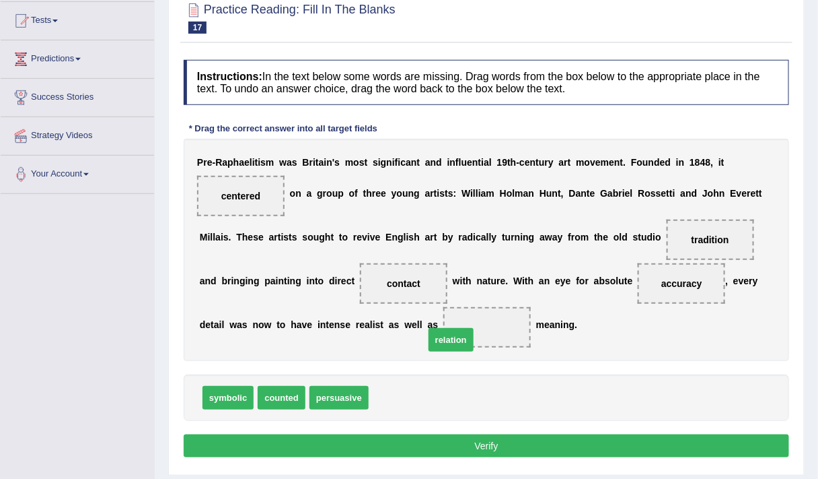
drag, startPoint x: 398, startPoint y: 396, endPoint x: 460, endPoint y: 332, distance: 89.5
click at [406, 436] on button "Verify" at bounding box center [487, 445] width 606 height 23
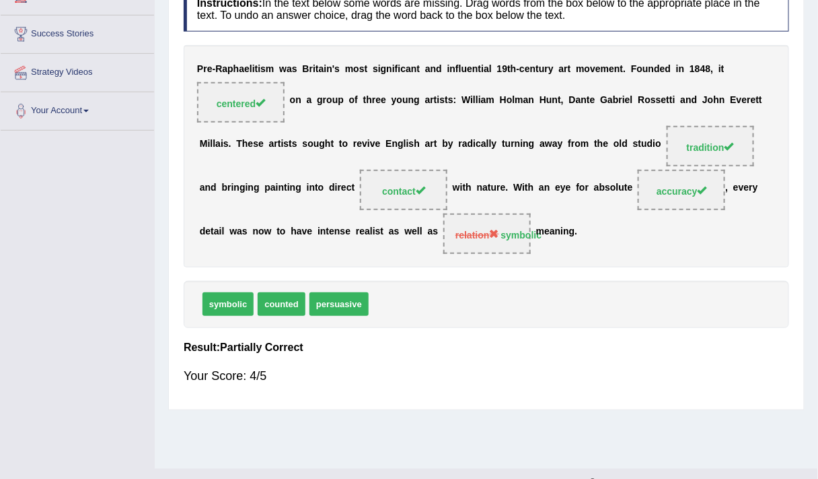
scroll to position [0, 0]
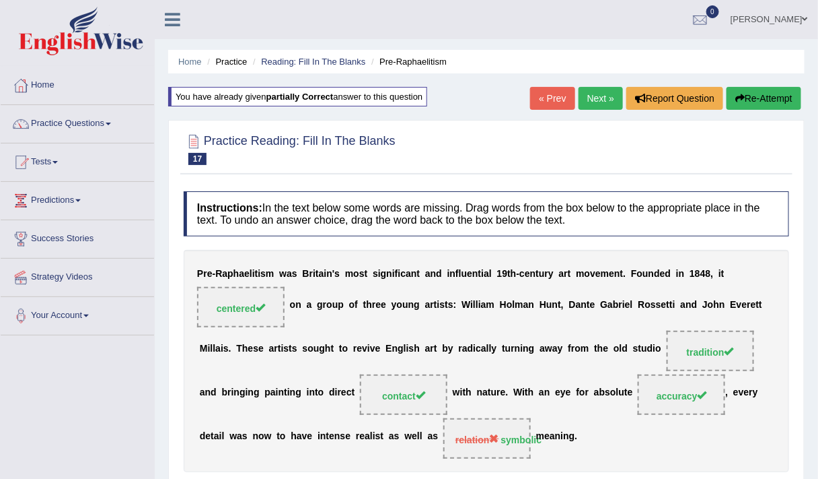
click at [771, 98] on button "Re-Attempt" at bounding box center [764, 98] width 75 height 23
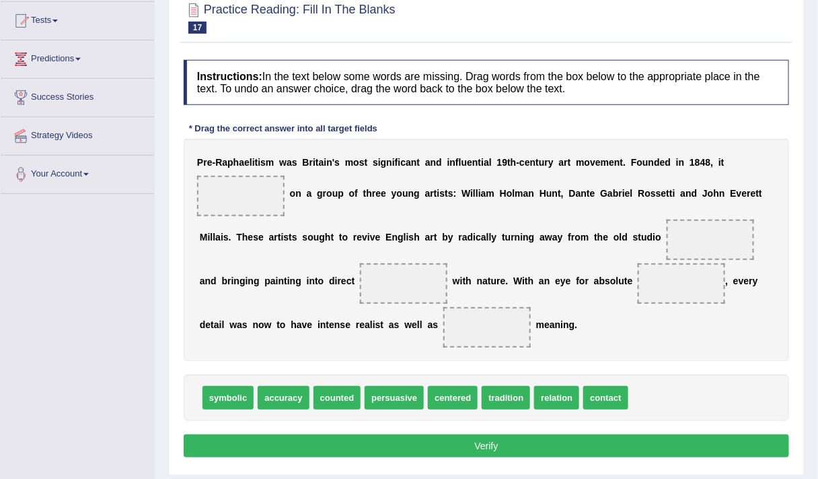
scroll to position [142, 0]
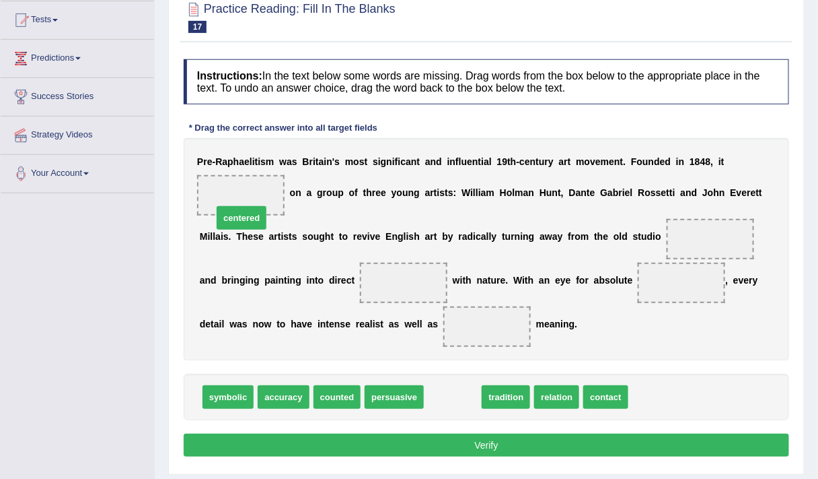
drag, startPoint x: 459, startPoint y: 387, endPoint x: 247, endPoint y: 188, distance: 290.5
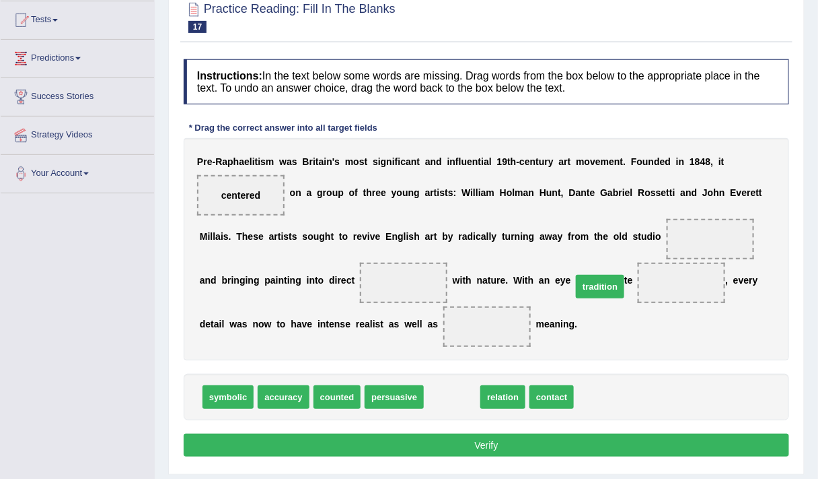
drag, startPoint x: 444, startPoint y: 396, endPoint x: 608, endPoint y: 277, distance: 202.9
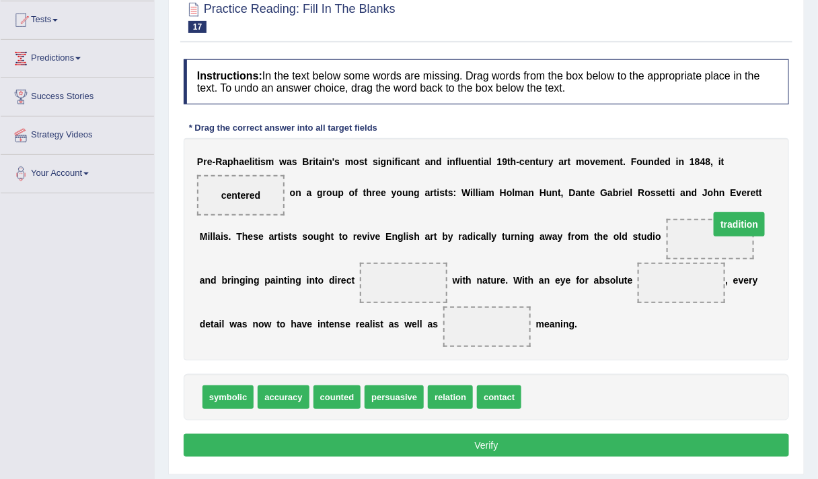
drag, startPoint x: 659, startPoint y: 277, endPoint x: 717, endPoint y: 219, distance: 82.3
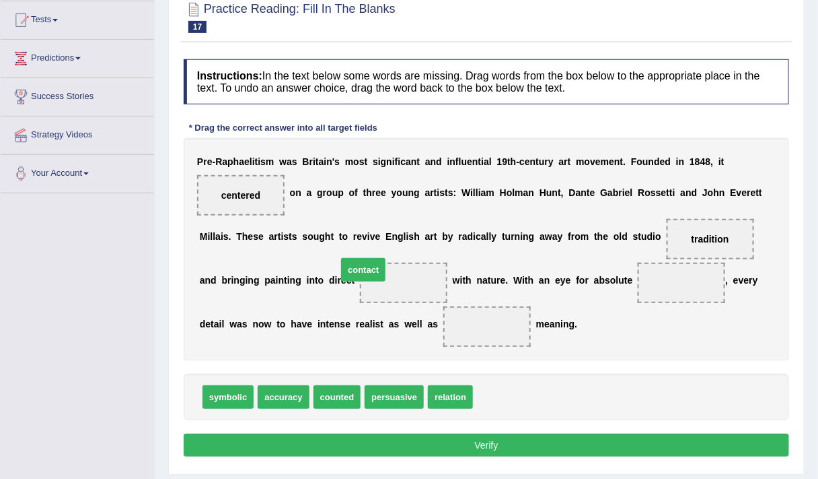
drag, startPoint x: 491, startPoint y: 392, endPoint x: 358, endPoint y: 267, distance: 182.4
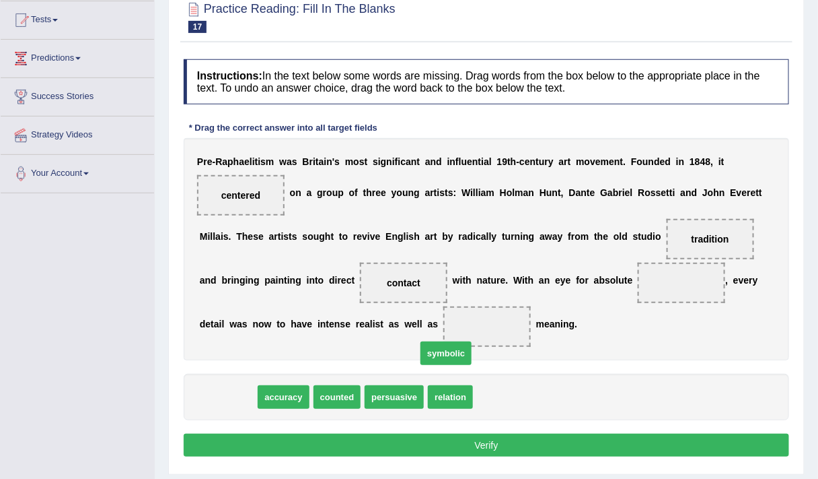
drag, startPoint x: 242, startPoint y: 398, endPoint x: 470, endPoint y: 352, distance: 232.7
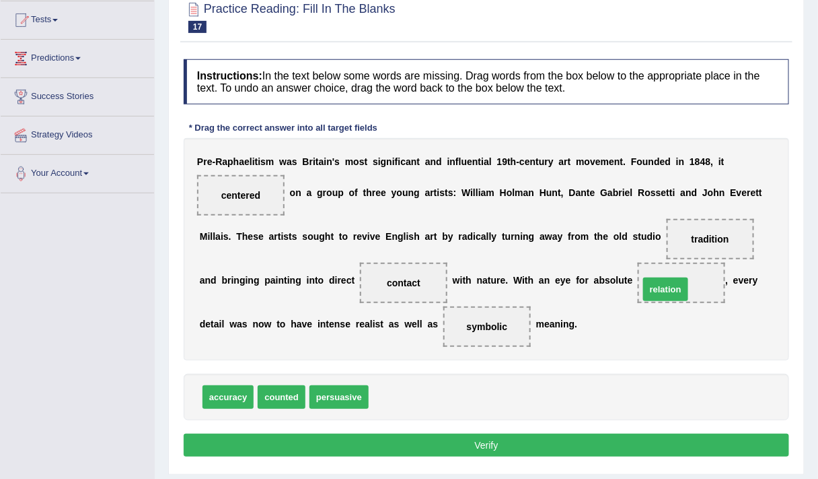
drag, startPoint x: 385, startPoint y: 384, endPoint x: 656, endPoint y: 277, distance: 291.0
click at [446, 435] on button "Verify" at bounding box center [487, 444] width 606 height 23
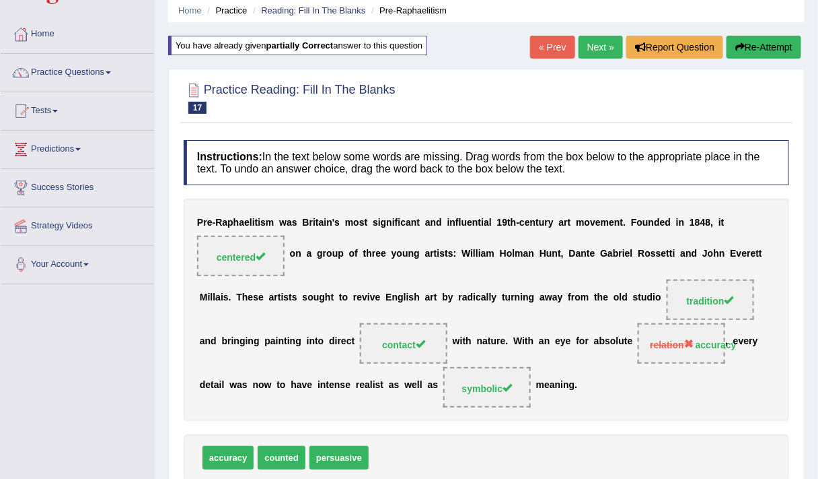
scroll to position [46, 0]
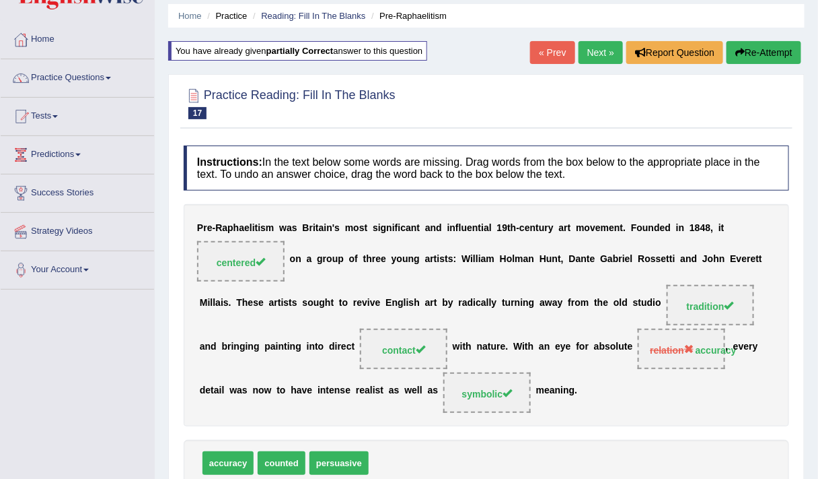
click at [746, 52] on button "Re-Attempt" at bounding box center [764, 52] width 75 height 23
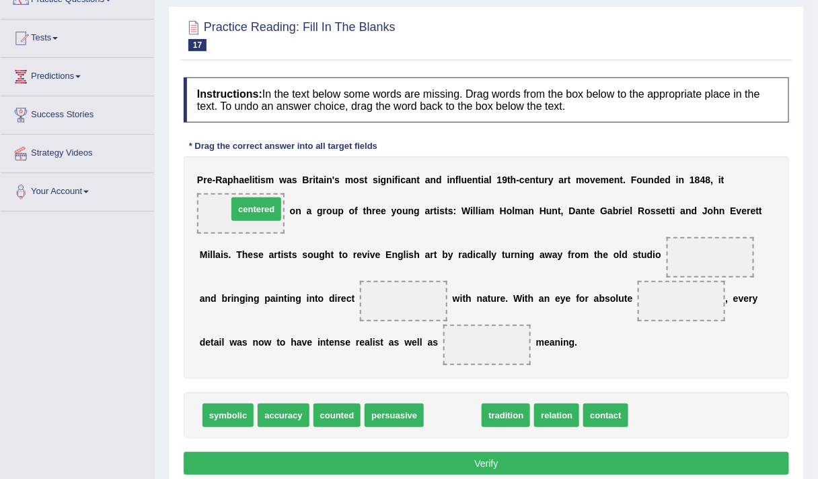
drag, startPoint x: 445, startPoint y: 418, endPoint x: 248, endPoint y: 210, distance: 286.1
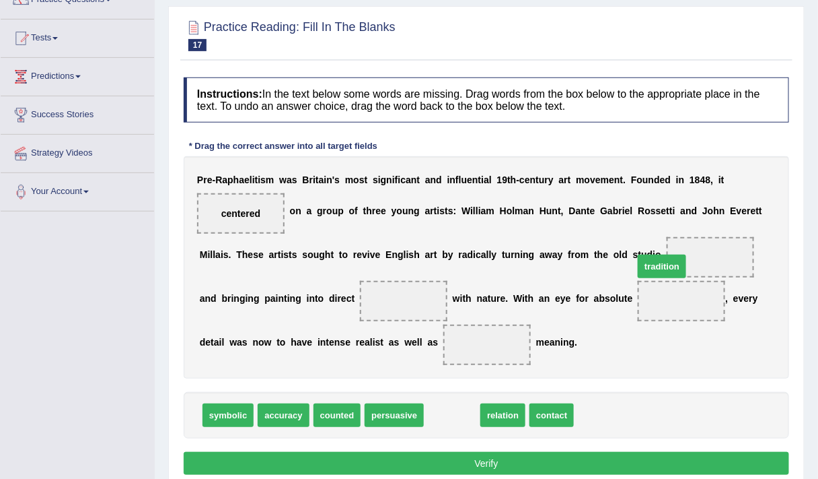
drag, startPoint x: 458, startPoint y: 409, endPoint x: 685, endPoint y: 252, distance: 276.3
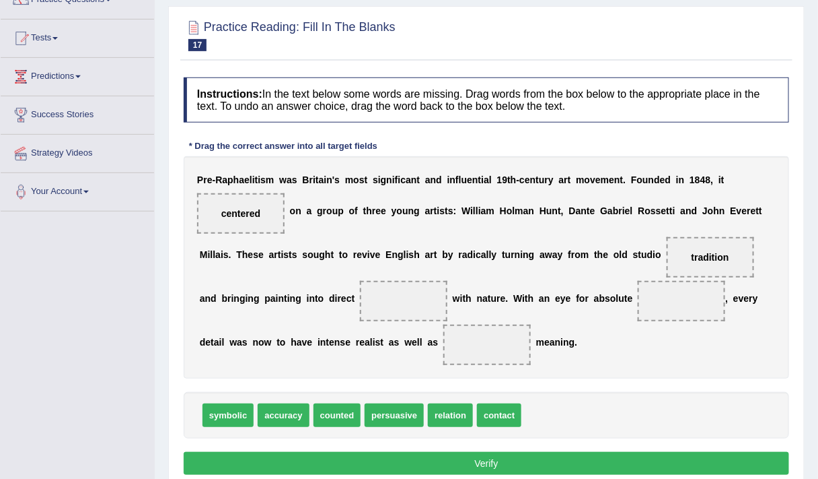
click at [495, 412] on span "contact" at bounding box center [499, 415] width 44 height 24
drag, startPoint x: 493, startPoint y: 419, endPoint x: 399, endPoint y: 302, distance: 150.3
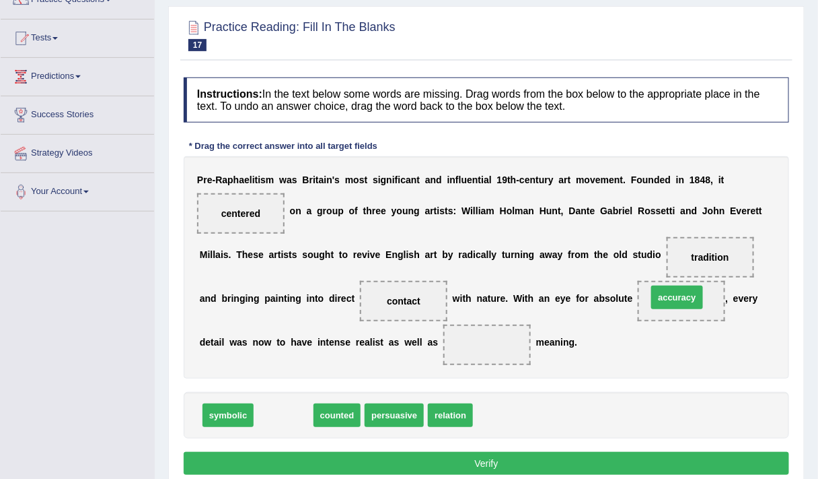
drag, startPoint x: 277, startPoint y: 409, endPoint x: 674, endPoint y: 291, distance: 413.6
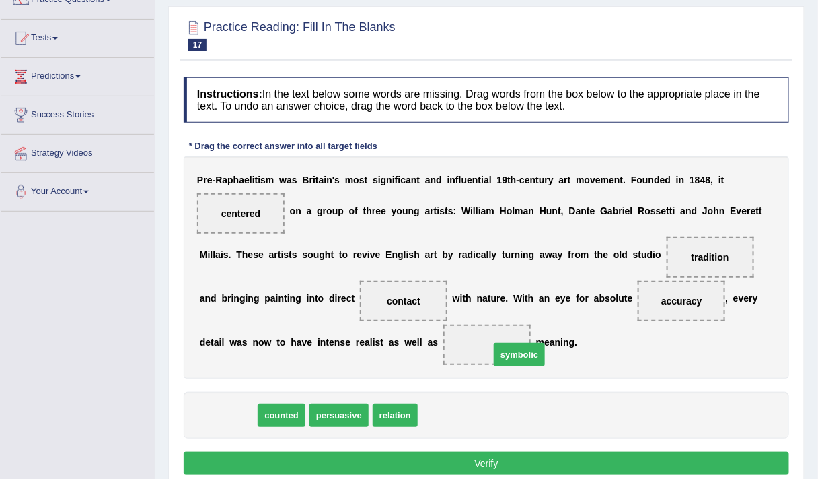
drag, startPoint x: 211, startPoint y: 415, endPoint x: 499, endPoint y: 353, distance: 294.5
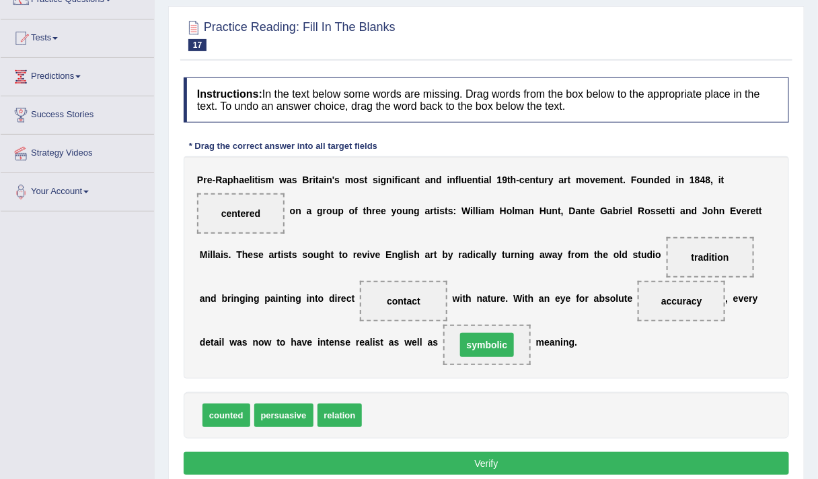
click at [499, 353] on span "symbolic" at bounding box center [487, 344] width 87 height 40
click at [485, 456] on button "Verify" at bounding box center [487, 463] width 606 height 23
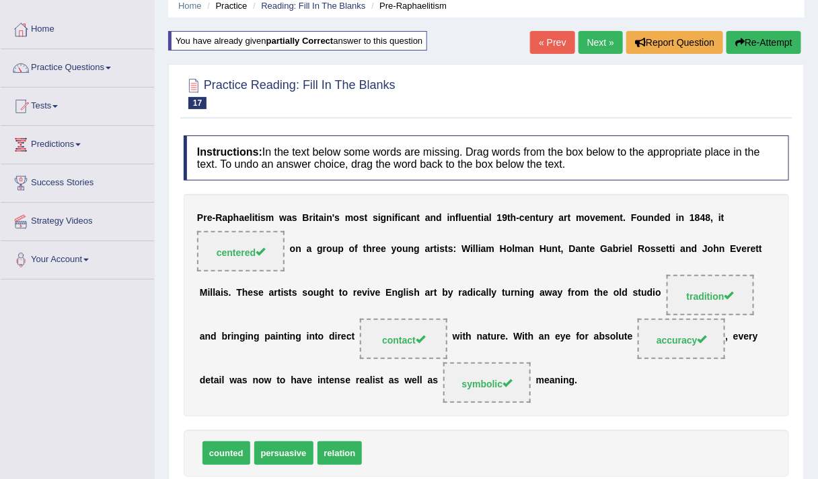
scroll to position [50, 0]
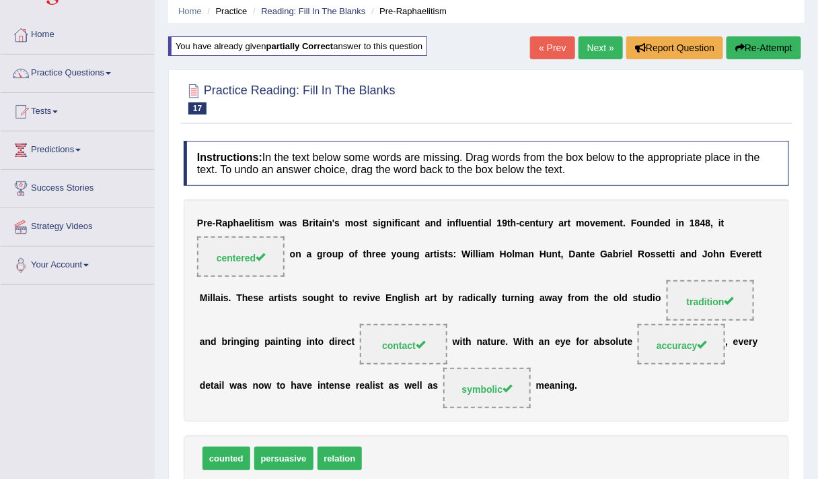
click at [599, 46] on link "Next »" at bounding box center [601, 47] width 44 height 23
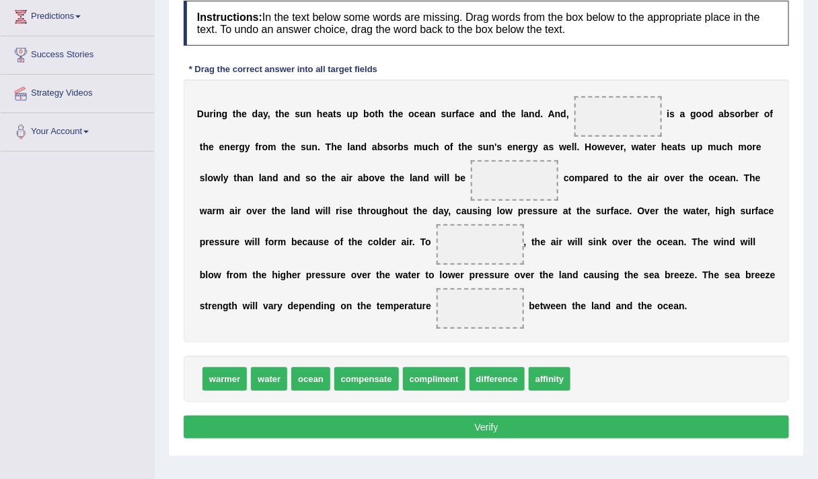
scroll to position [185, 0]
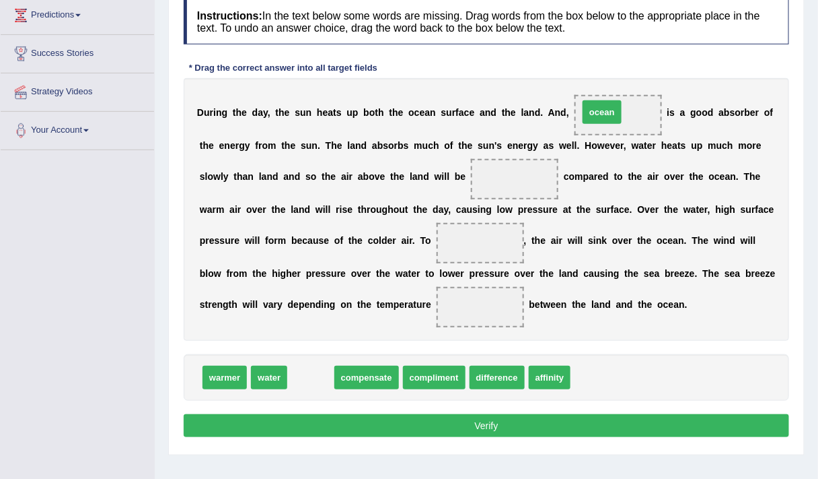
drag, startPoint x: 309, startPoint y: 380, endPoint x: 602, endPoint y: 96, distance: 408.4
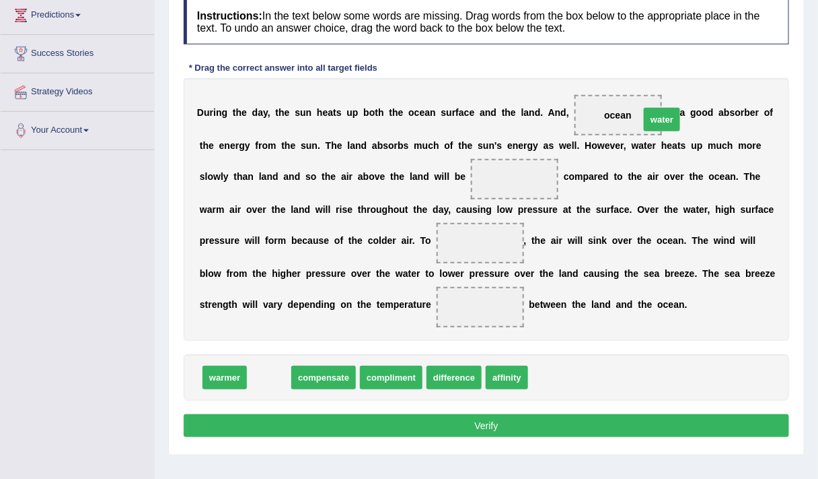
drag, startPoint x: 270, startPoint y: 376, endPoint x: 655, endPoint y: 118, distance: 463.3
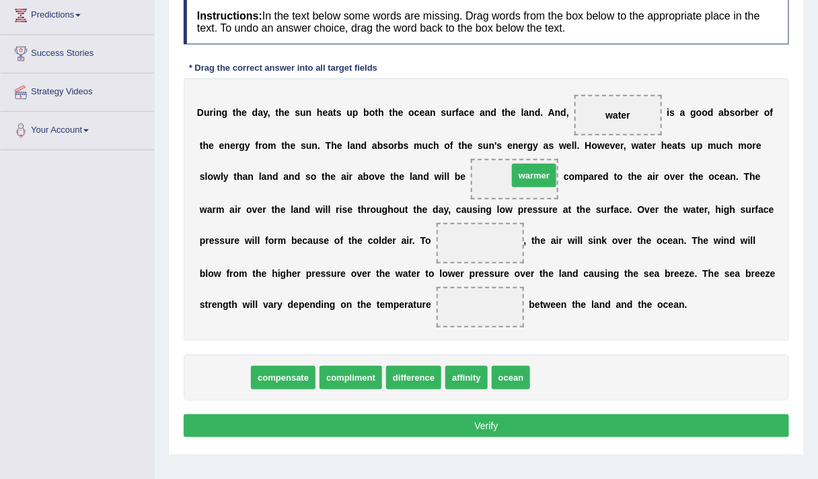
drag, startPoint x: 226, startPoint y: 370, endPoint x: 531, endPoint y: 170, distance: 364.6
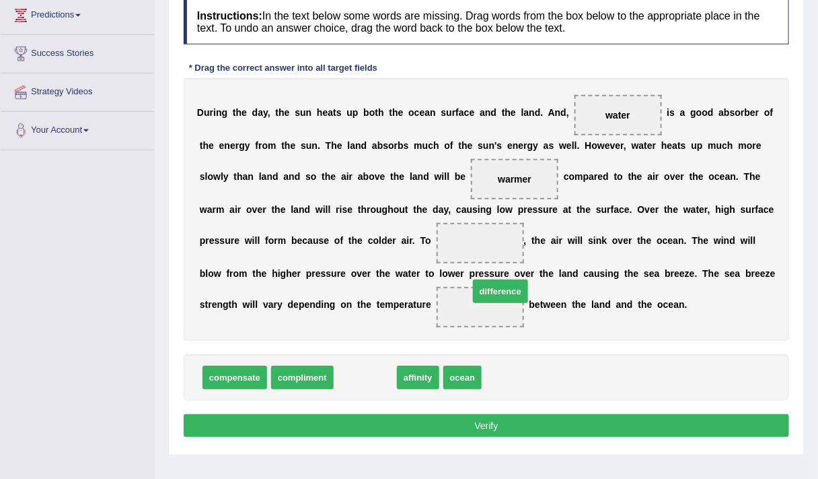
drag, startPoint x: 382, startPoint y: 378, endPoint x: 518, endPoint y: 292, distance: 160.0
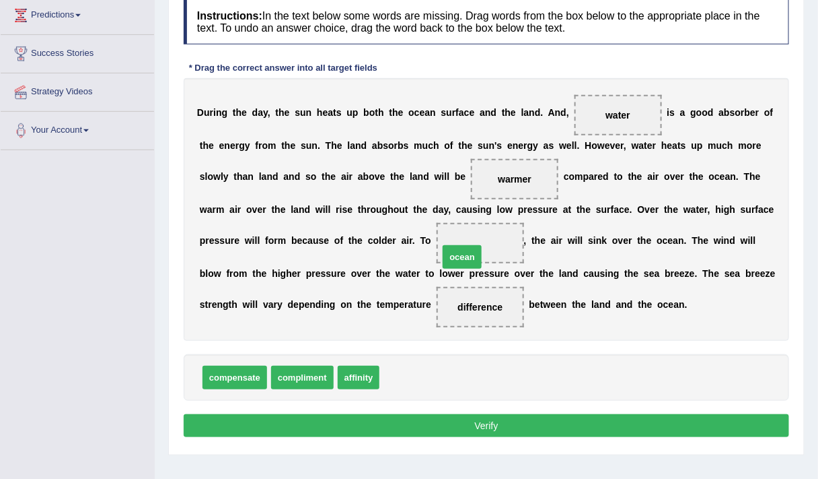
drag, startPoint x: 415, startPoint y: 373, endPoint x: 485, endPoint y: 240, distance: 150.8
click at [429, 419] on button "Verify" at bounding box center [487, 425] width 606 height 23
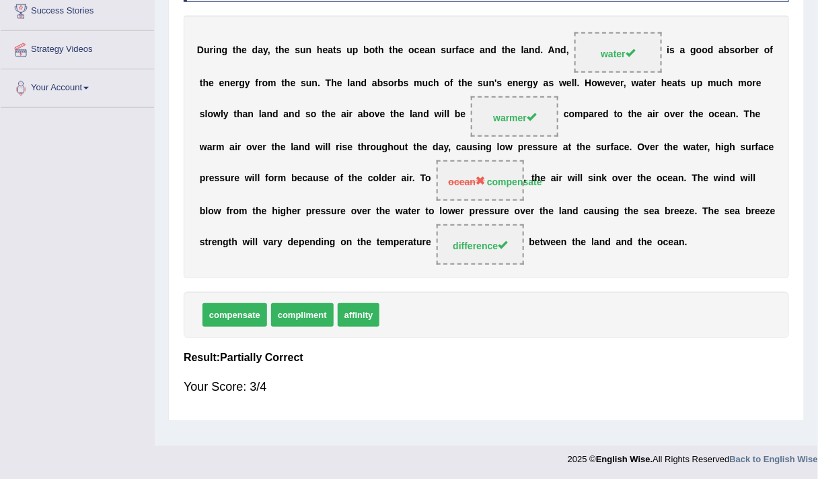
scroll to position [0, 0]
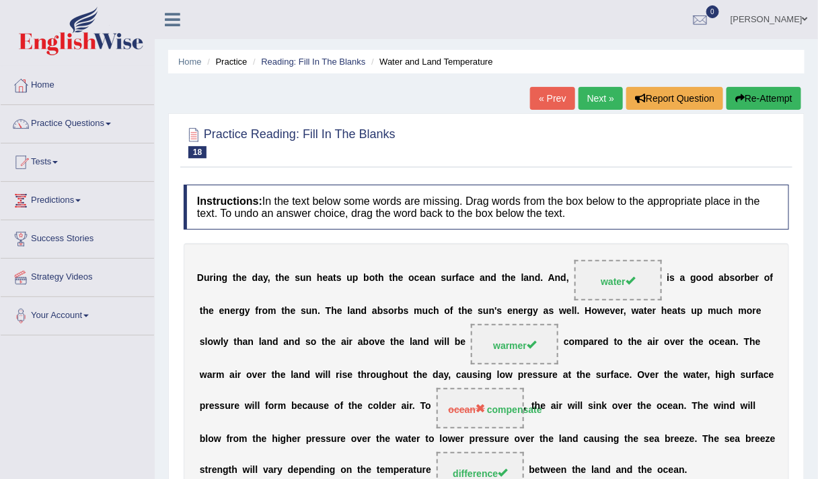
click at [747, 100] on button "Re-Attempt" at bounding box center [764, 98] width 75 height 23
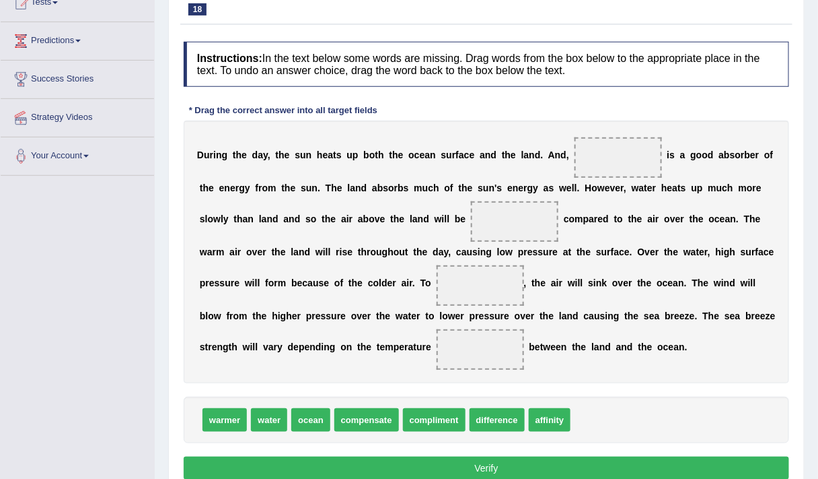
scroll to position [160, 0]
drag, startPoint x: 269, startPoint y: 419, endPoint x: 582, endPoint y: 221, distance: 369.9
click at [582, 221] on span "water" at bounding box center [573, 226] width 36 height 24
click at [582, 221] on div "D u r i n g t h e d a y , t h e s u n h e a t s u p b o t h t h e o c e a n s u…" at bounding box center [487, 251] width 606 height 262
drag, startPoint x: 265, startPoint y: 420, endPoint x: 628, endPoint y: 157, distance: 448.7
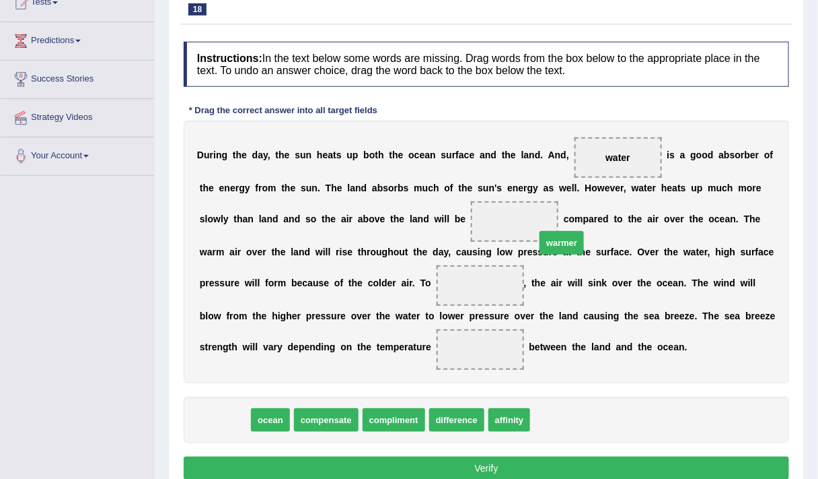
drag, startPoint x: 230, startPoint y: 414, endPoint x: 530, endPoint y: 227, distance: 352.8
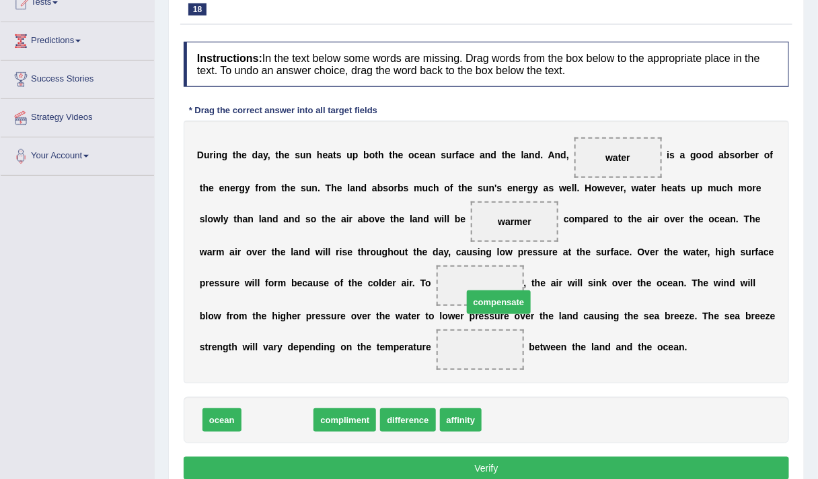
drag, startPoint x: 277, startPoint y: 421, endPoint x: 501, endPoint y: 303, distance: 253.5
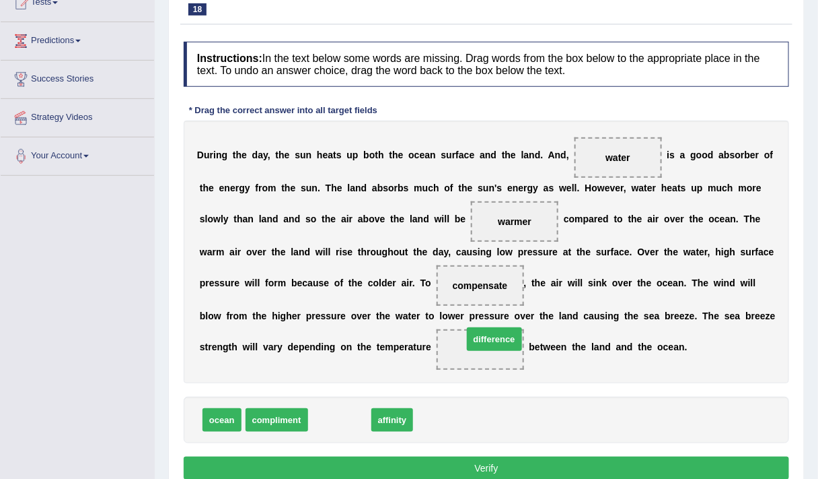
drag, startPoint x: 341, startPoint y: 411, endPoint x: 496, endPoint y: 333, distance: 173.4
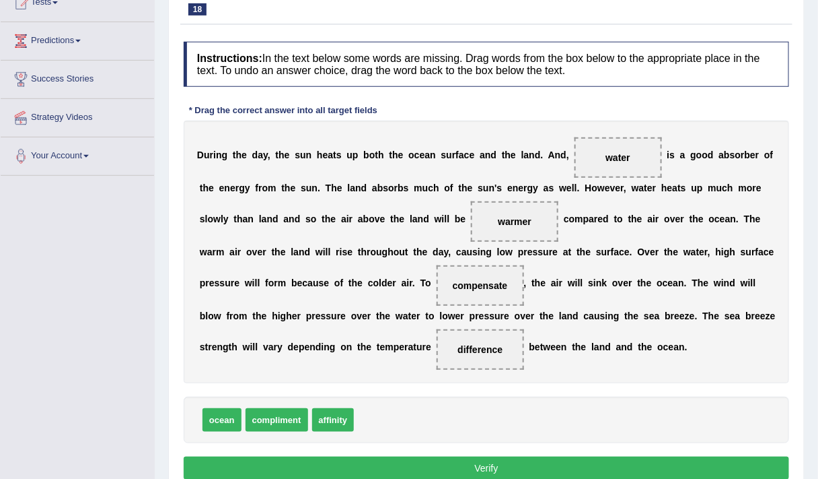
click at [476, 468] on button "Verify" at bounding box center [487, 467] width 606 height 23
